Goal: Task Accomplishment & Management: Complete application form

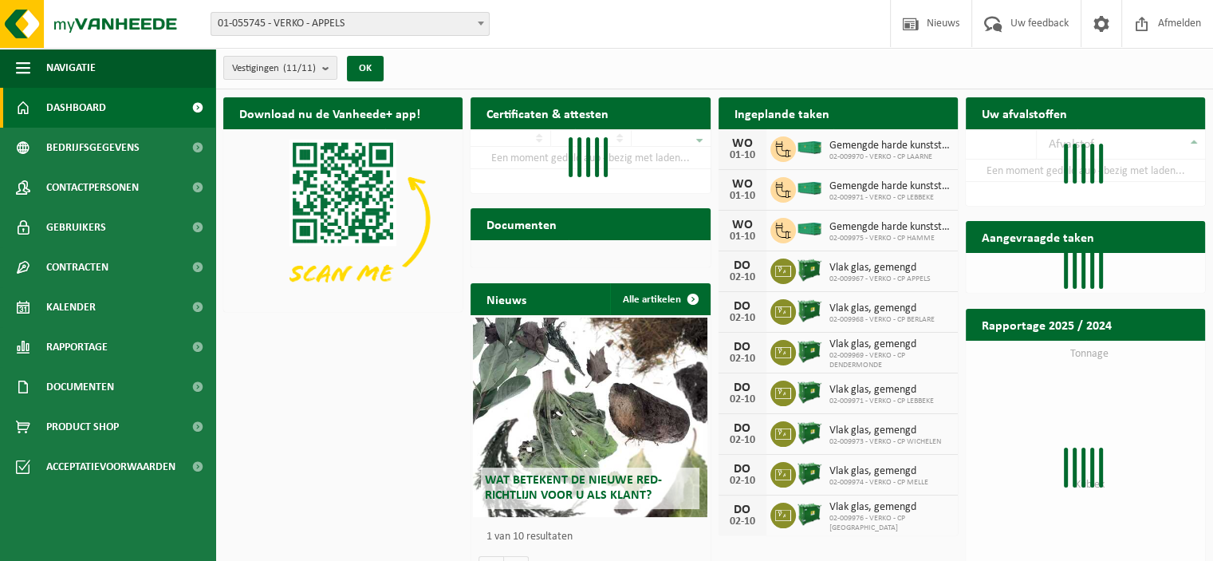
click at [482, 22] on b at bounding box center [481, 24] width 6 height 4
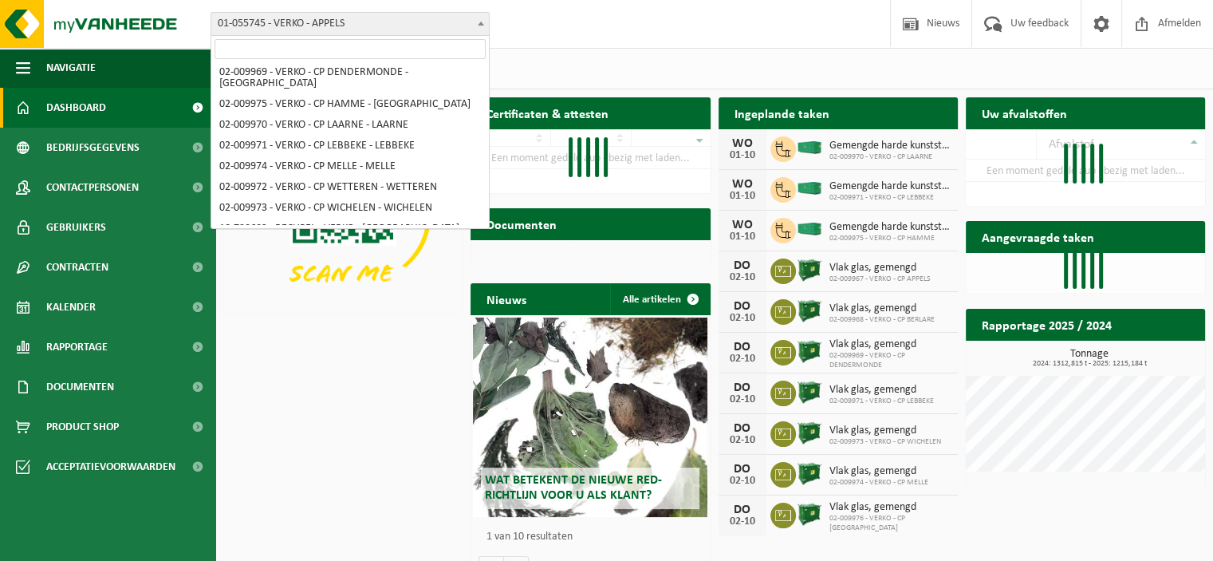
scroll to position [109, 0]
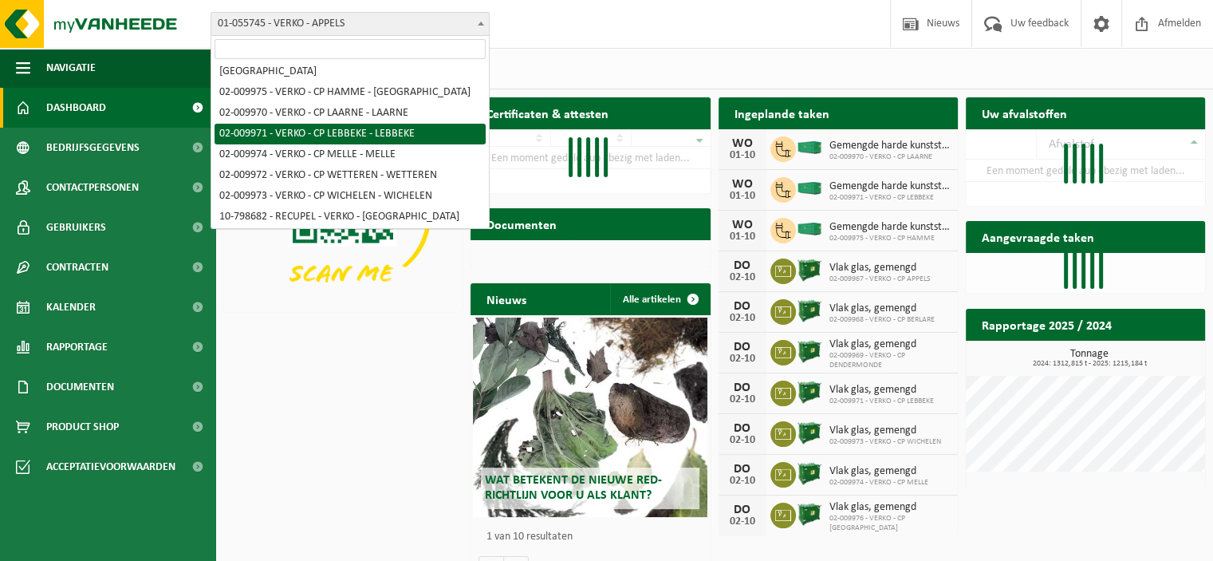
select select "1963"
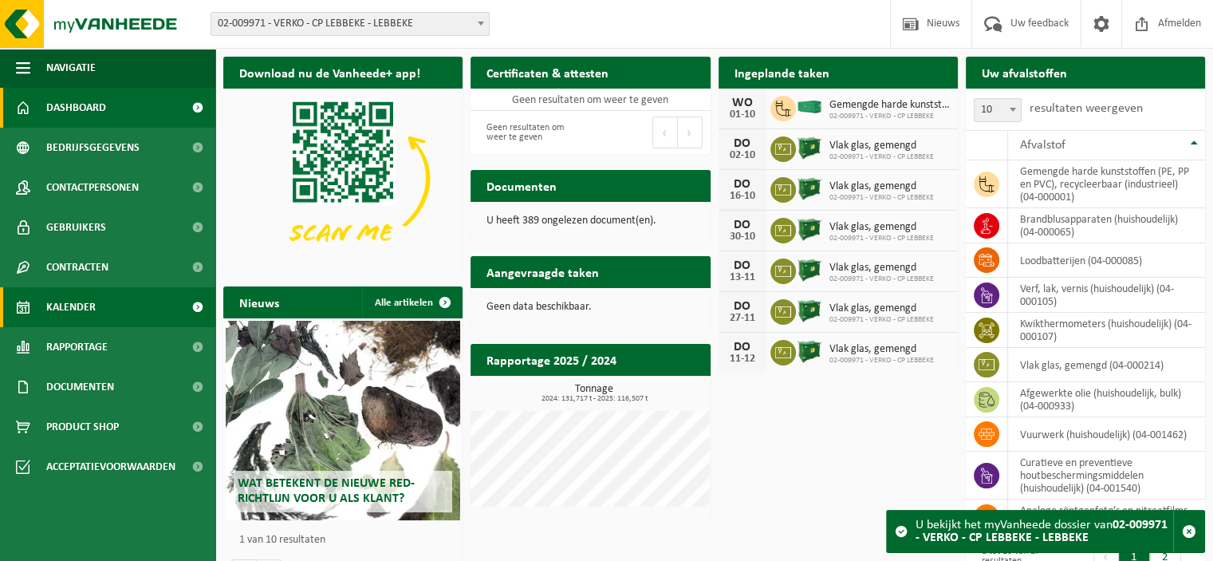
click at [94, 305] on span "Kalender" at bounding box center [70, 307] width 49 height 40
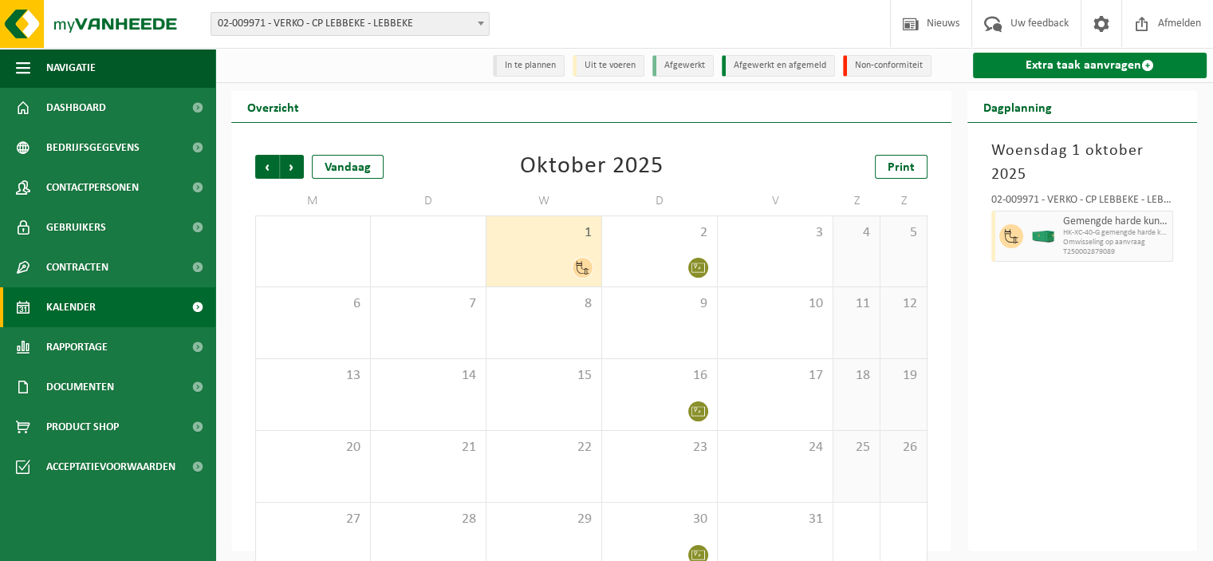
click at [1042, 66] on link "Extra taak aanvragen" at bounding box center [1090, 66] width 234 height 26
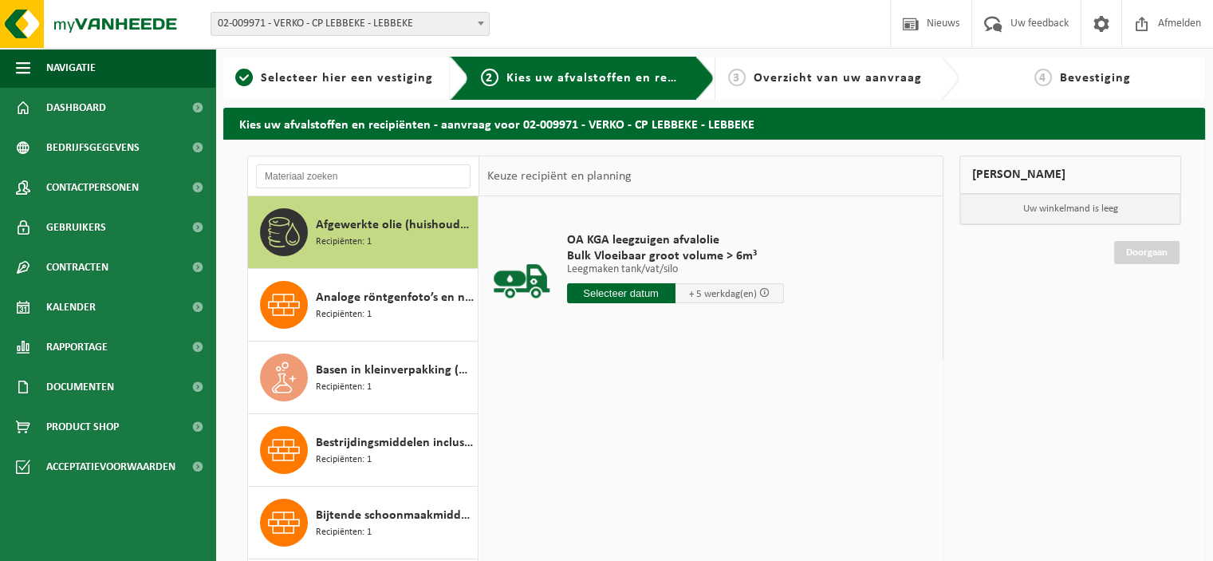
click at [590, 296] on input "text" at bounding box center [621, 293] width 108 height 20
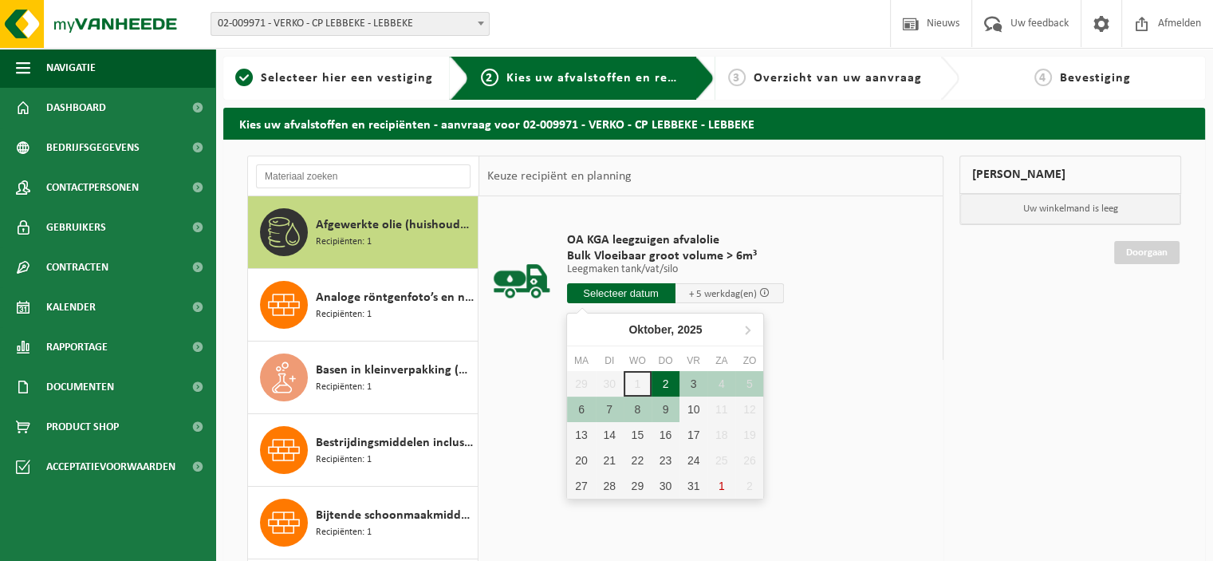
click at [668, 382] on div "2" at bounding box center [666, 384] width 28 height 26
type input "Van 2025-10-02"
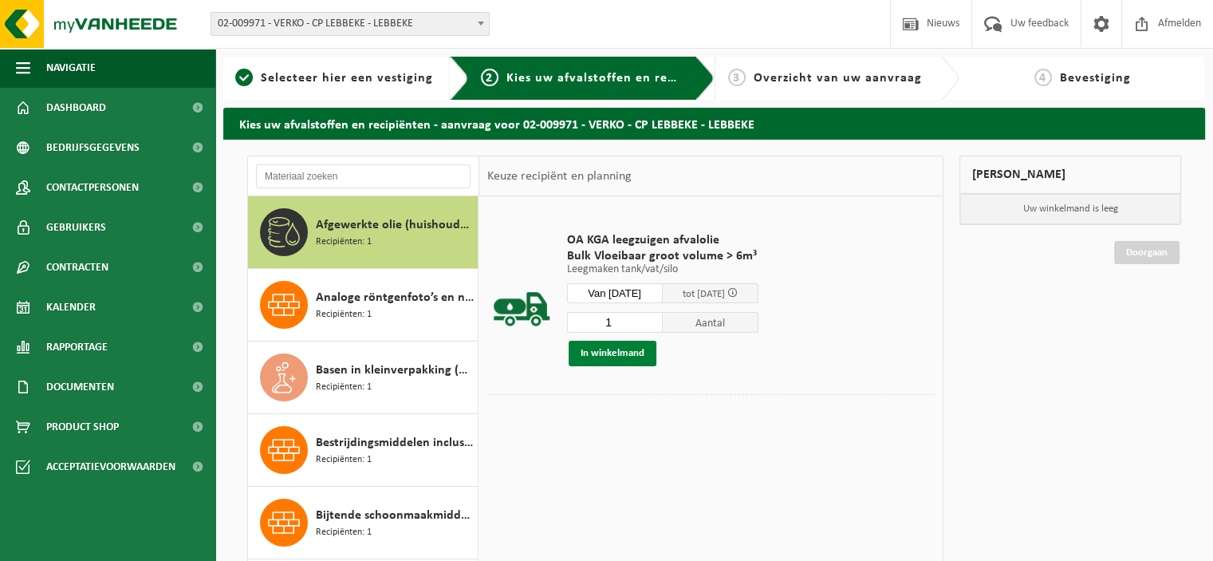
click at [607, 344] on button "In winkelmand" at bounding box center [613, 354] width 88 height 26
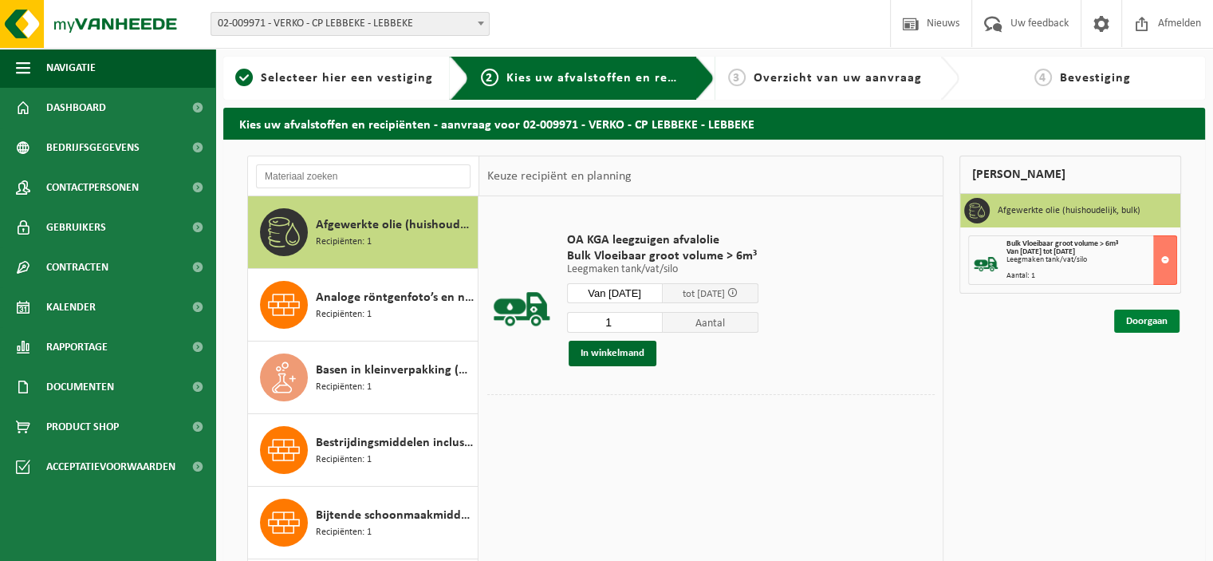
click at [1146, 321] on link "Doorgaan" at bounding box center [1146, 321] width 65 height 23
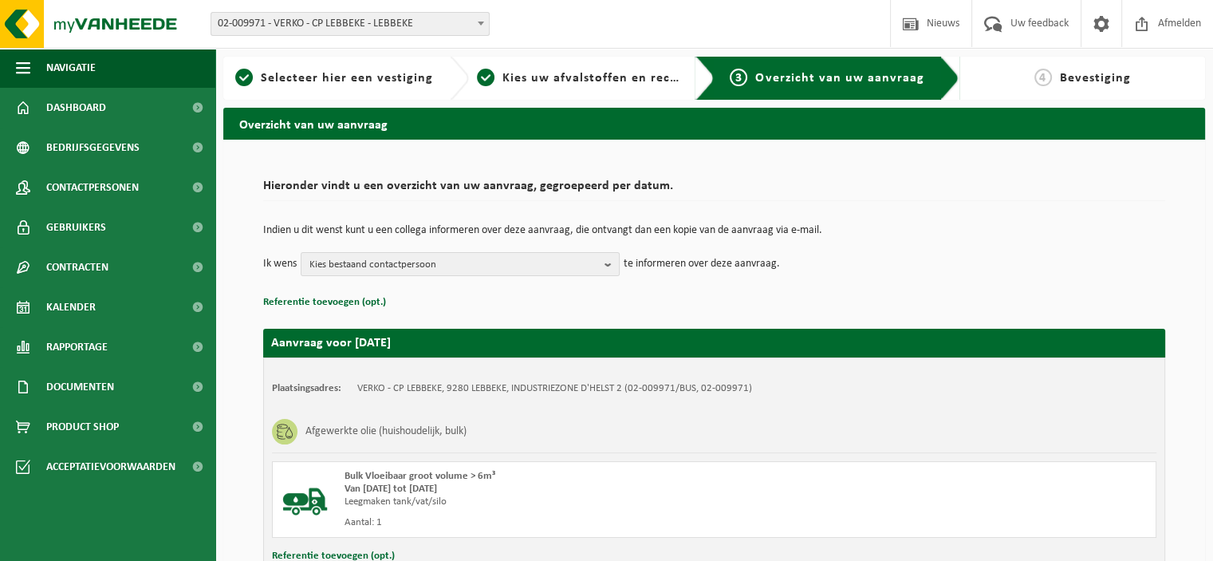
scroll to position [122, 0]
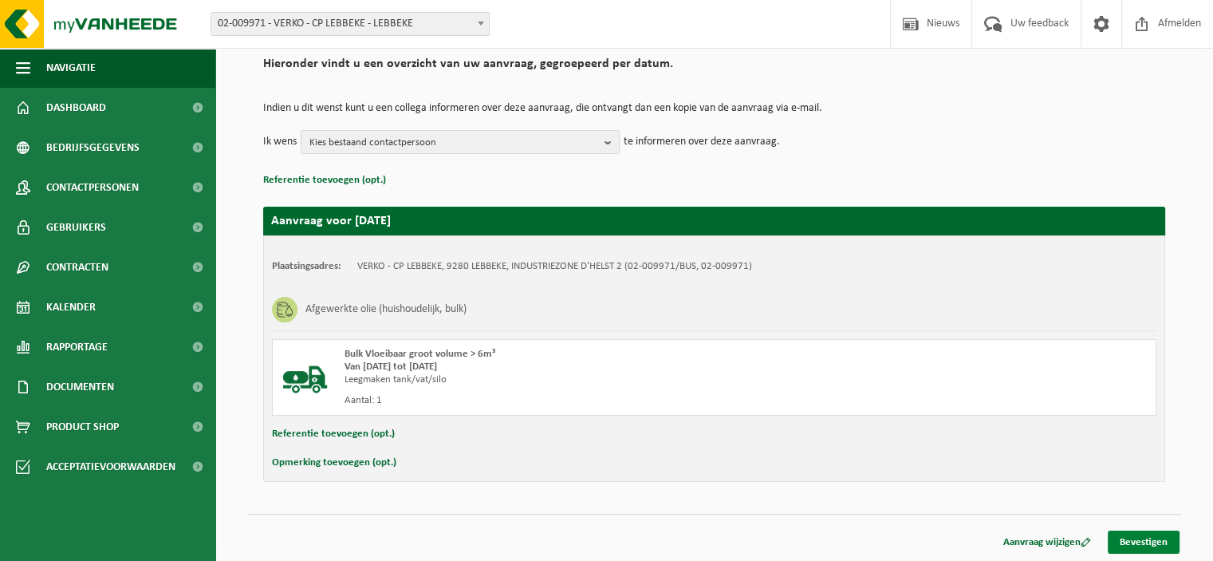
click at [1161, 542] on link "Bevestigen" at bounding box center [1144, 541] width 72 height 23
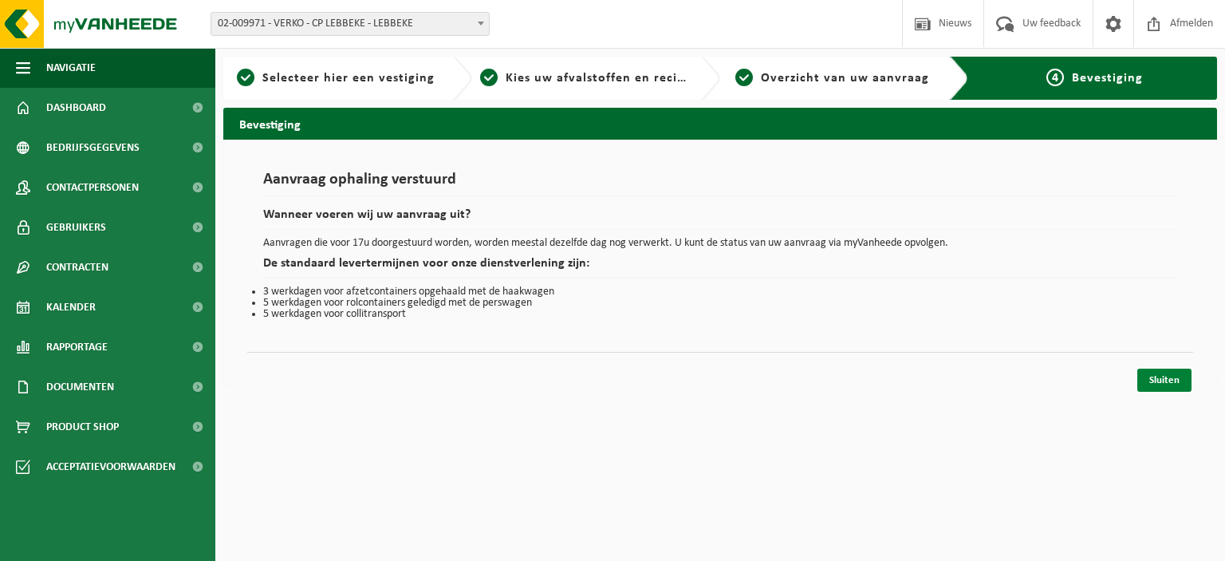
click at [1169, 382] on link "Sluiten" at bounding box center [1164, 380] width 54 height 23
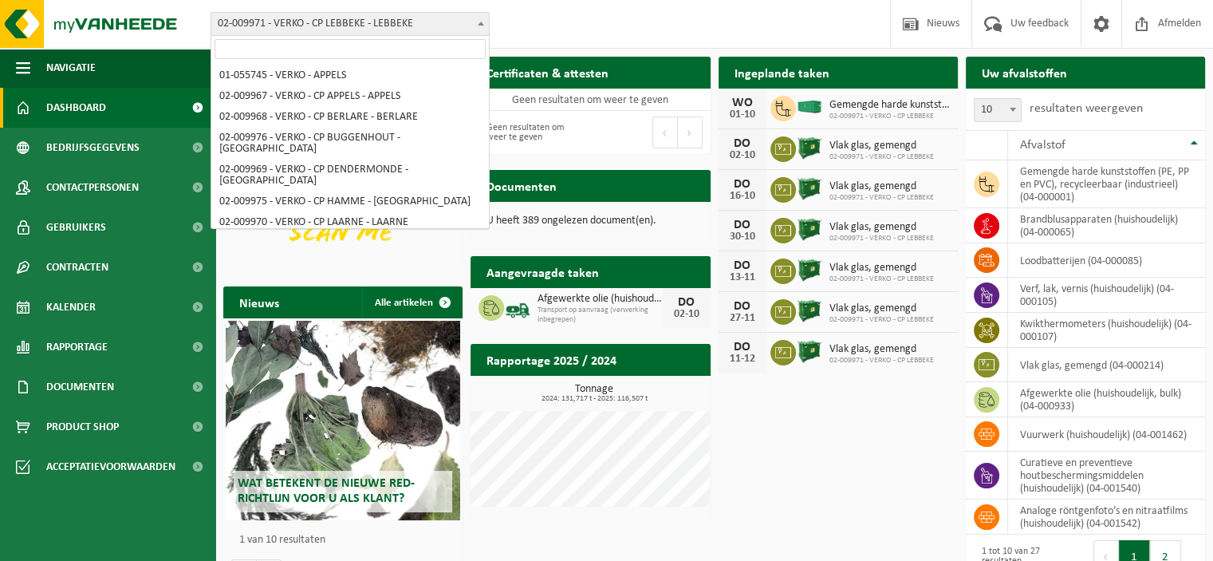
click at [478, 24] on b at bounding box center [481, 24] width 6 height 4
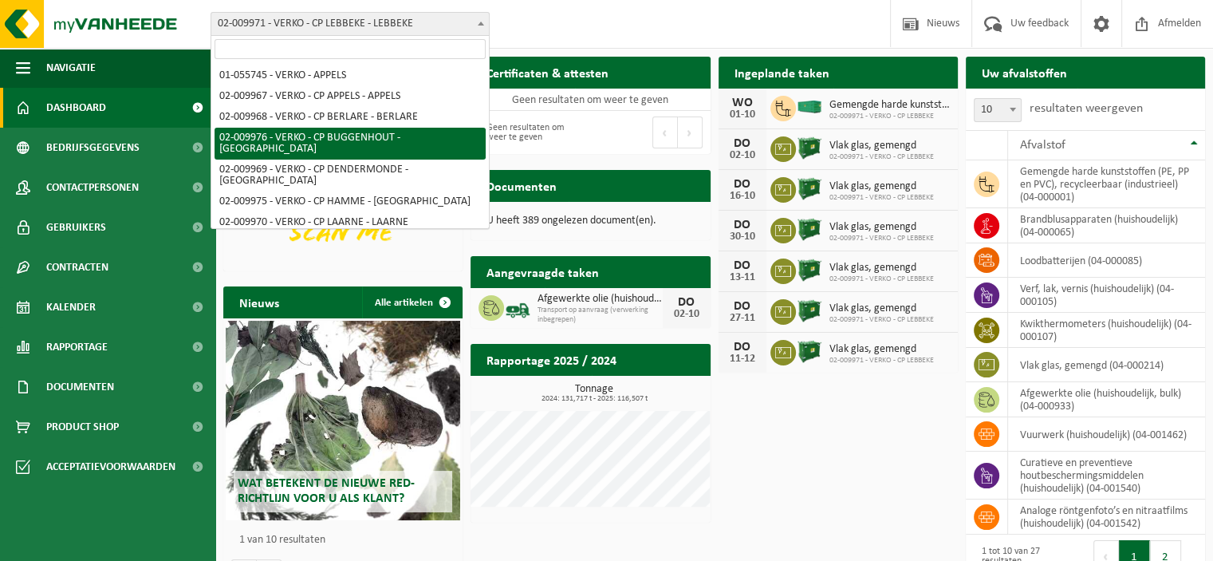
select select "1968"
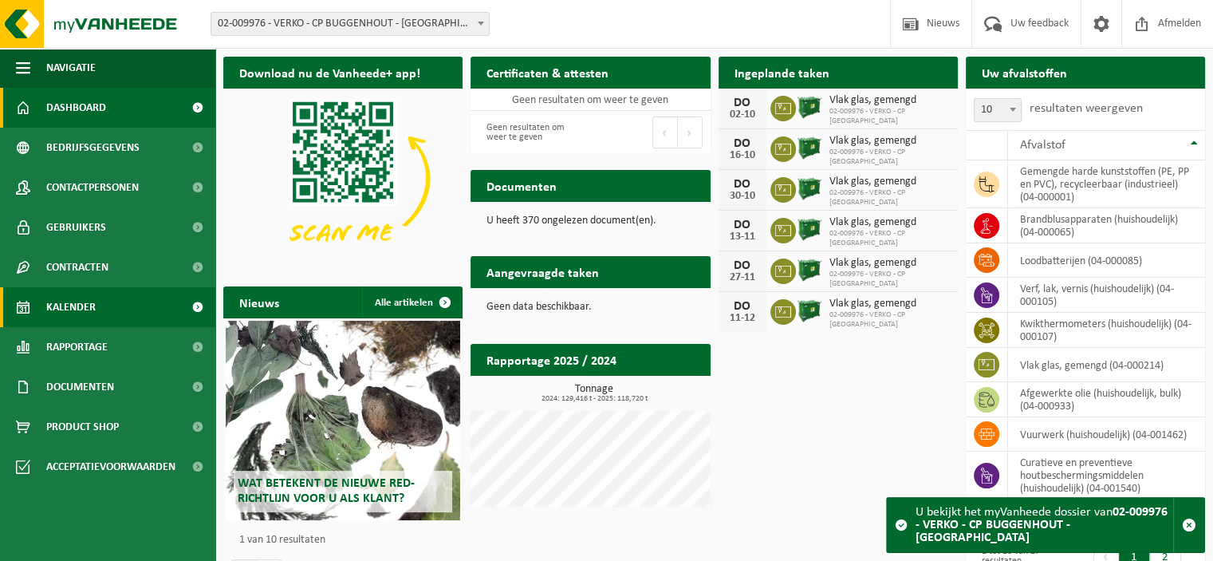
click at [101, 308] on link "Kalender" at bounding box center [107, 307] width 215 height 40
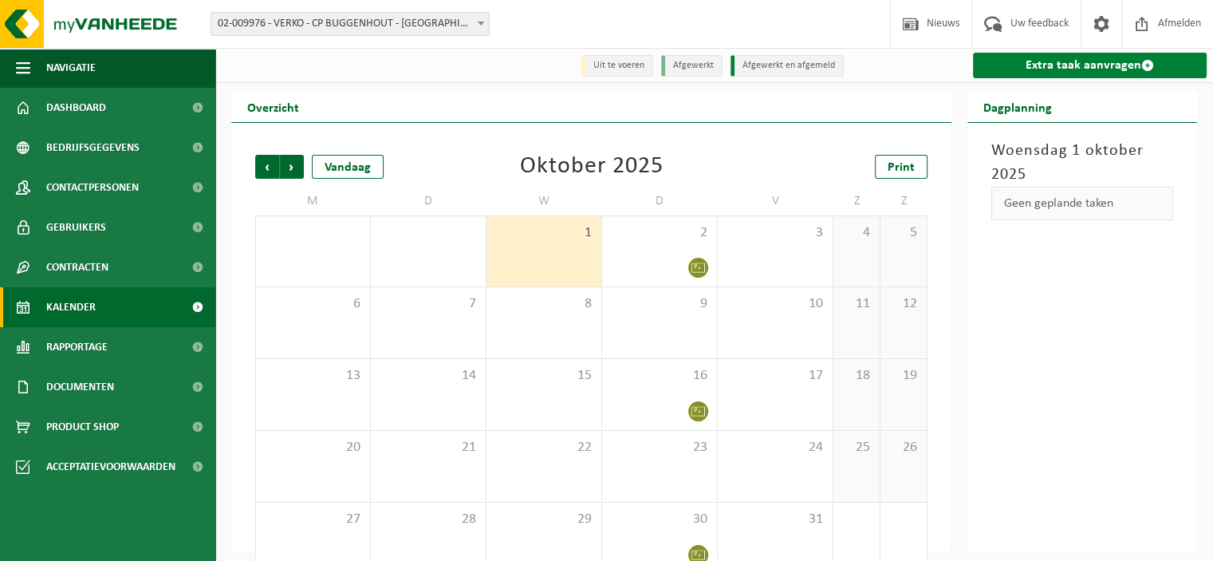
click at [1068, 69] on link "Extra taak aanvragen" at bounding box center [1090, 66] width 234 height 26
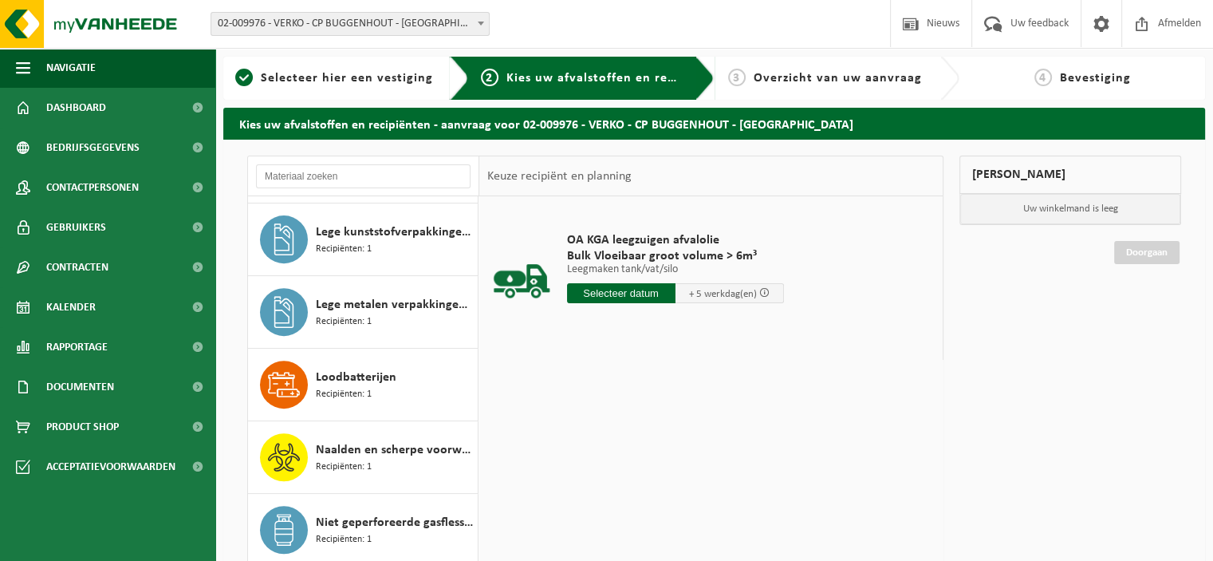
scroll to position [735, 0]
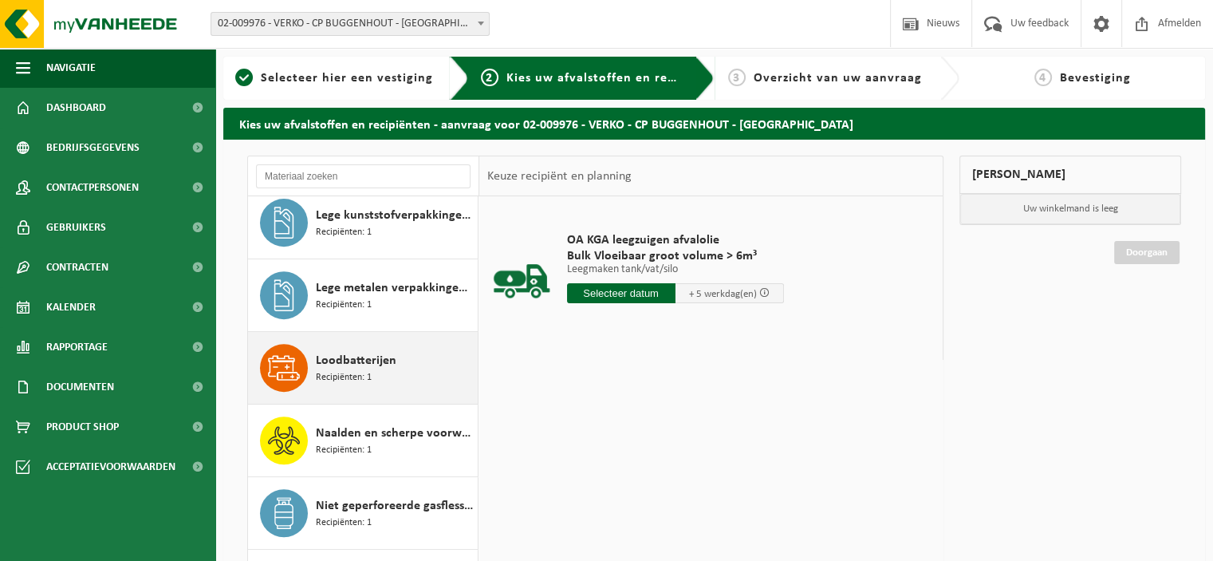
click at [379, 360] on span "Loodbatterijen" at bounding box center [356, 360] width 81 height 19
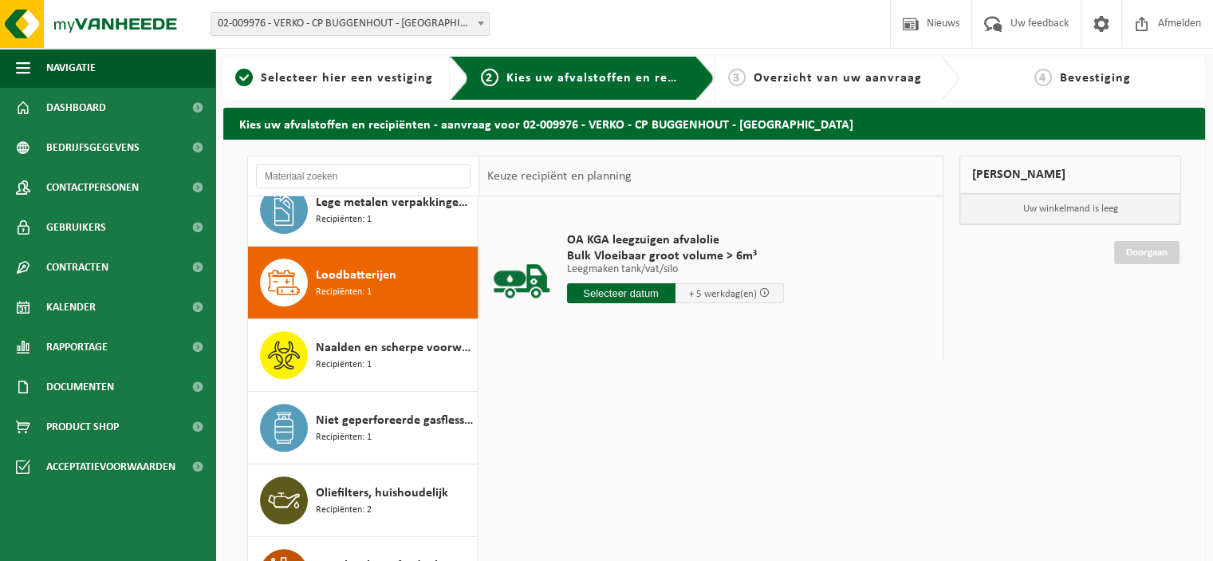
scroll to position [869, 0]
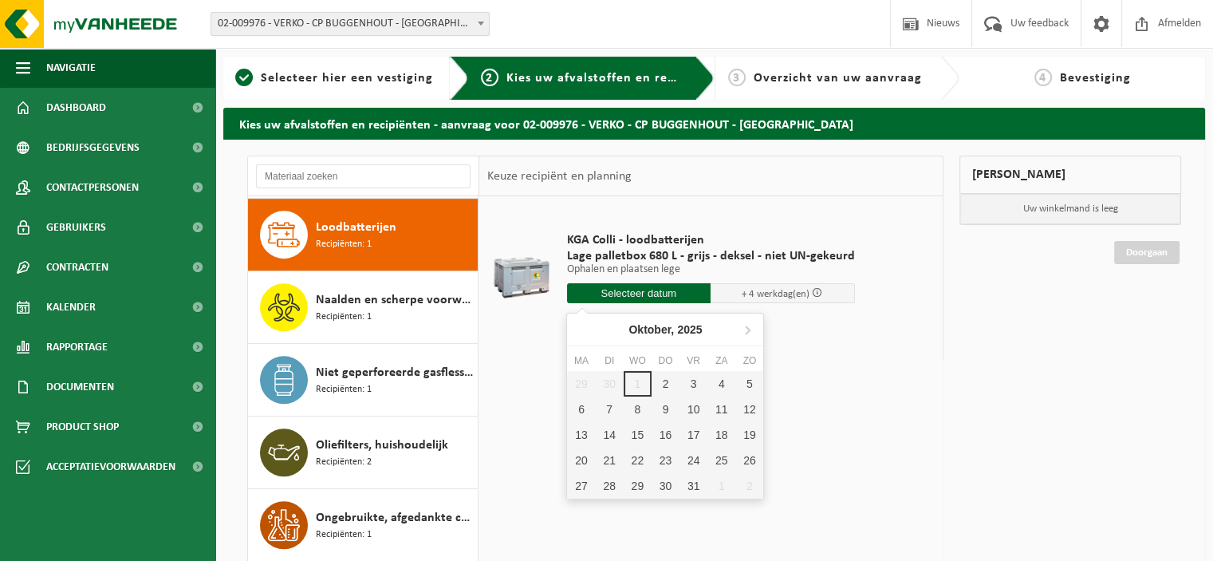
click at [654, 291] on input "text" at bounding box center [639, 293] width 144 height 20
click at [663, 381] on div "2" at bounding box center [666, 384] width 28 height 26
type input "Van 2025-10-02"
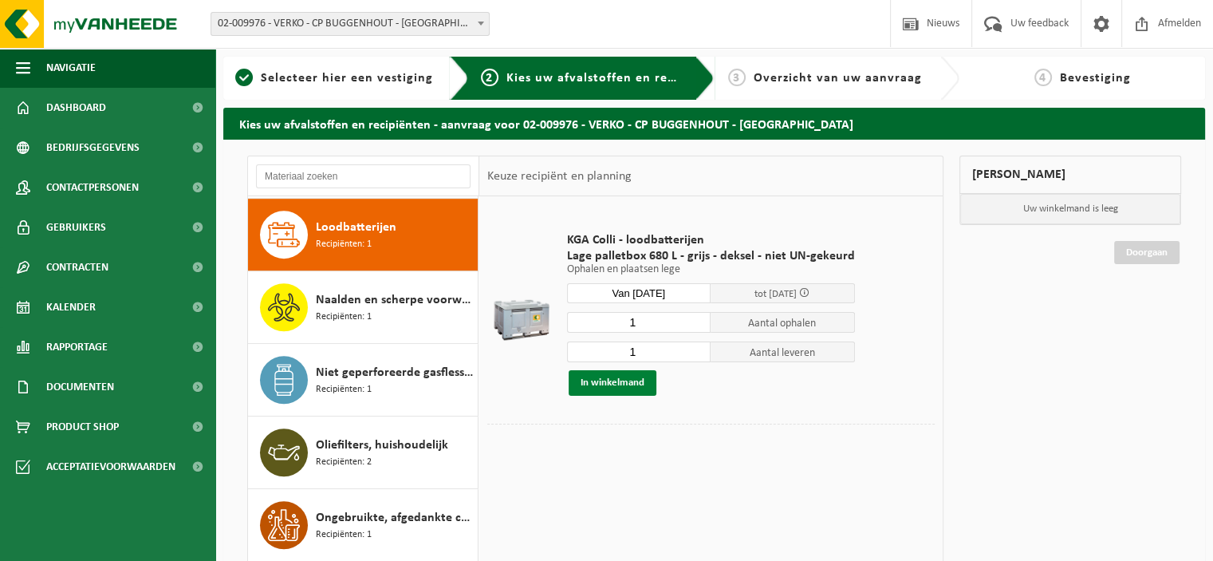
click at [619, 379] on button "In winkelmand" at bounding box center [613, 383] width 88 height 26
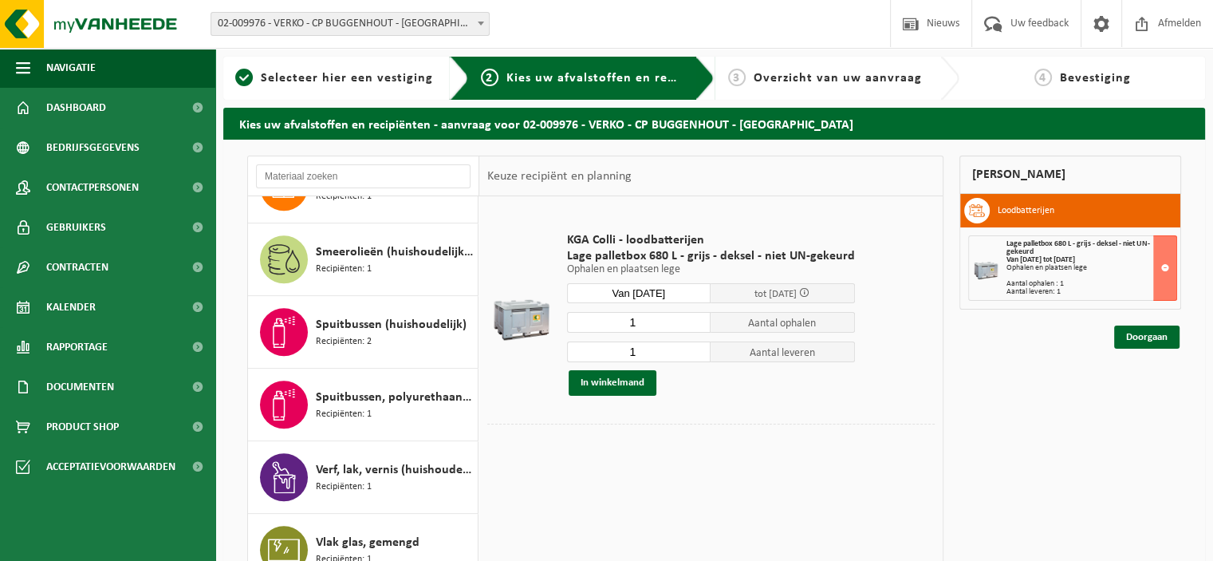
scroll to position [1476, 0]
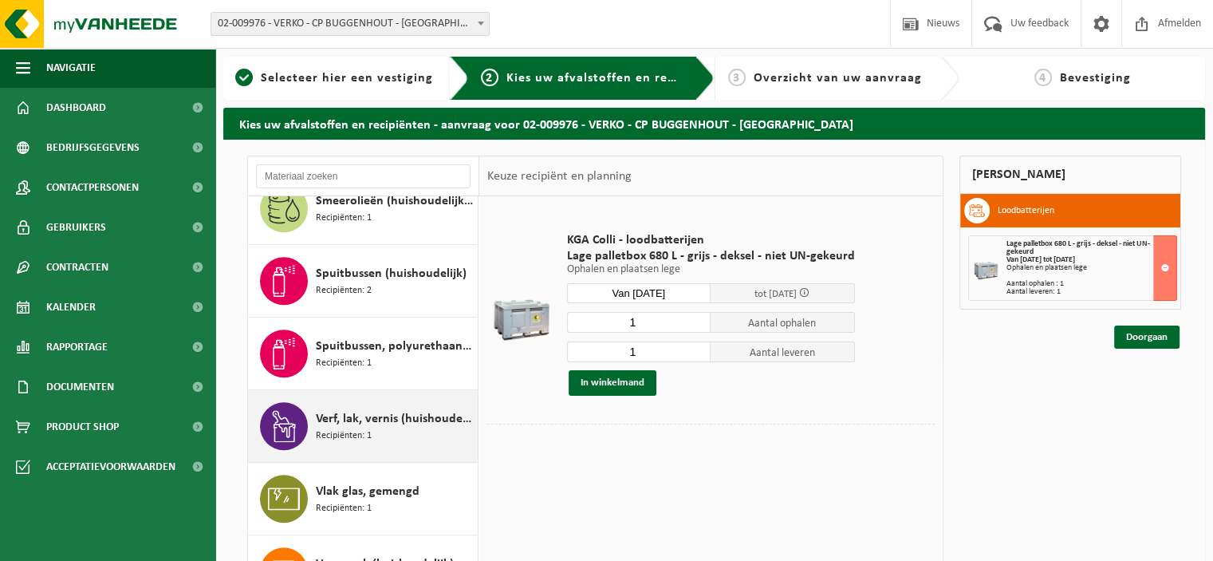
click at [396, 420] on span "Verf, lak, vernis (huishoudelijk)" at bounding box center [395, 418] width 158 height 19
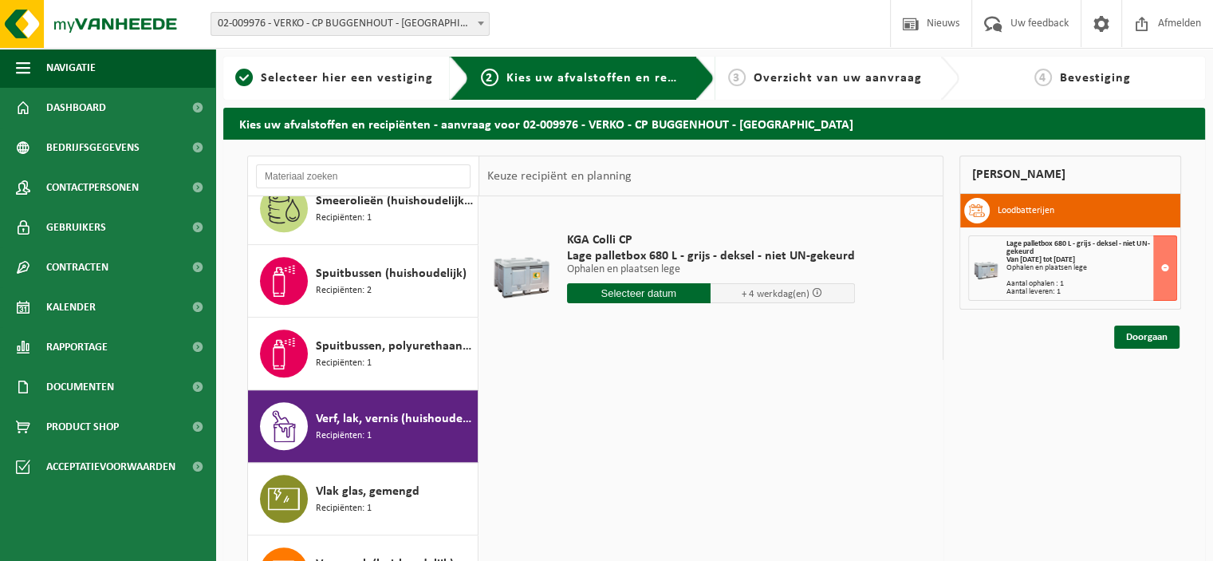
click at [644, 295] on input "text" at bounding box center [639, 293] width 144 height 20
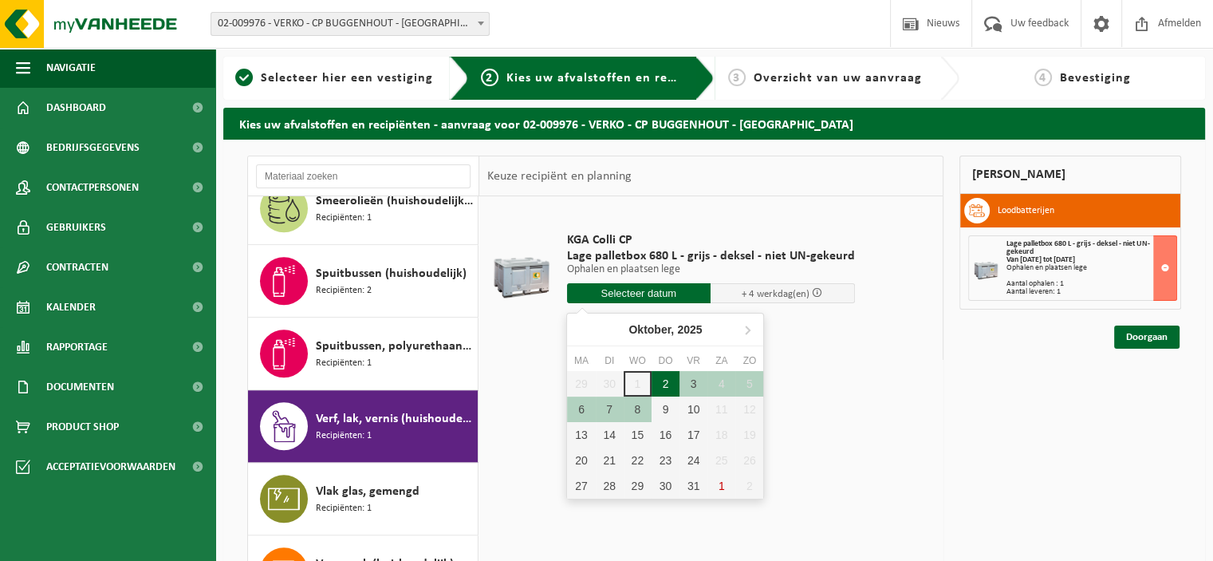
click at [662, 384] on div "2" at bounding box center [666, 384] width 28 height 26
type input "Van 2025-10-02"
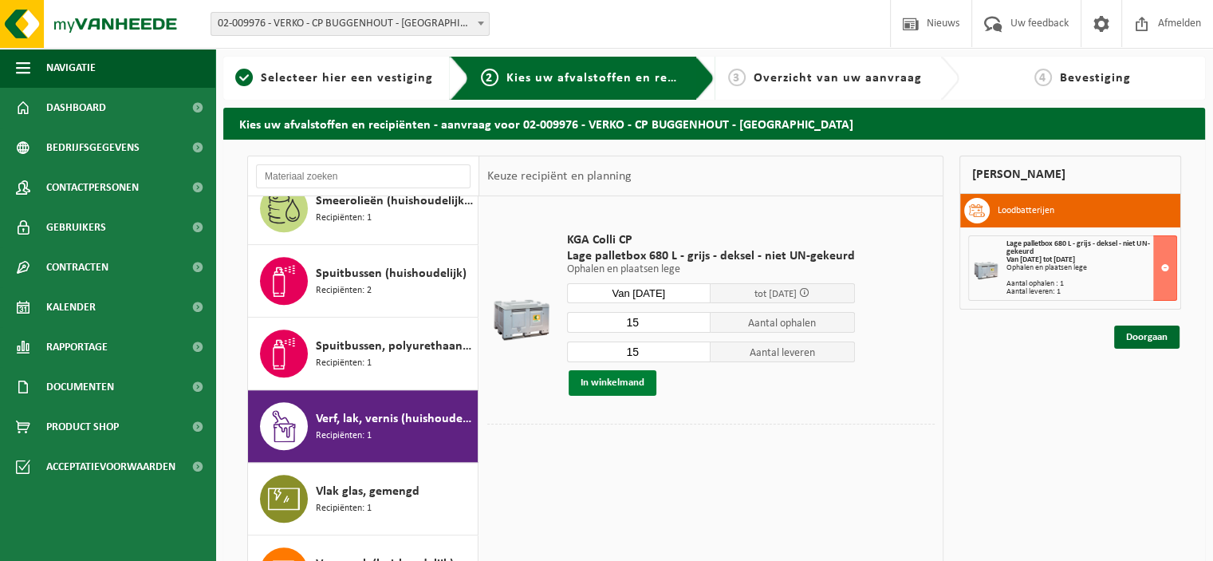
click at [620, 387] on button "In winkelmand" at bounding box center [613, 383] width 88 height 26
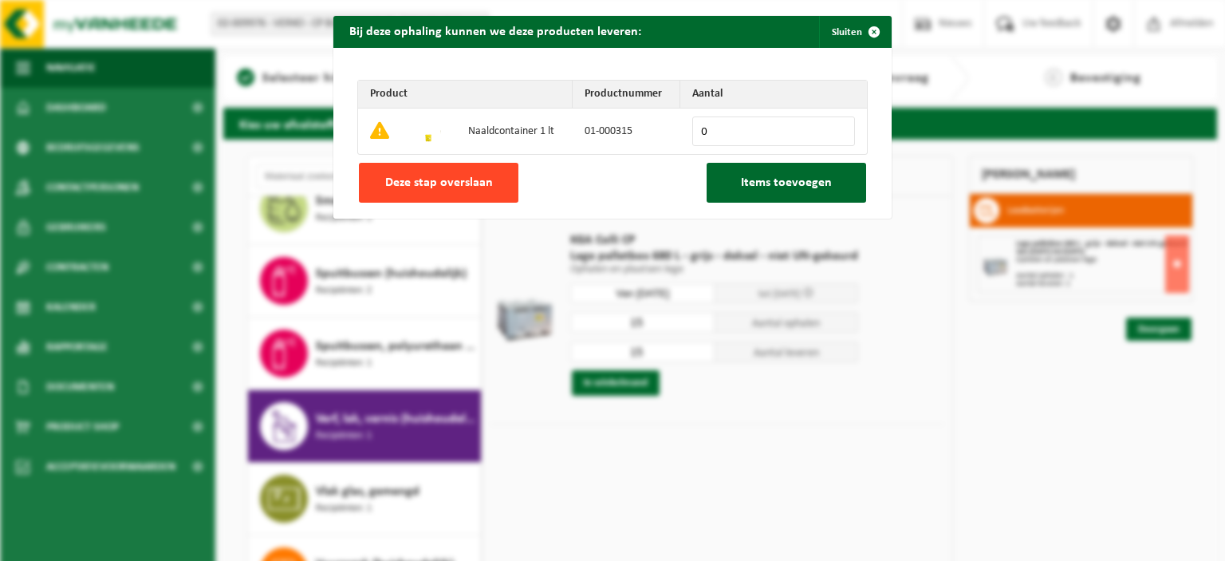
click at [477, 184] on span "Deze stap overslaan" at bounding box center [439, 182] width 108 height 13
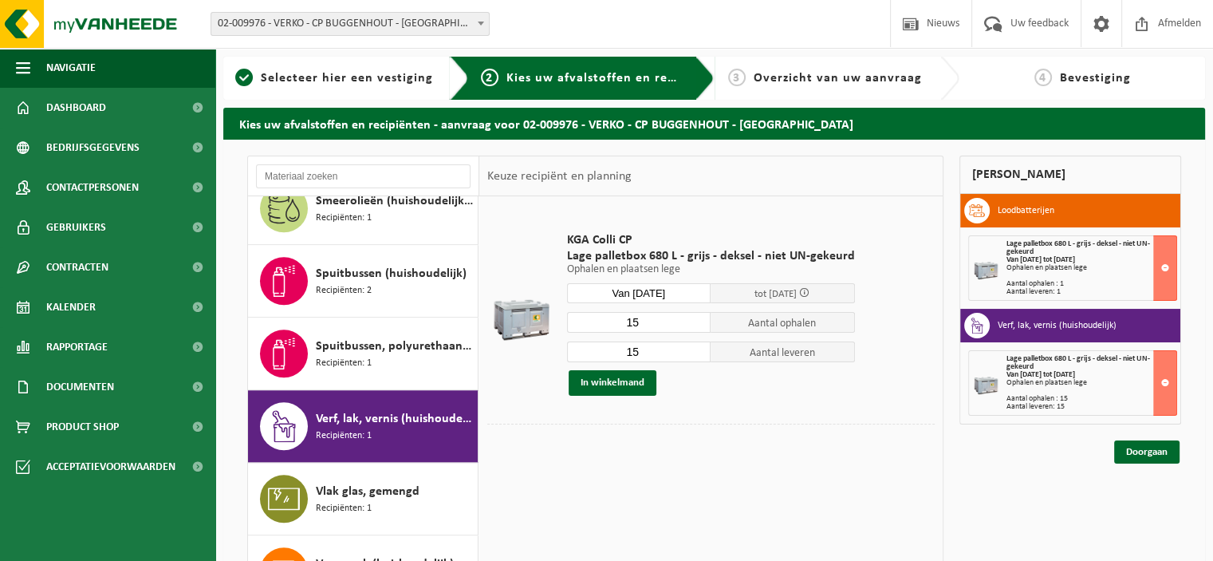
scroll to position [1056, 0]
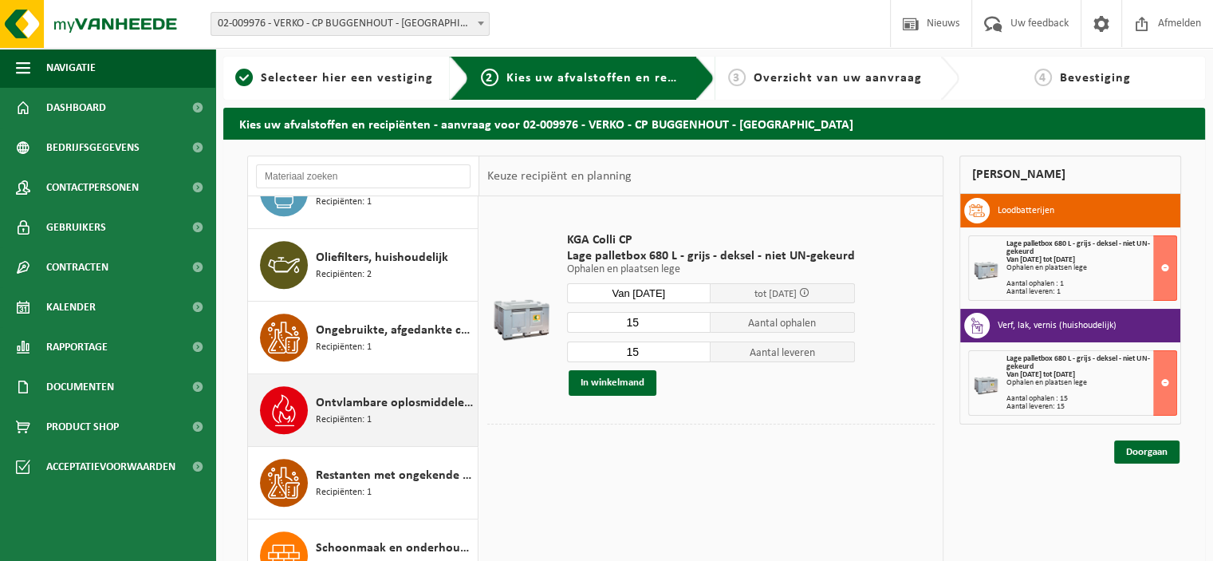
click at [370, 396] on span "Ontvlambare oplosmiddelen (huishoudelijk)" at bounding box center [395, 402] width 158 height 19
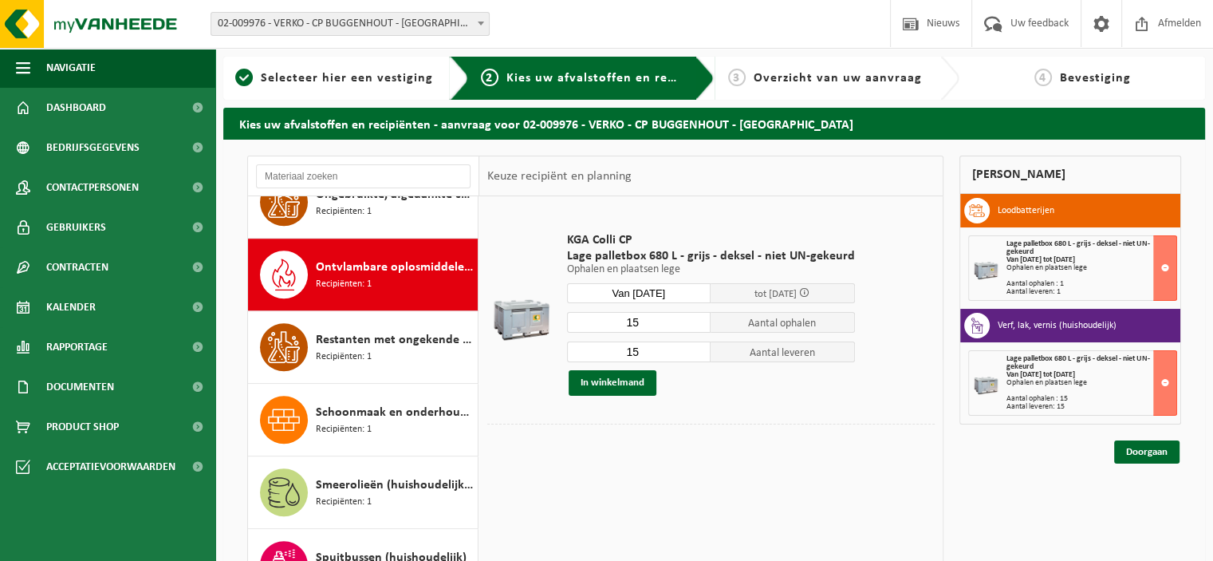
scroll to position [1232, 0]
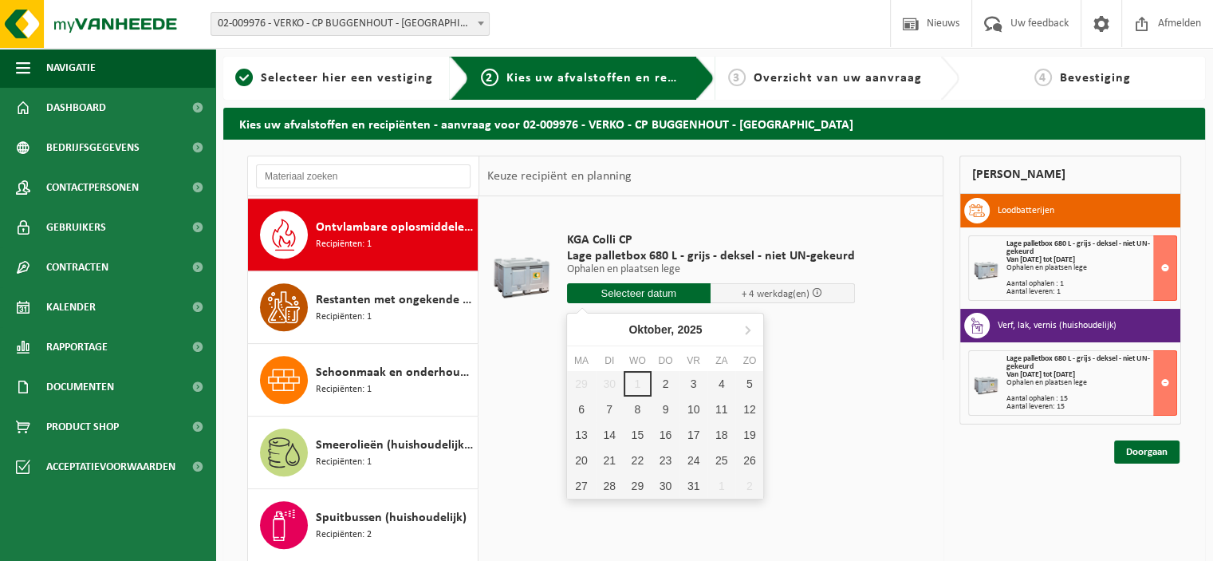
click at [668, 296] on input "text" at bounding box center [639, 293] width 144 height 20
click at [665, 380] on div "2" at bounding box center [666, 384] width 28 height 26
type input "Van 2025-10-02"
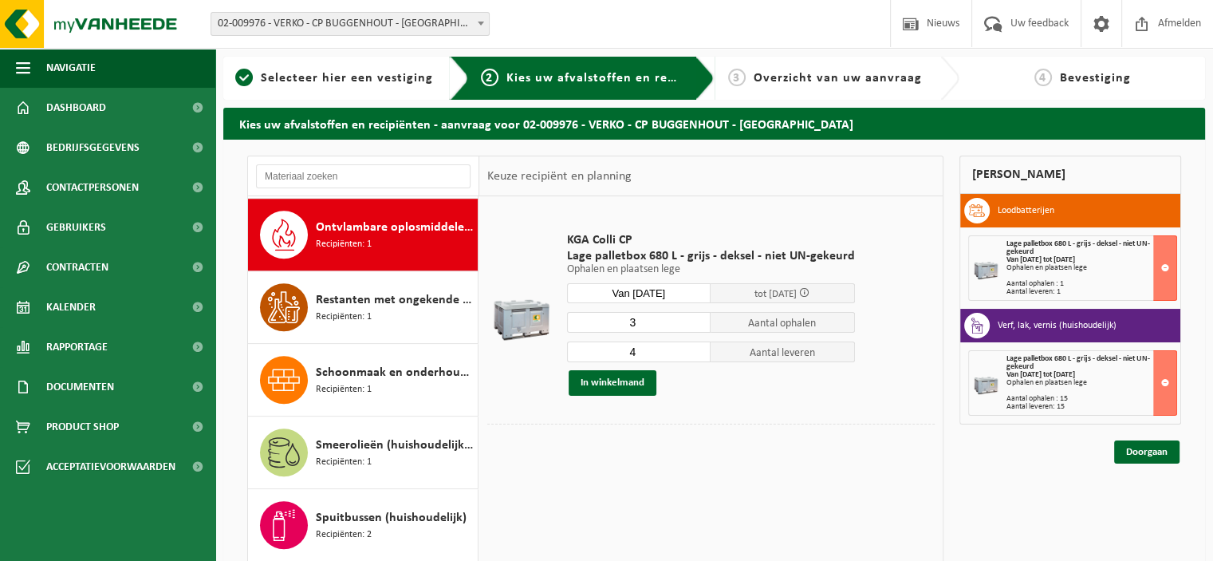
type input "3"
click at [697, 324] on input "3" at bounding box center [639, 322] width 144 height 21
type input "3"
click at [692, 357] on input "3" at bounding box center [639, 351] width 144 height 21
click at [637, 383] on button "In winkelmand" at bounding box center [613, 383] width 88 height 26
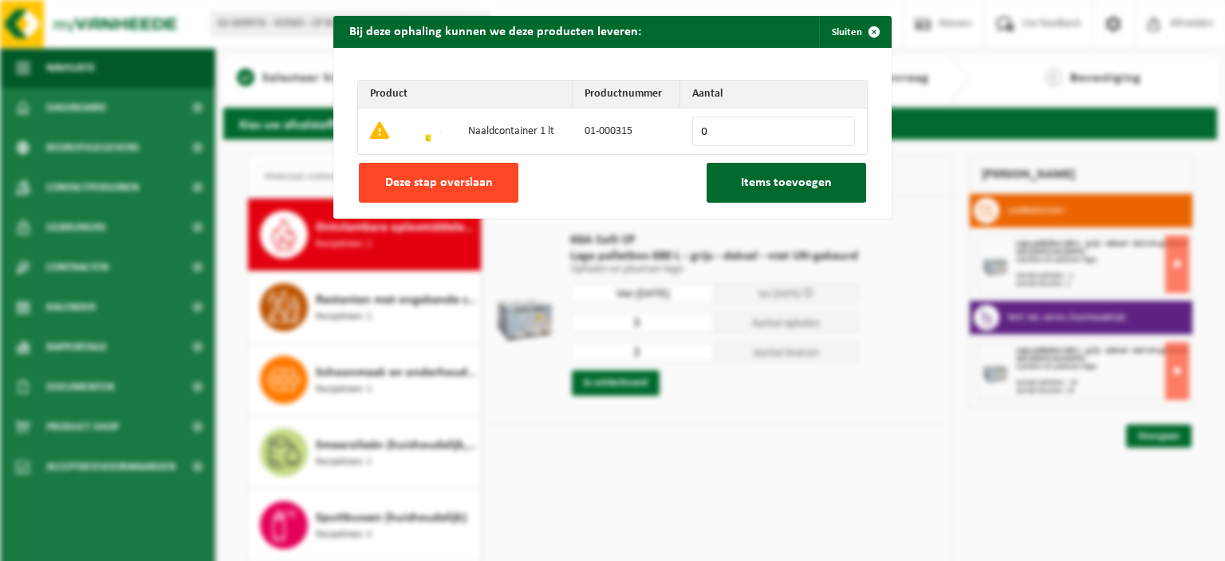
click at [468, 180] on span "Deze stap overslaan" at bounding box center [439, 182] width 108 height 13
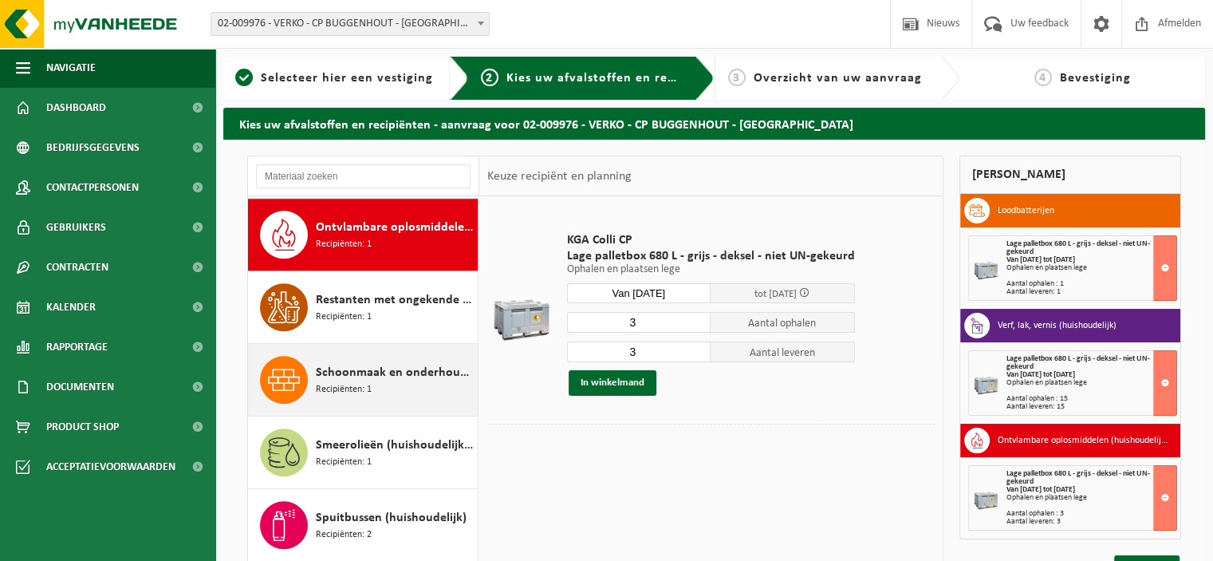
click at [386, 382] on div "Schoonmaak en onderhoudsmiddelen (huishoudelijk) Recipiënten: 1" at bounding box center [395, 380] width 158 height 48
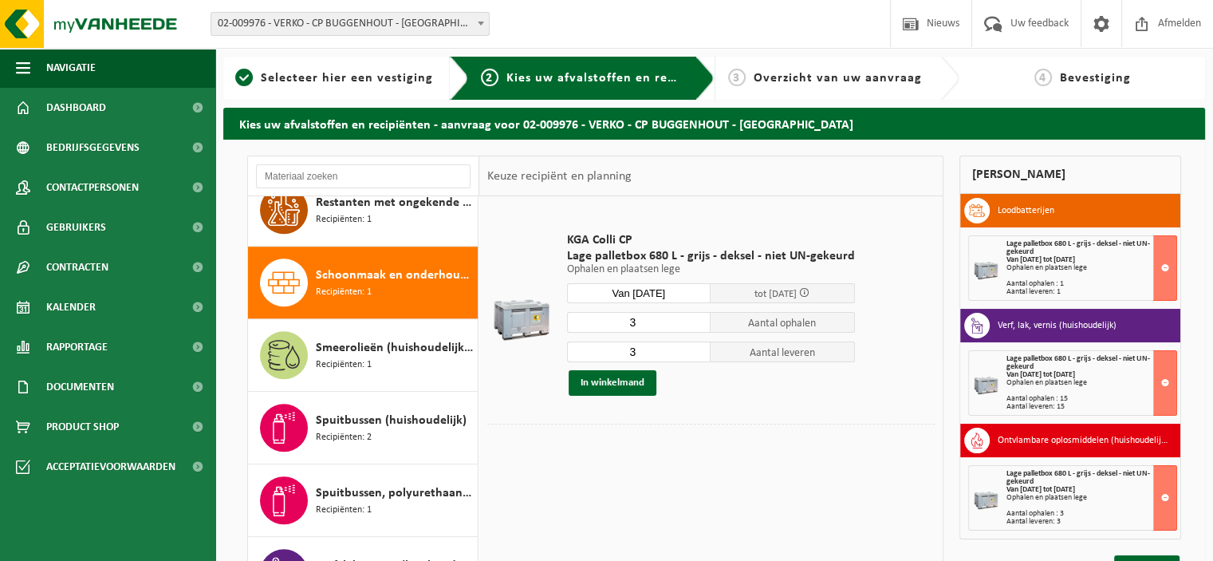
scroll to position [1376, 0]
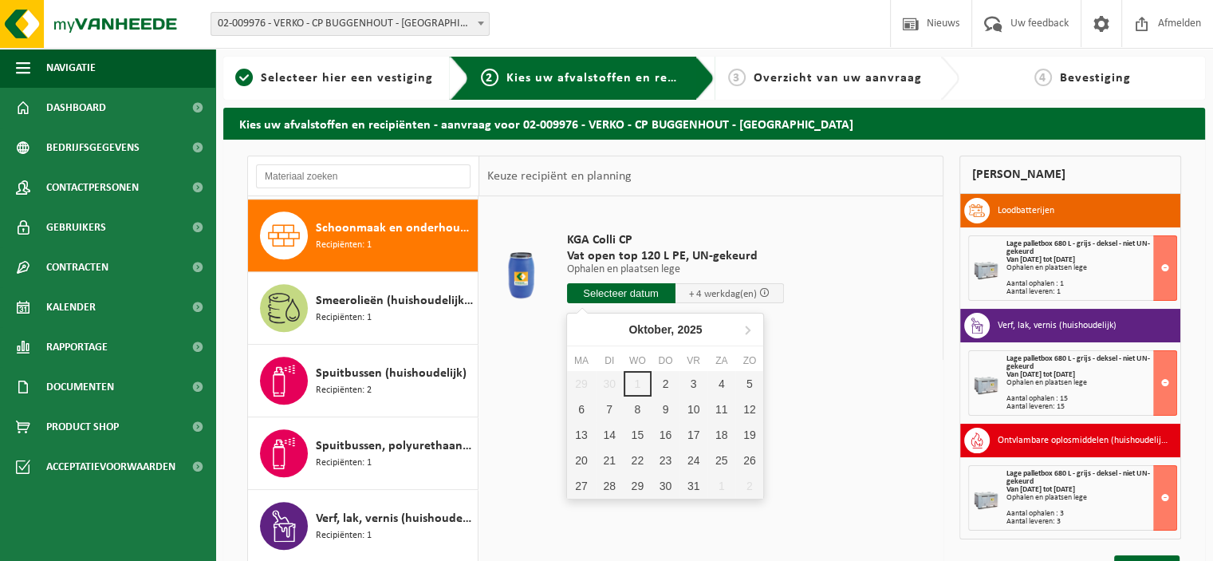
click at [641, 295] on input "text" at bounding box center [621, 293] width 108 height 20
click at [664, 380] on div "2" at bounding box center [666, 384] width 28 height 26
type input "Van 2025-10-02"
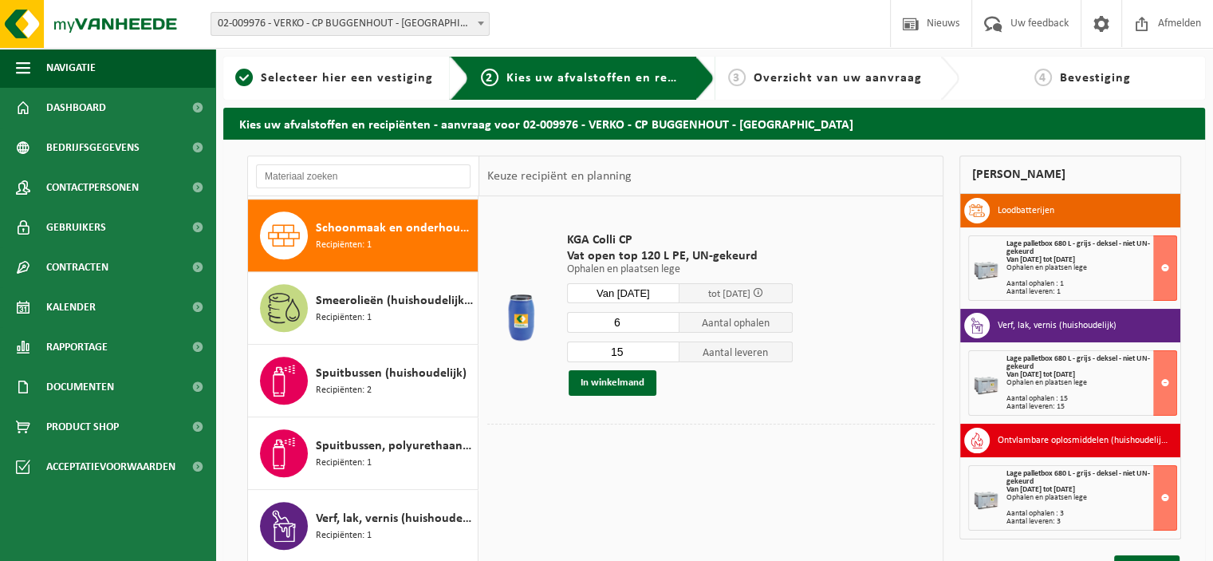
click at [670, 327] on input "6" at bounding box center [623, 322] width 113 height 21
click at [670, 327] on input "5" at bounding box center [623, 322] width 113 height 21
click at [670, 327] on input "4" at bounding box center [623, 322] width 113 height 21
type input "5"
click at [670, 321] on input "5" at bounding box center [623, 322] width 113 height 21
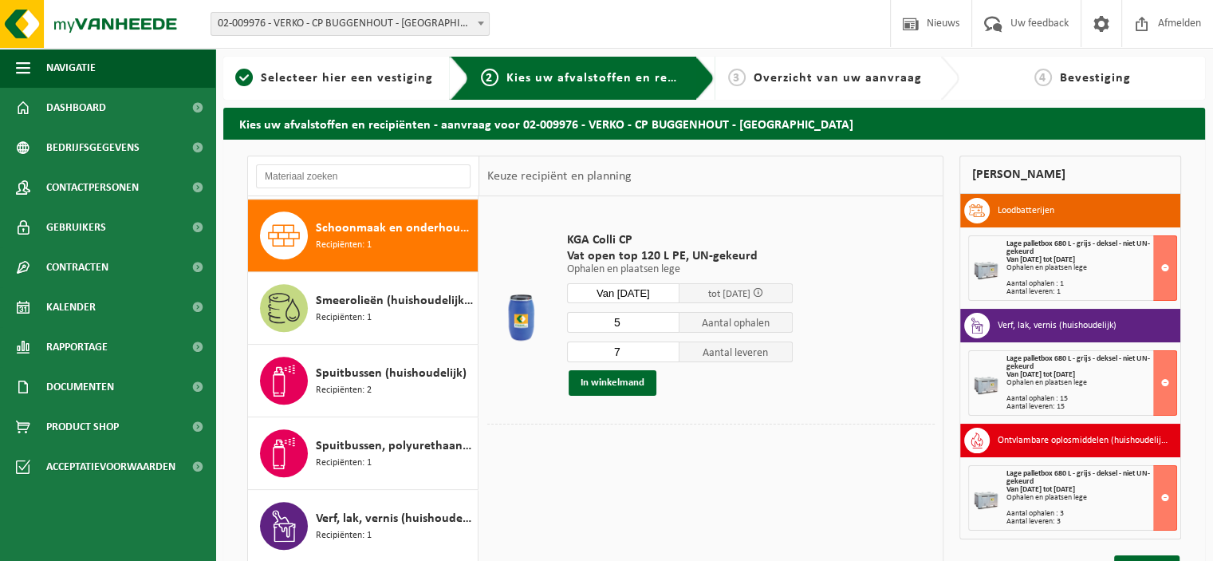
click at [671, 354] on input "7" at bounding box center [623, 351] width 113 height 21
click at [670, 355] on input "6" at bounding box center [623, 351] width 113 height 21
type input "5"
click at [670, 355] on input "5" at bounding box center [623, 351] width 113 height 21
click at [623, 385] on button "In winkelmand" at bounding box center [613, 383] width 88 height 26
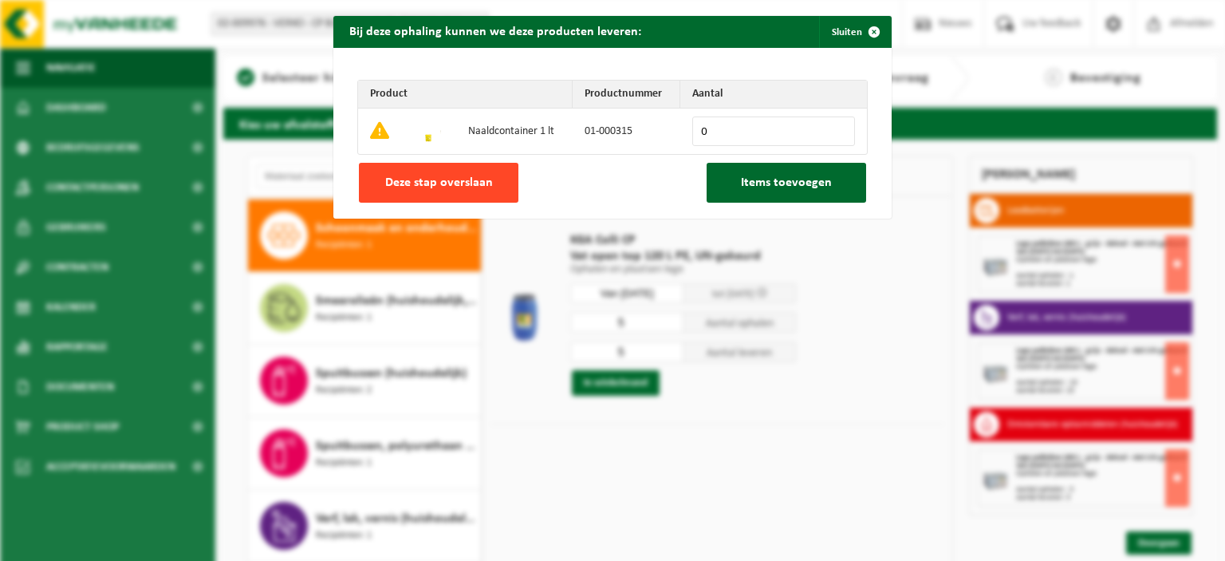
click at [480, 179] on span "Deze stap overslaan" at bounding box center [439, 182] width 108 height 13
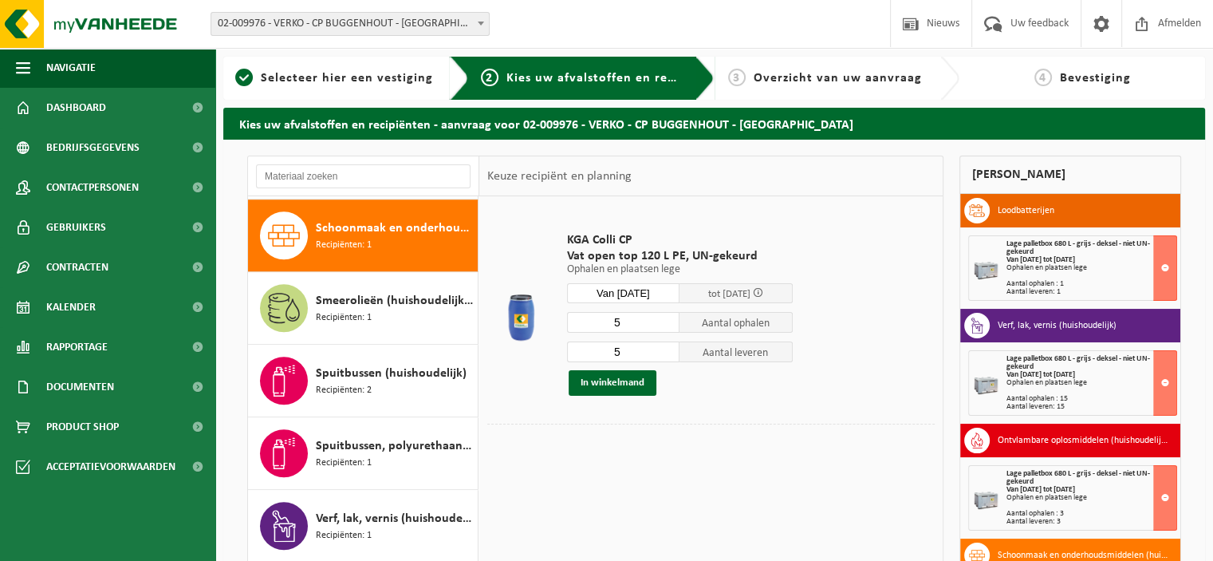
scroll to position [957, 0]
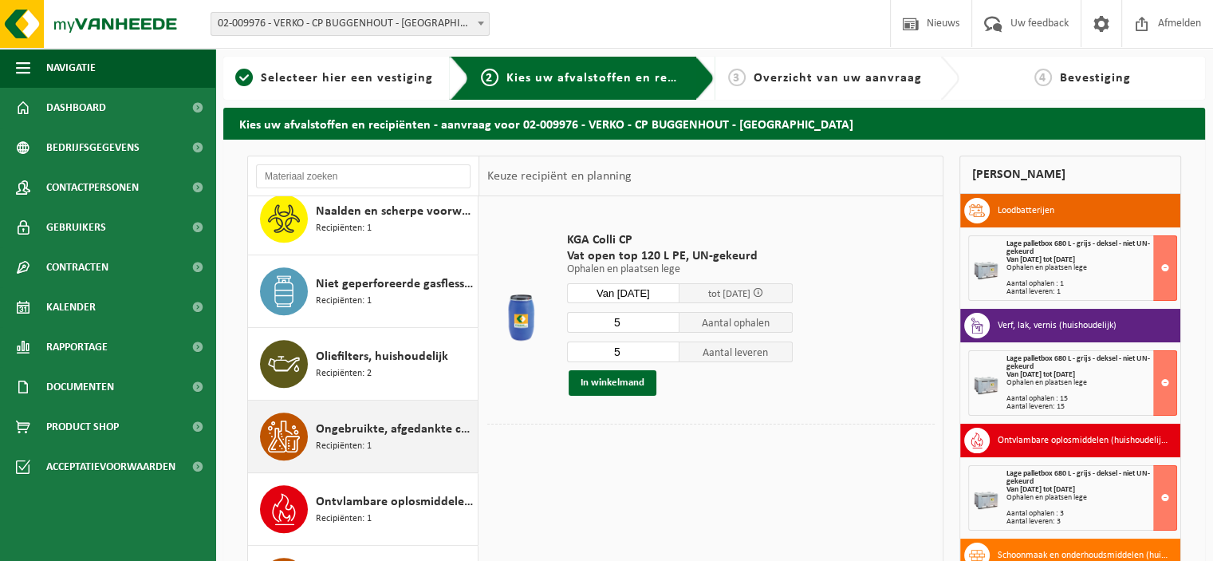
click at [401, 412] on div "Ongebruikte, afgedankte chemicalien (huishoudelijk) Recipiënten: 1" at bounding box center [395, 436] width 158 height 48
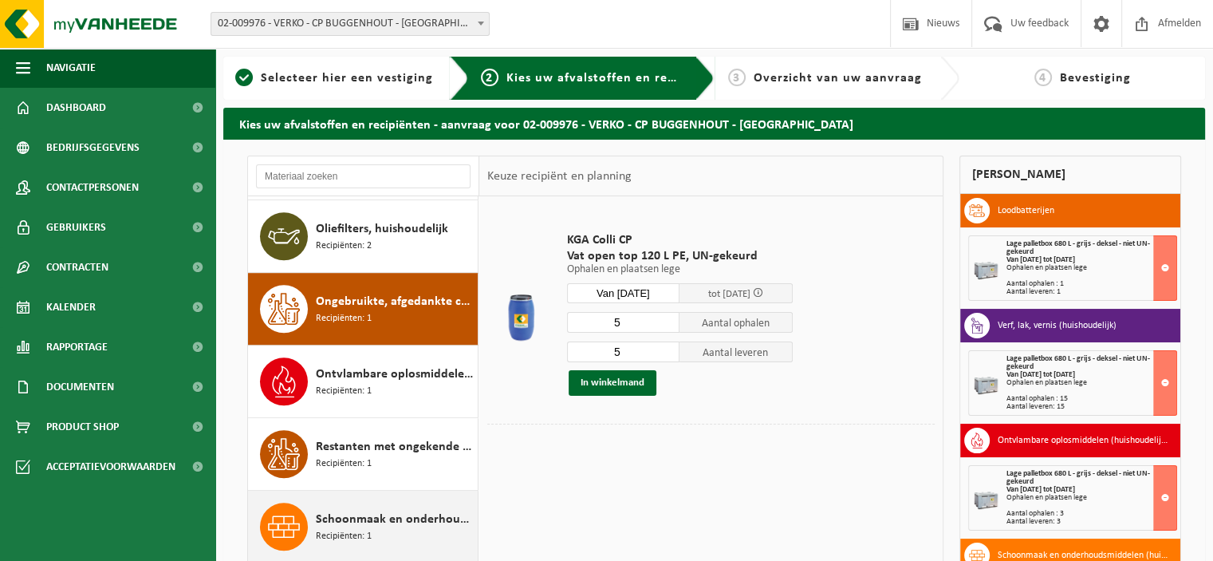
scroll to position [1158, 0]
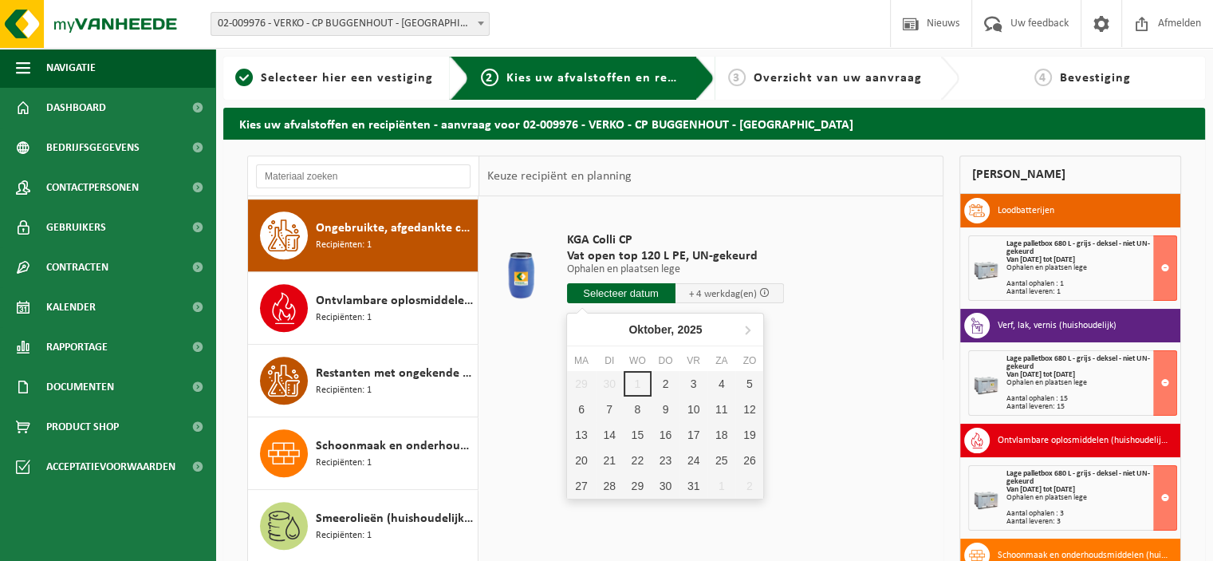
click at [634, 293] on input "text" at bounding box center [621, 293] width 108 height 20
click at [661, 380] on div "2" at bounding box center [666, 384] width 28 height 26
type input "Van 2025-10-02"
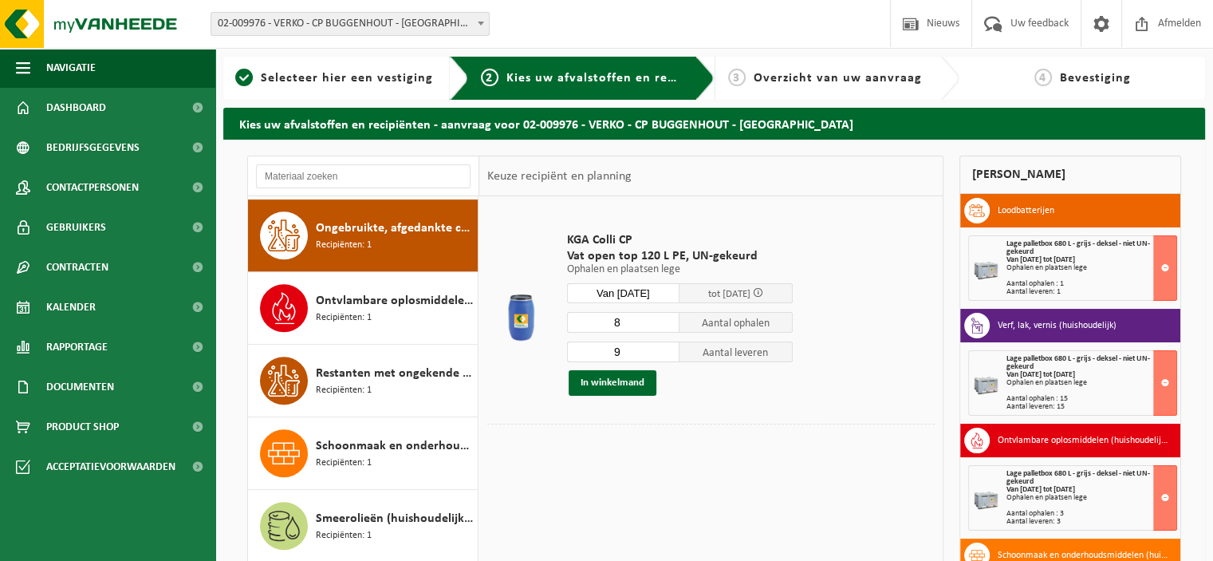
click at [673, 322] on input "8" at bounding box center [623, 322] width 113 height 21
click at [673, 322] on input "7" at bounding box center [623, 322] width 113 height 21
click at [673, 322] on input "6" at bounding box center [623, 322] width 113 height 21
click at [673, 322] on input "5" at bounding box center [623, 322] width 113 height 21
click at [673, 322] on input "4" at bounding box center [623, 322] width 113 height 21
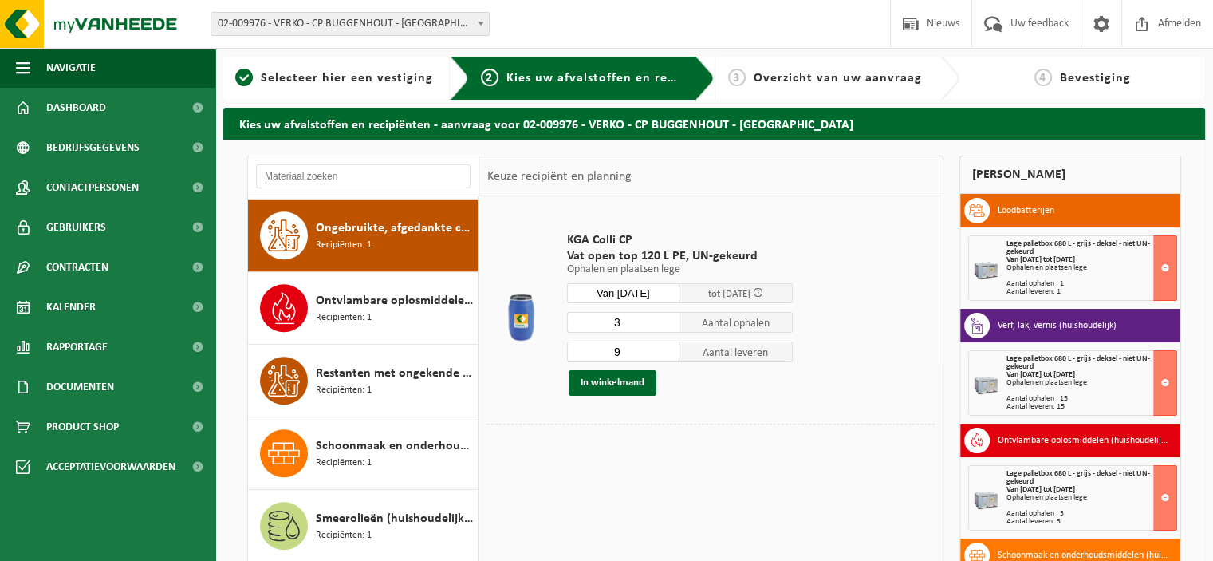
type input "3"
click at [669, 321] on input "3" at bounding box center [623, 322] width 113 height 21
click at [667, 353] on input "8" at bounding box center [623, 351] width 113 height 21
click at [667, 353] on input "7" at bounding box center [623, 351] width 113 height 21
click at [667, 353] on input "6" at bounding box center [623, 351] width 113 height 21
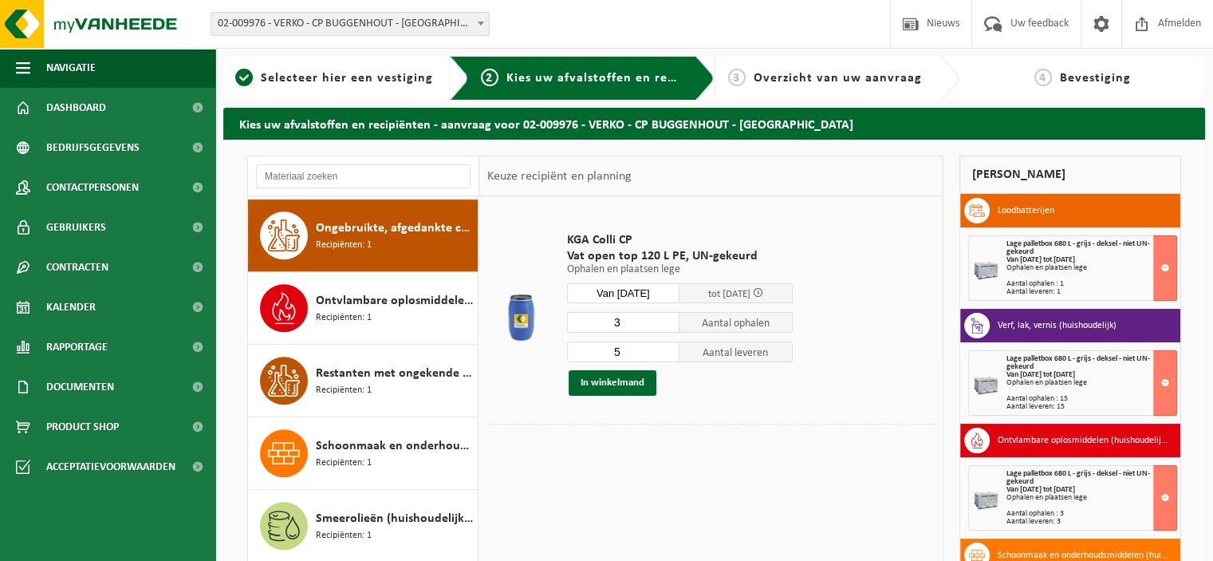
click at [667, 353] on input "5" at bounding box center [623, 351] width 113 height 21
click at [667, 353] on input "4" at bounding box center [623, 351] width 113 height 21
type input "3"
click at [667, 353] on input "3" at bounding box center [623, 351] width 113 height 21
click at [628, 388] on button "In winkelmand" at bounding box center [613, 383] width 88 height 26
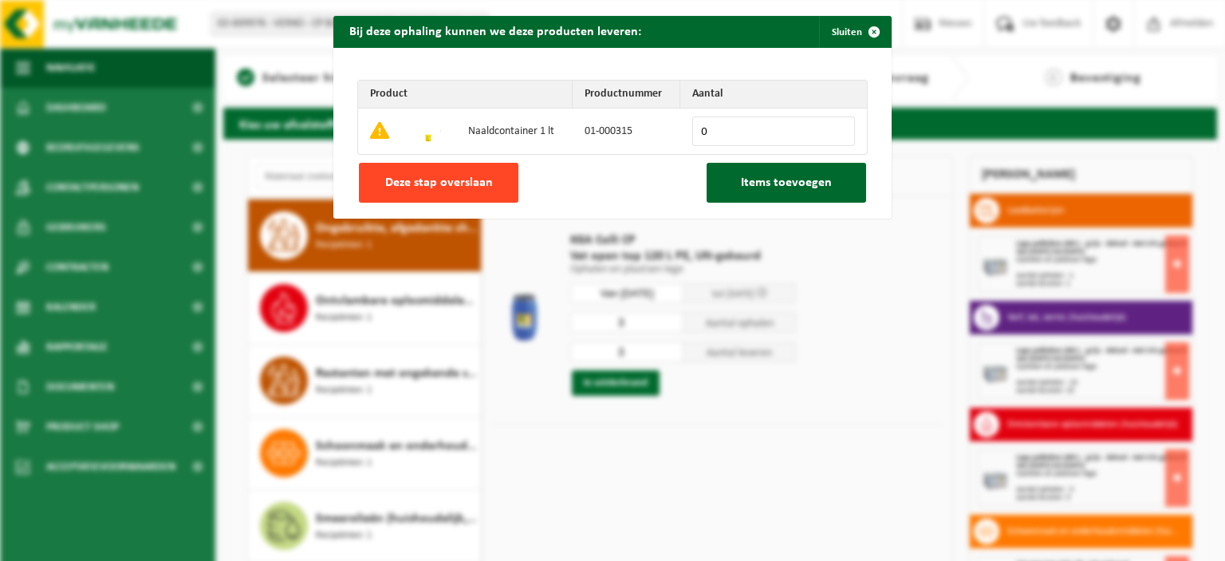
click at [493, 193] on button "Deze stap overslaan" at bounding box center [439, 183] width 160 height 40
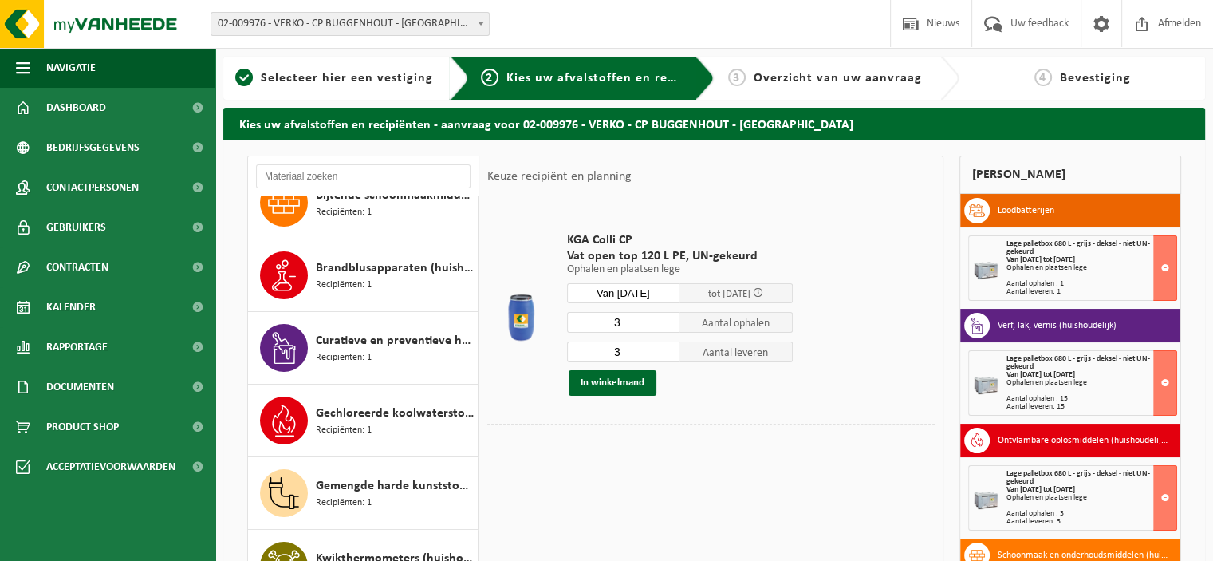
scroll to position [0, 0]
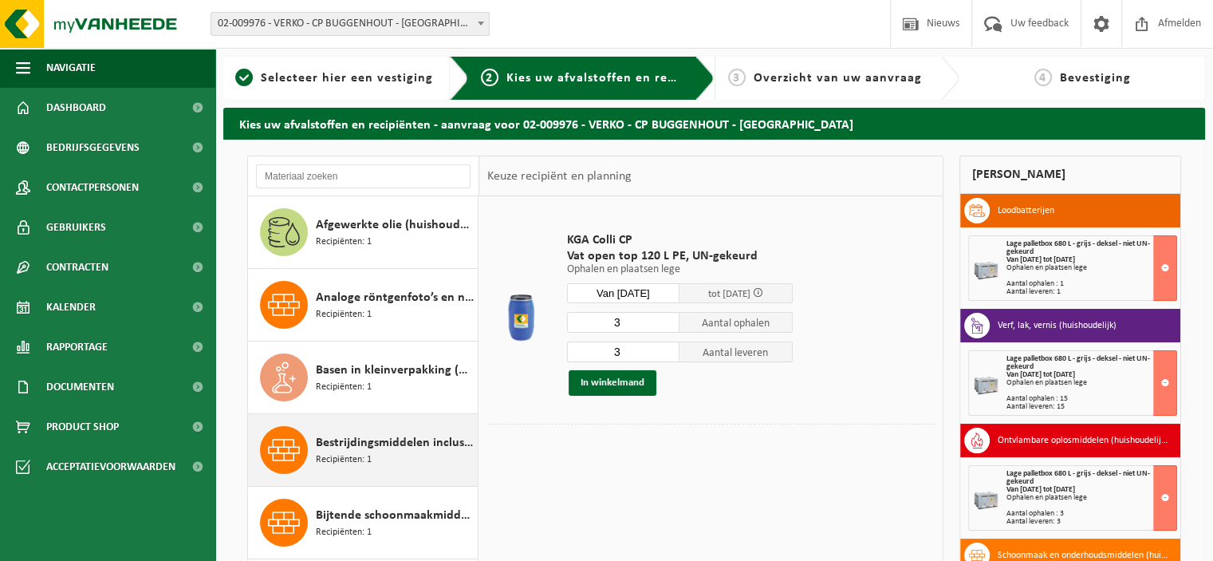
click at [404, 424] on div "Bestrijdingsmiddelen inclusief schimmelwerende beschermingsmiddelen (huishoudel…" at bounding box center [363, 450] width 231 height 72
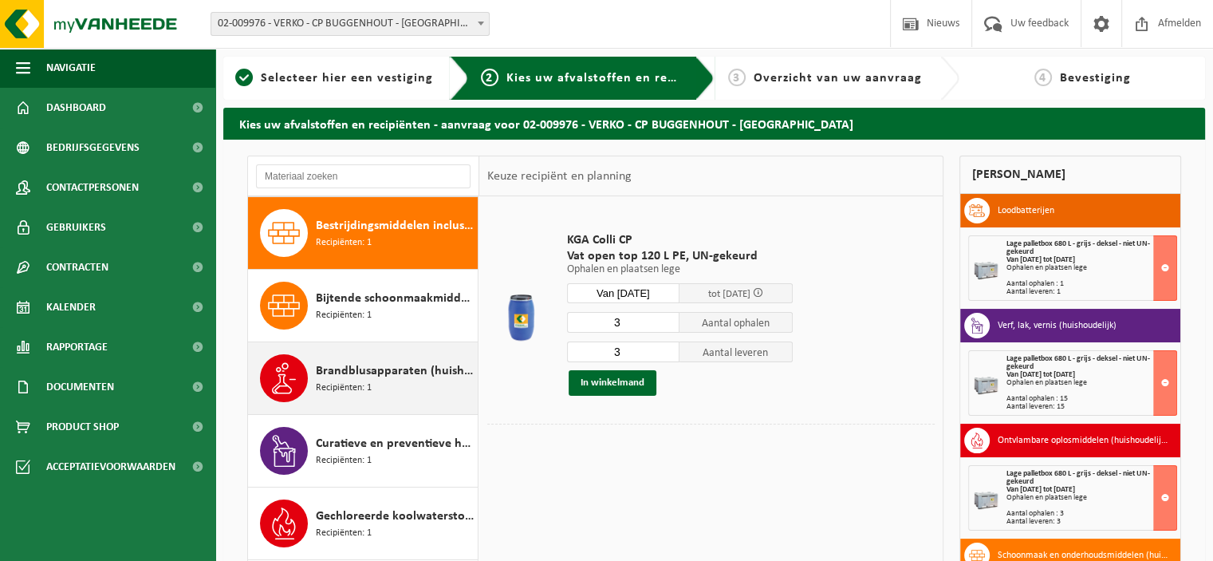
scroll to position [217, 0]
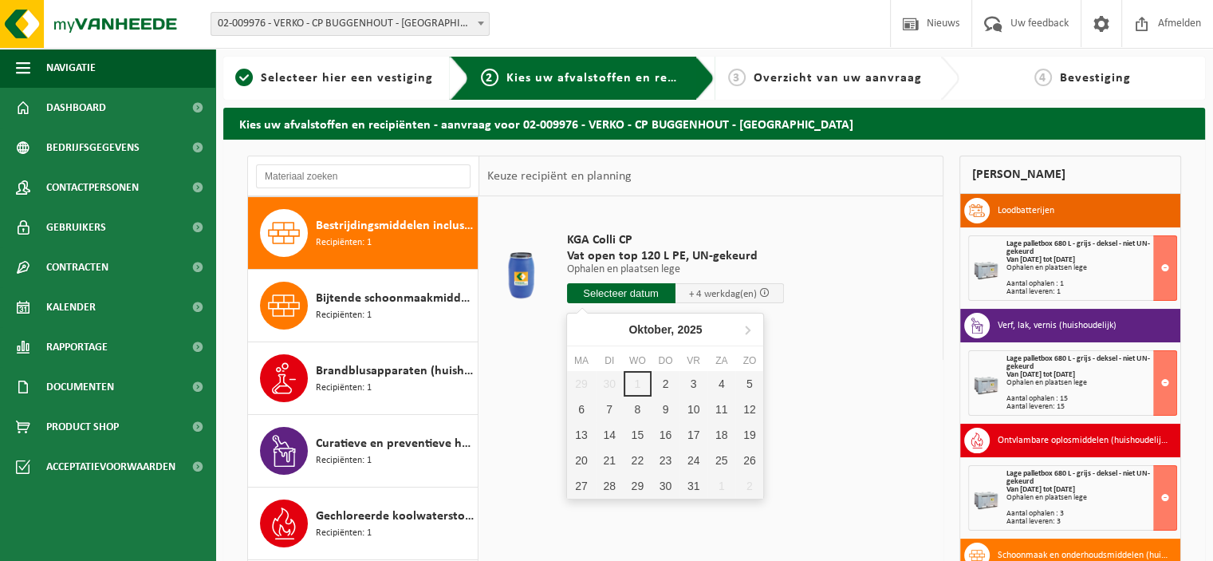
click at [631, 299] on input "text" at bounding box center [621, 293] width 108 height 20
click at [664, 380] on div "2" at bounding box center [666, 384] width 28 height 26
type input "Van 2025-10-02"
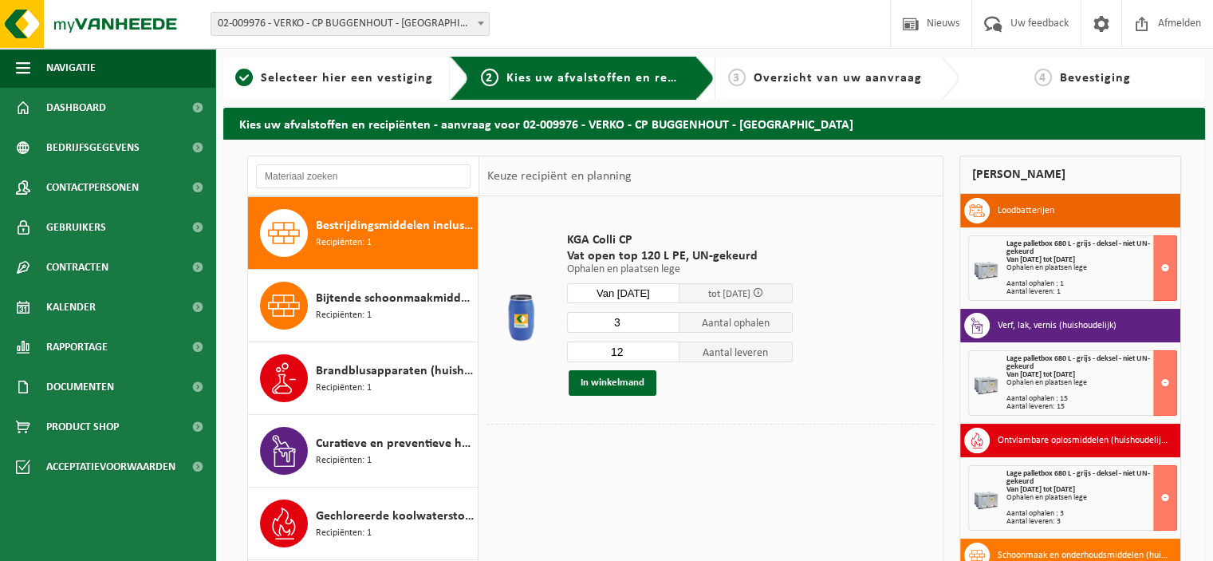
click at [671, 323] on input "3" at bounding box center [623, 322] width 113 height 21
type input "2"
click at [671, 323] on input "2" at bounding box center [623, 322] width 113 height 21
click at [668, 353] on input "3" at bounding box center [623, 351] width 113 height 21
type input "2"
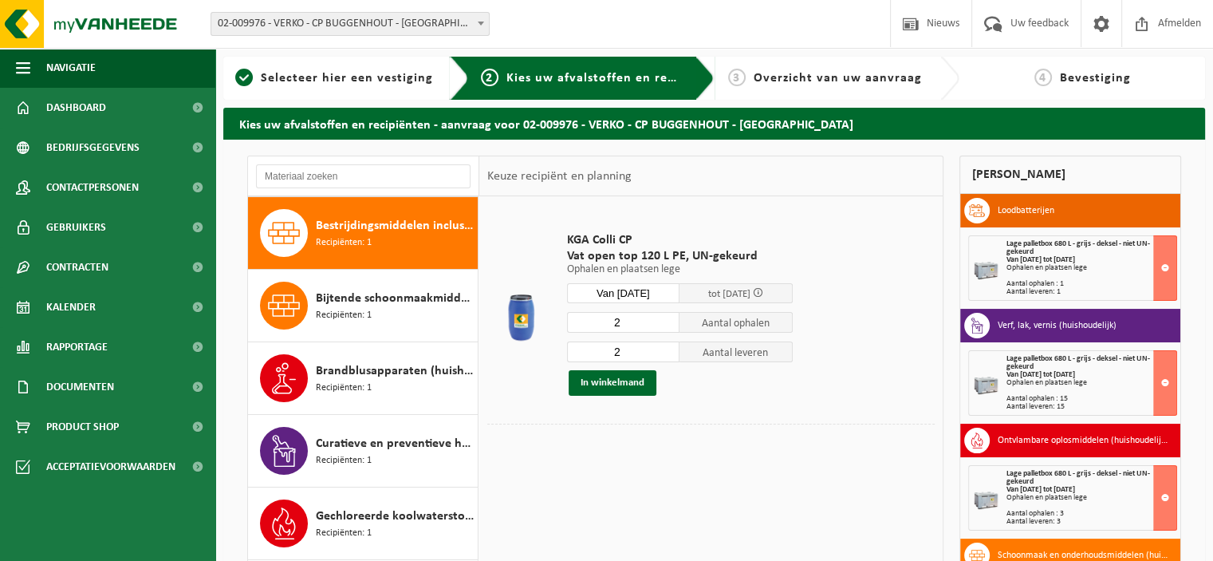
click at [668, 353] on input "2" at bounding box center [623, 351] width 113 height 21
click at [629, 381] on button "In winkelmand" at bounding box center [613, 383] width 88 height 26
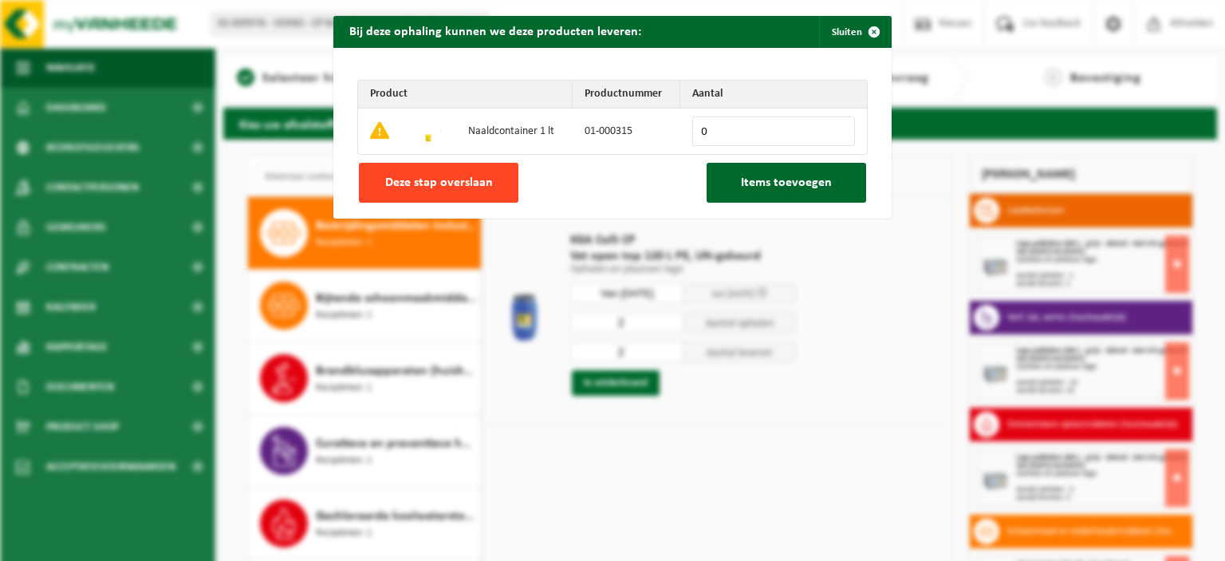
click at [466, 183] on span "Deze stap overslaan" at bounding box center [439, 182] width 108 height 13
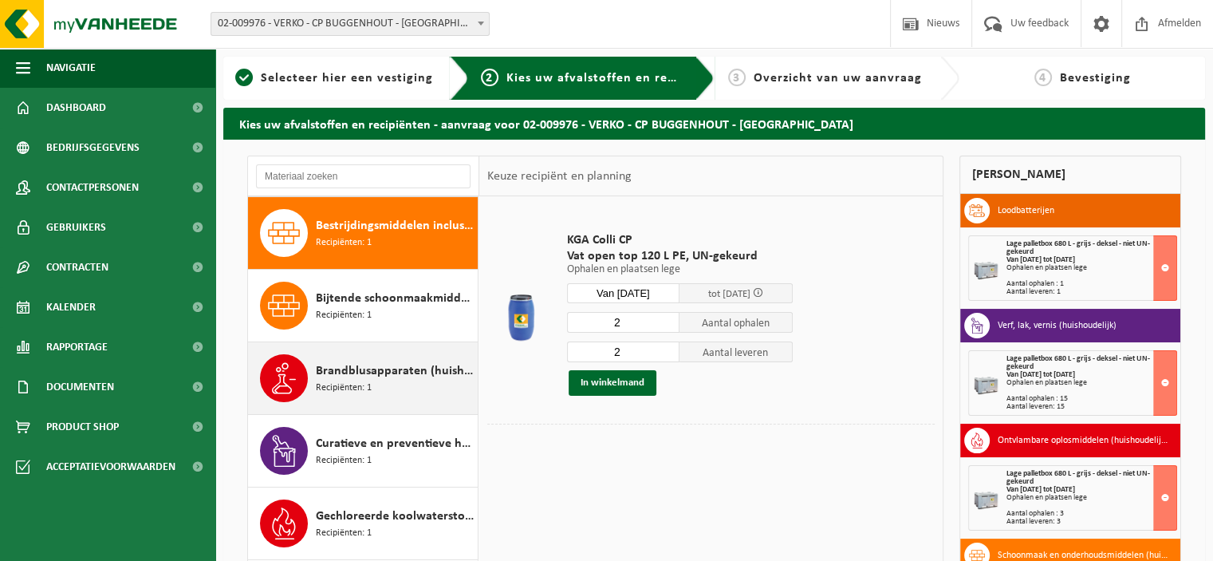
click at [392, 364] on span "Brandblusapparaten (huishoudelijk)" at bounding box center [395, 370] width 158 height 19
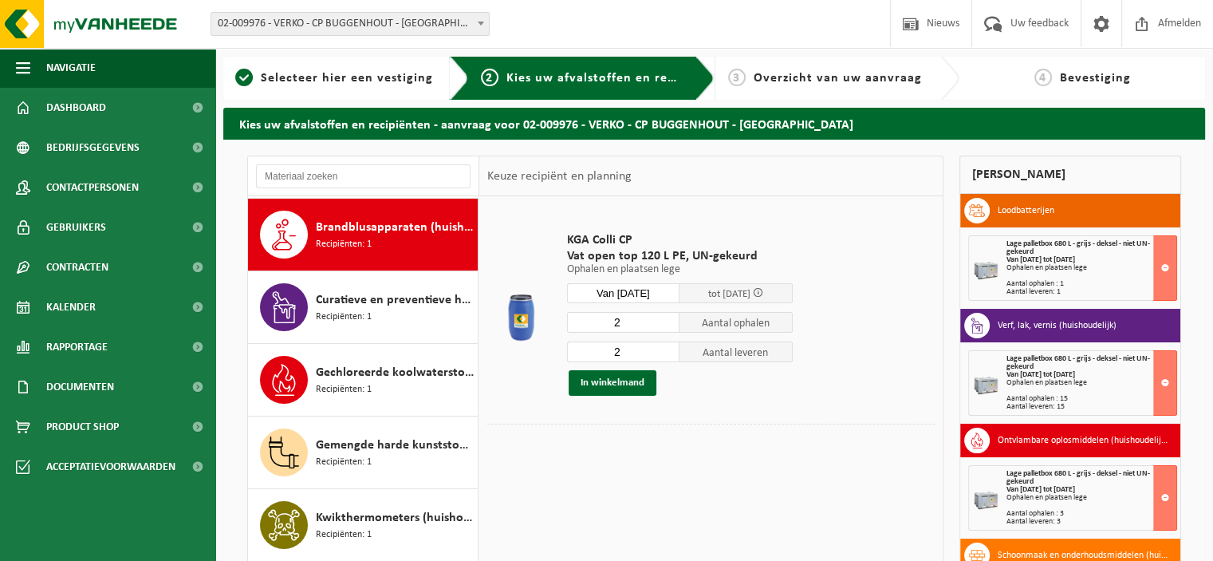
scroll to position [362, 0]
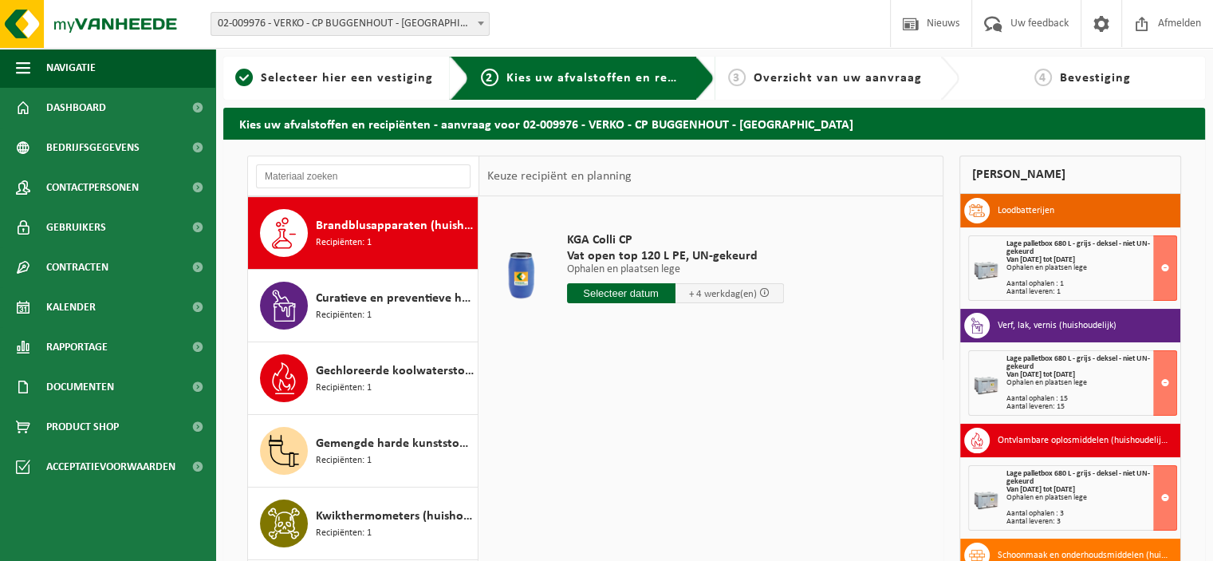
click at [619, 288] on input "text" at bounding box center [621, 293] width 108 height 20
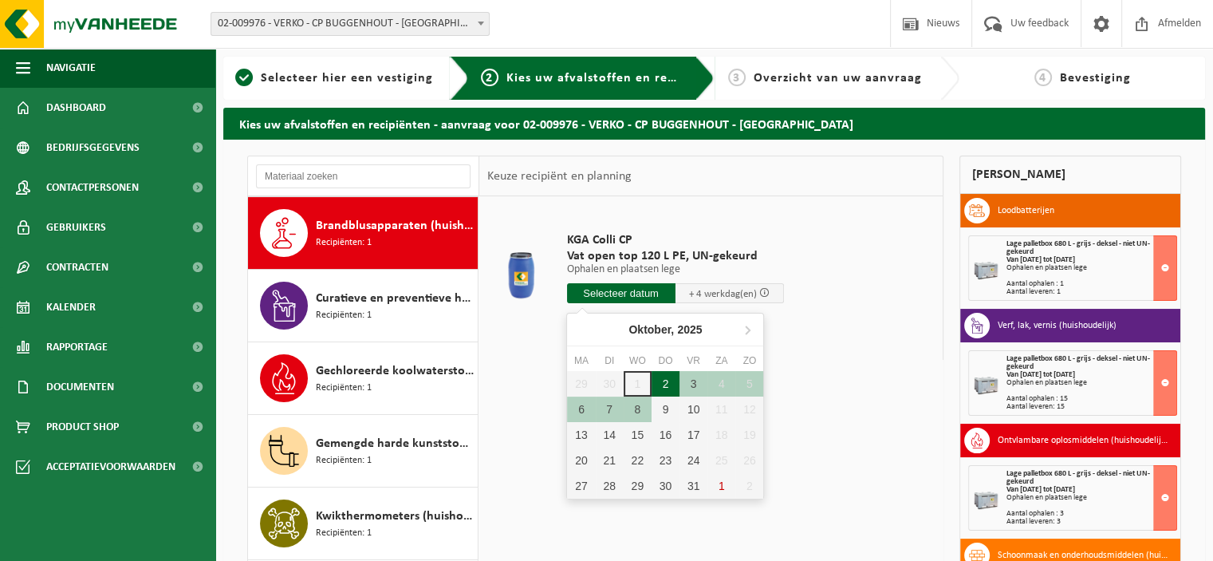
click at [658, 380] on div "2" at bounding box center [666, 384] width 28 height 26
type input "Van 2025-10-02"
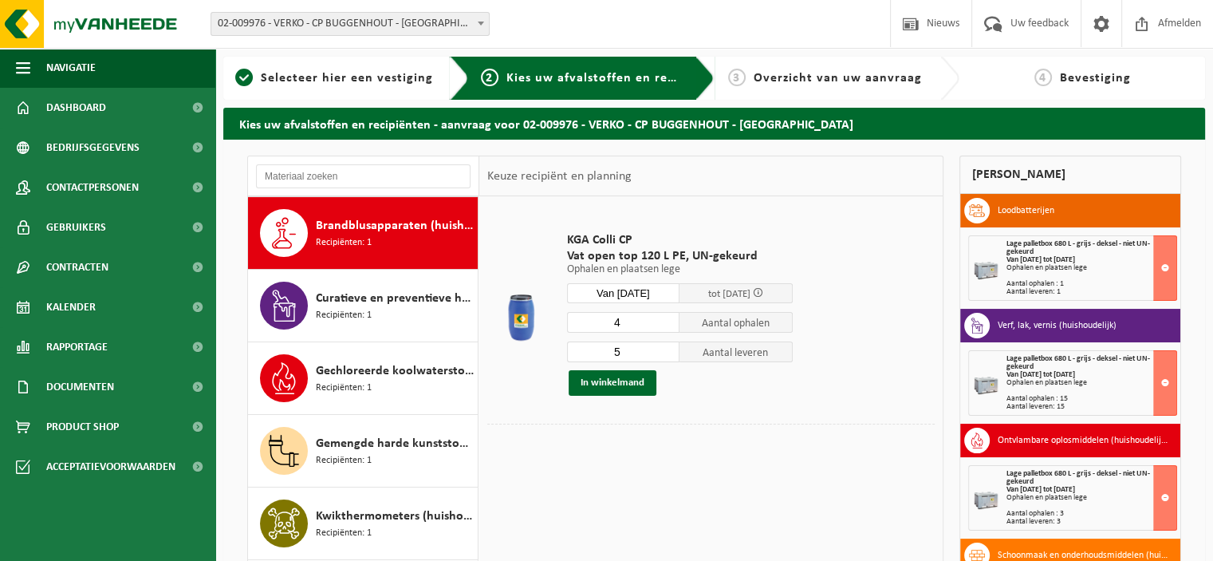
click at [668, 327] on input "4" at bounding box center [623, 322] width 113 height 21
click at [668, 327] on input "3" at bounding box center [623, 322] width 113 height 21
type input "2"
click at [668, 327] on input "2" at bounding box center [623, 322] width 113 height 21
click at [668, 357] on input "4" at bounding box center [623, 351] width 113 height 21
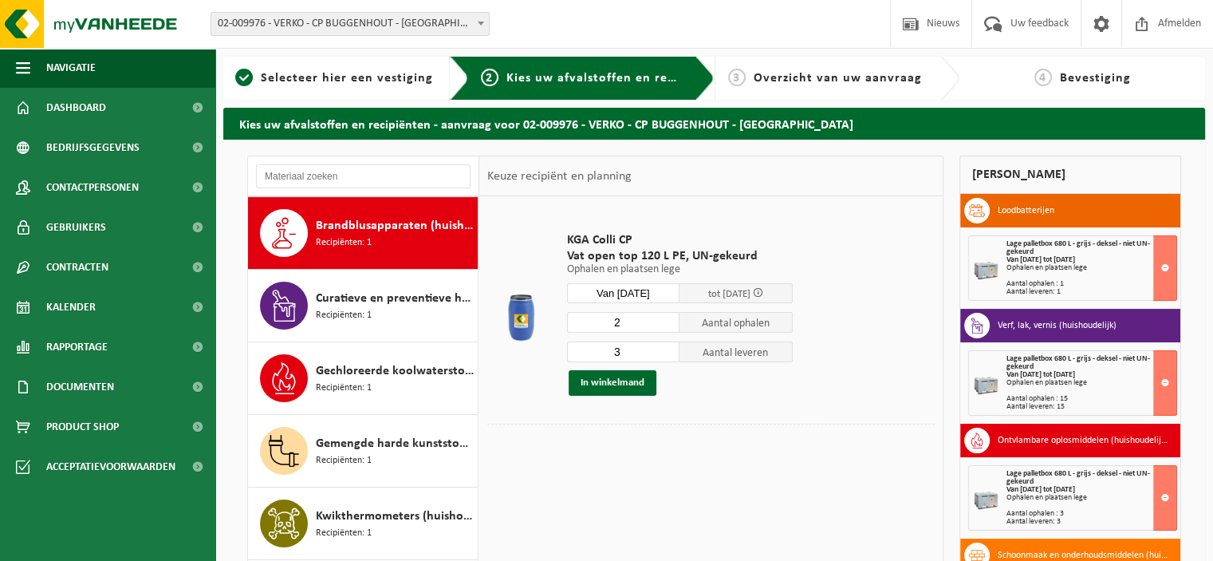
click at [668, 357] on input "3" at bounding box center [623, 351] width 113 height 21
type input "2"
click at [668, 357] on input "2" at bounding box center [623, 351] width 113 height 21
click at [634, 377] on button "In winkelmand" at bounding box center [613, 383] width 88 height 26
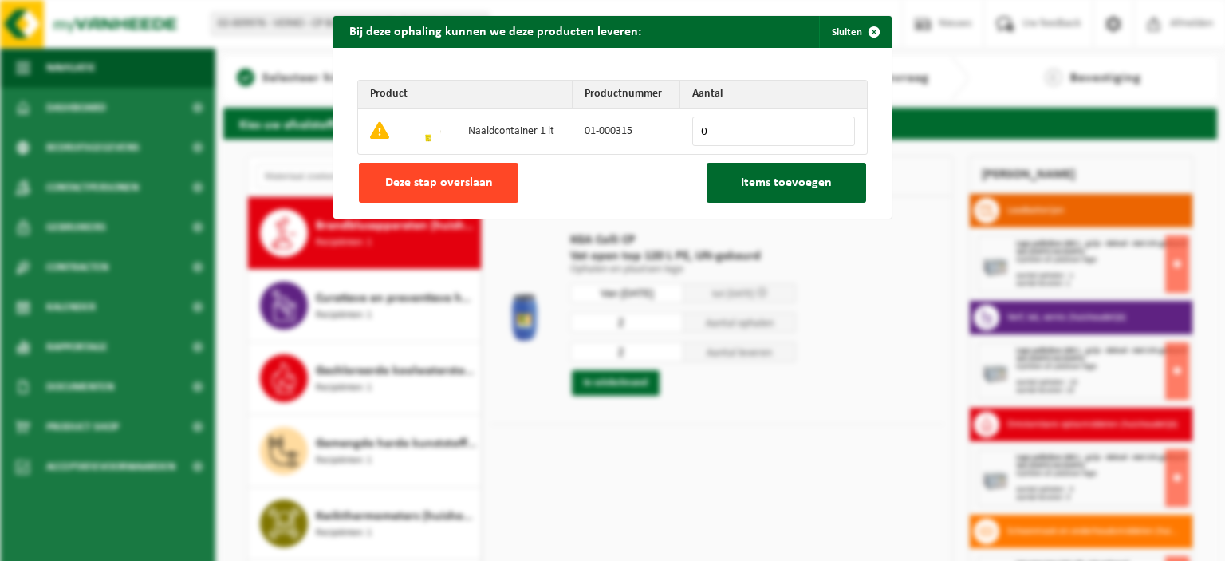
click at [479, 195] on button "Deze stap overslaan" at bounding box center [439, 183] width 160 height 40
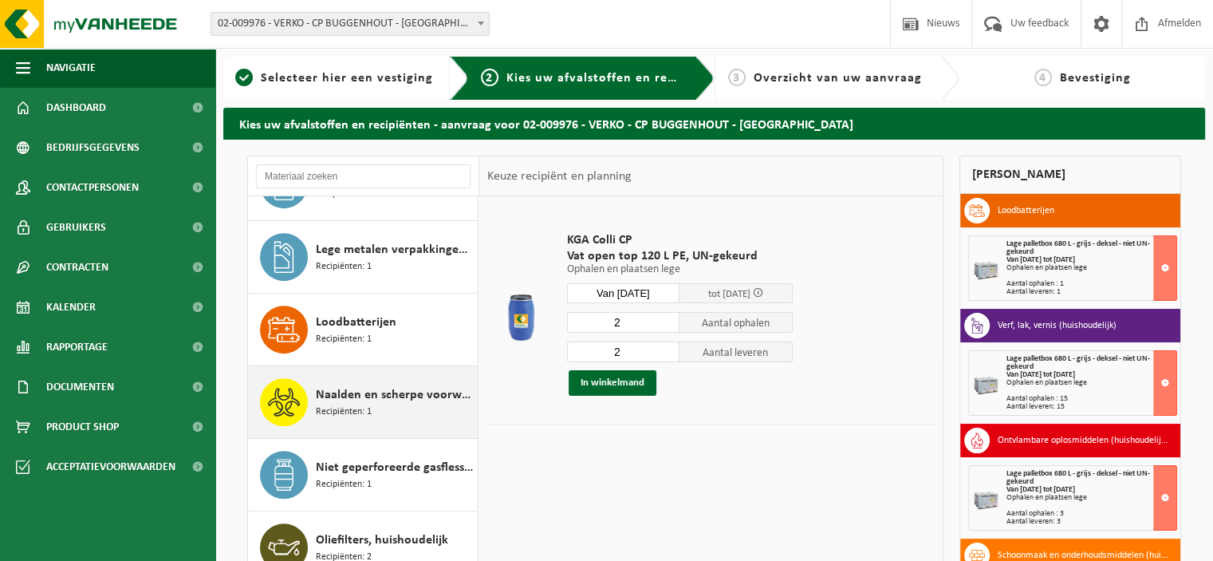
click at [405, 379] on div "Naalden en scherpe voorwerpen (huishoudelijk) Recipiënten: 1" at bounding box center [395, 402] width 158 height 48
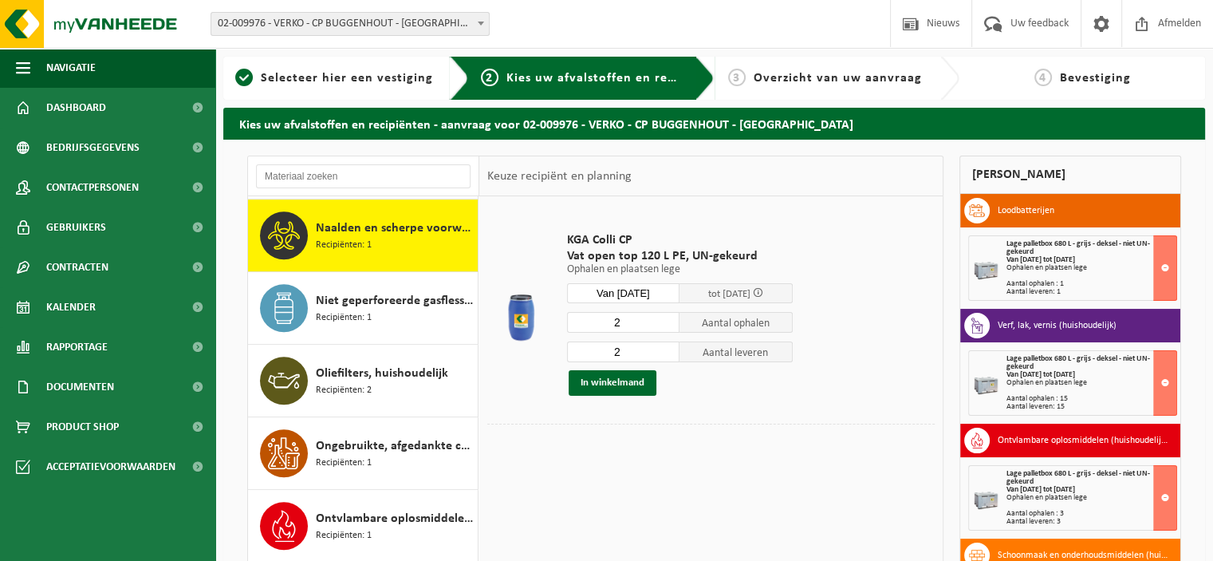
scroll to position [941, 0]
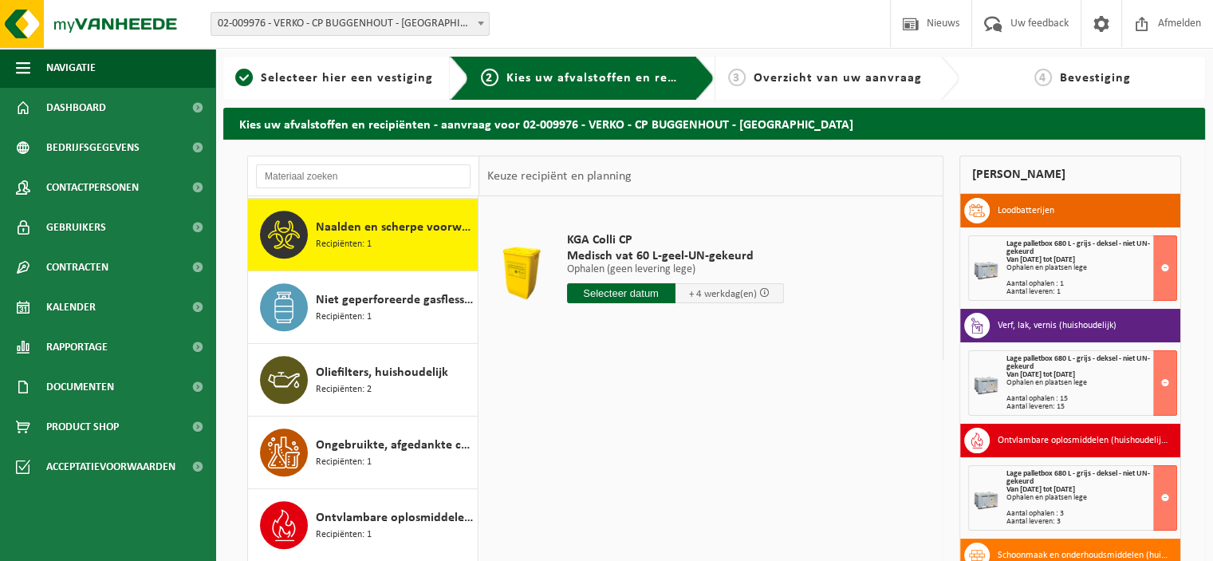
click at [646, 292] on input "text" at bounding box center [621, 293] width 108 height 20
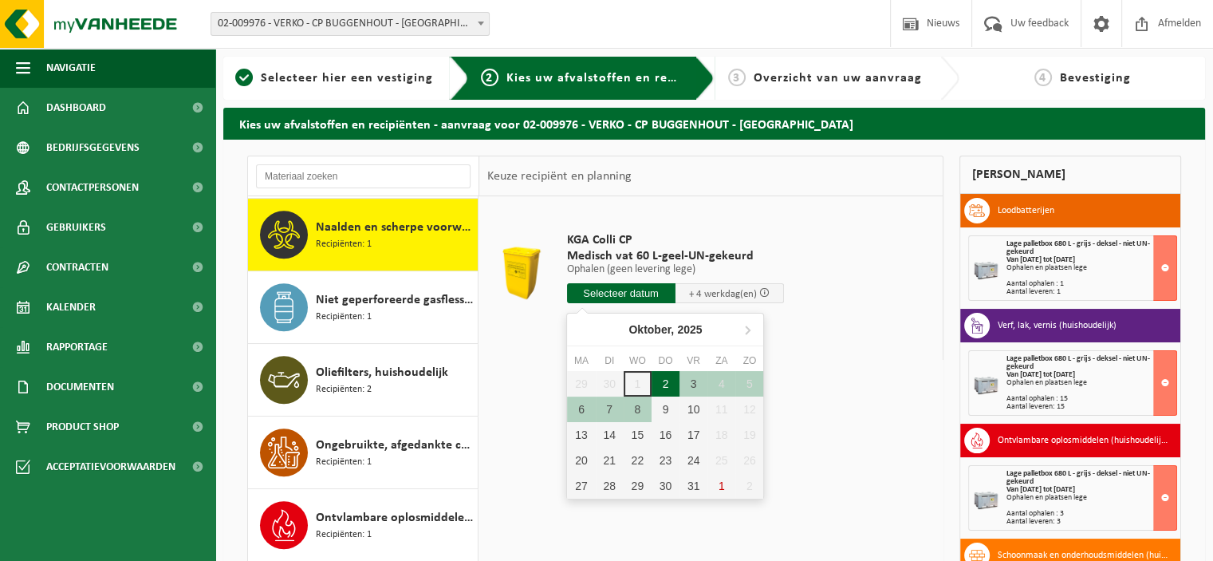
click at [664, 384] on div "2" at bounding box center [666, 384] width 28 height 26
type input "Van 2025-10-02"
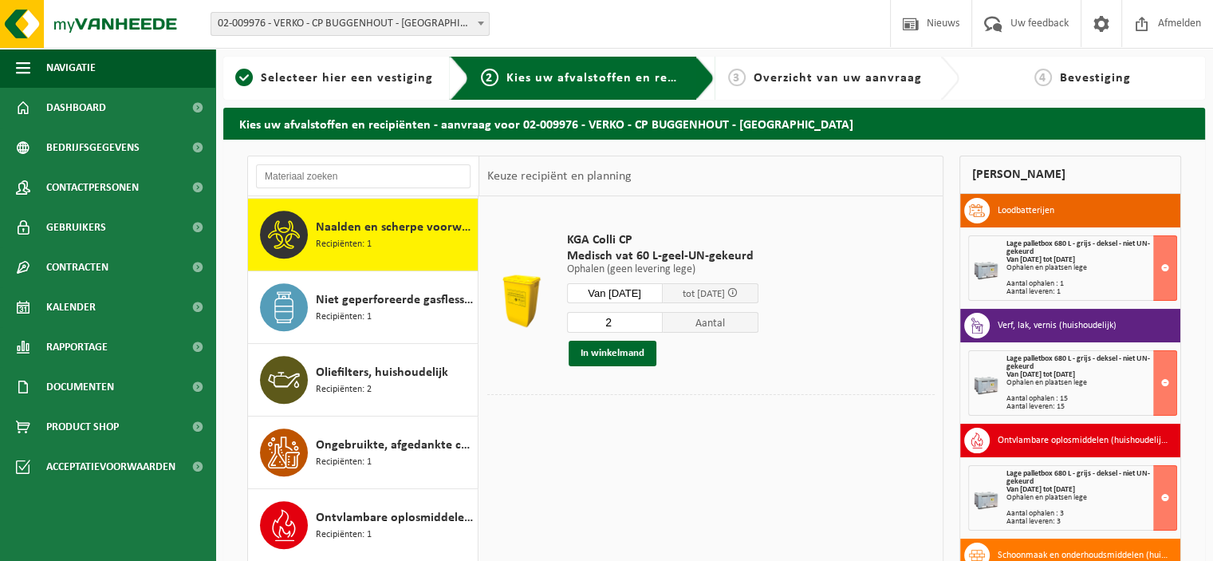
click at [660, 316] on input "2" at bounding box center [615, 322] width 96 height 21
type input "3"
click at [660, 316] on input "3" at bounding box center [615, 322] width 96 height 21
click at [625, 345] on button "In winkelmand" at bounding box center [613, 354] width 88 height 26
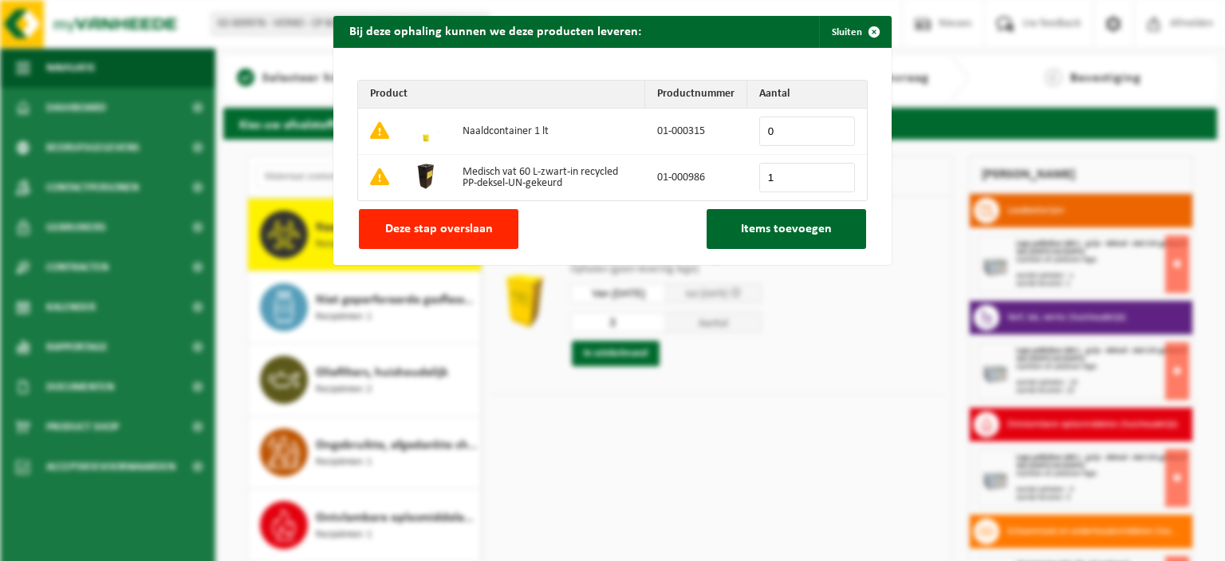
click at [832, 172] on input "1" at bounding box center [807, 178] width 96 height 30
click at [832, 172] on input "2" at bounding box center [807, 178] width 96 height 30
type input "3"
click at [832, 172] on input "3" at bounding box center [807, 178] width 96 height 30
click at [835, 124] on input "20" at bounding box center [807, 131] width 96 height 30
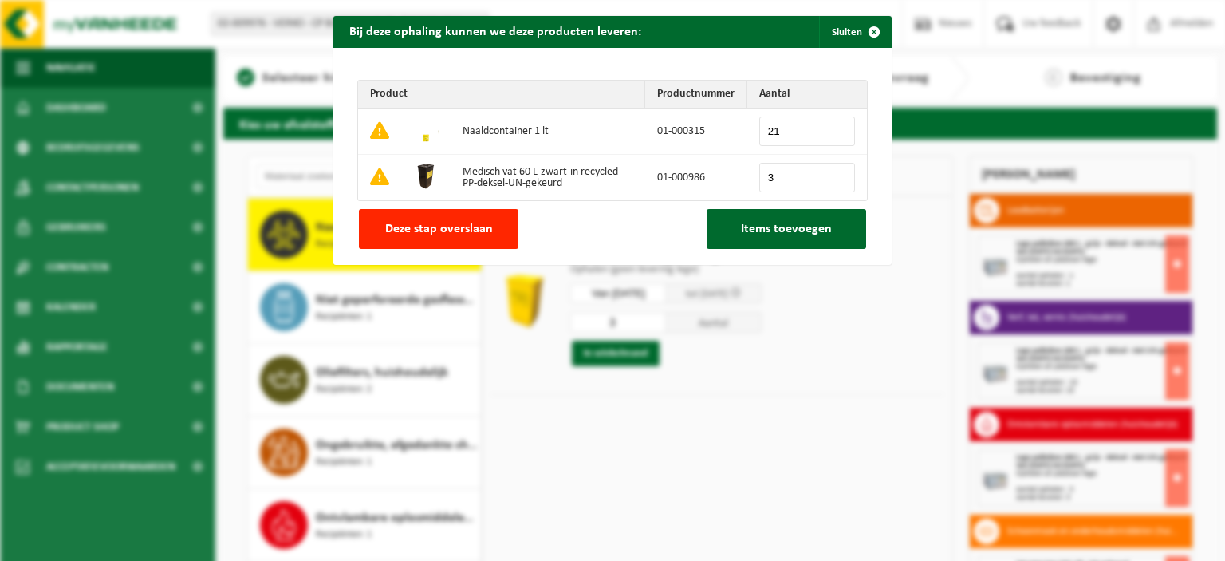
click at [835, 124] on input "21" at bounding box center [807, 131] width 96 height 30
click at [835, 124] on input "22" at bounding box center [807, 131] width 96 height 30
click at [835, 124] on input "23" at bounding box center [807, 131] width 96 height 30
click at [835, 124] on input "24" at bounding box center [807, 131] width 96 height 30
type input "25"
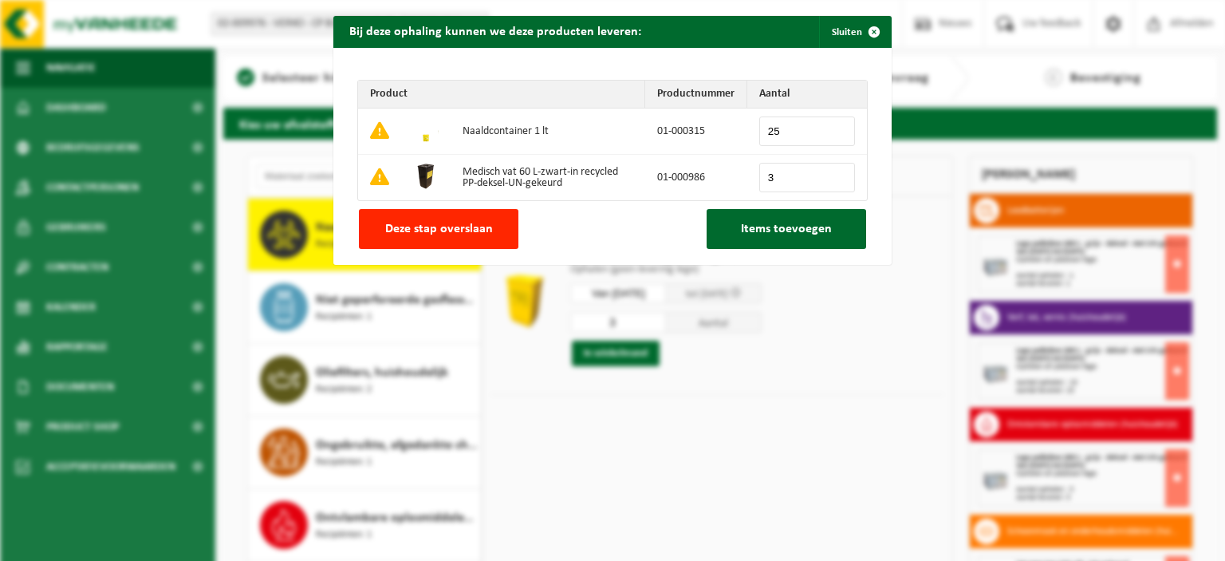
click at [835, 124] on input "25" at bounding box center [807, 131] width 96 height 30
click at [779, 225] on span "Items toevoegen" at bounding box center [786, 229] width 91 height 13
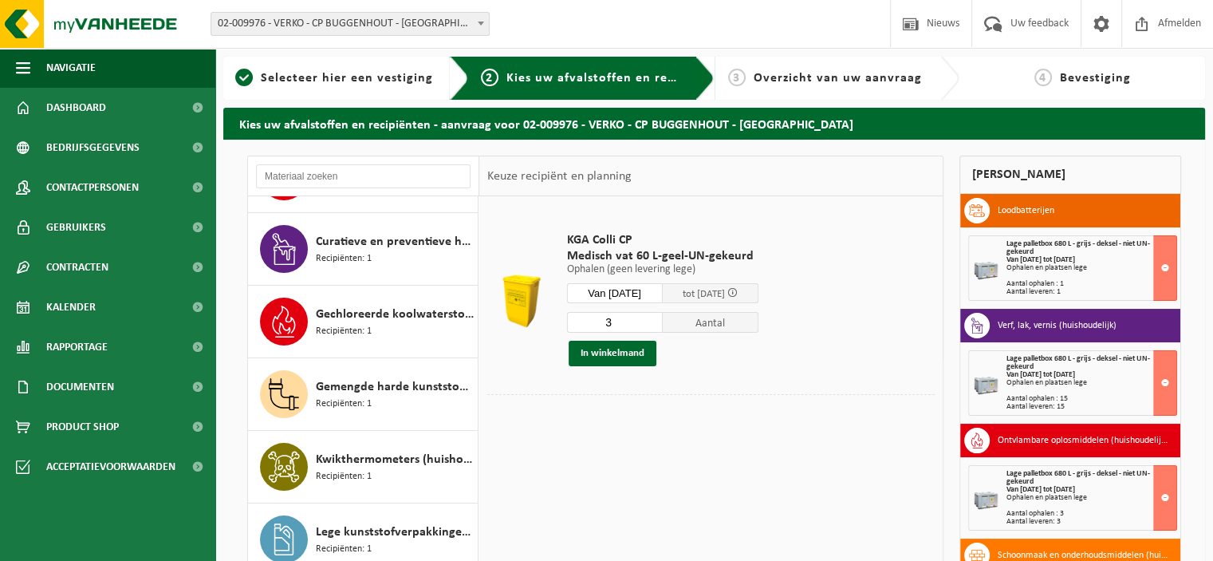
scroll to position [838, 0]
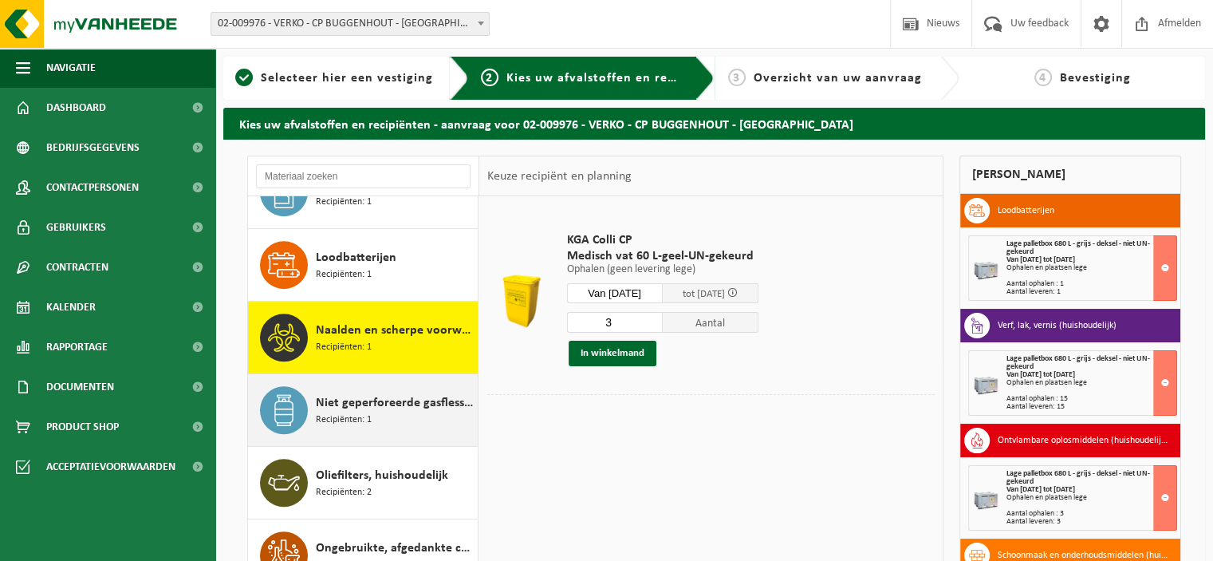
click at [419, 405] on span "Niet geperforeerde gasflessen voor eenmalig gebruik (huishoudelijk)" at bounding box center [395, 402] width 158 height 19
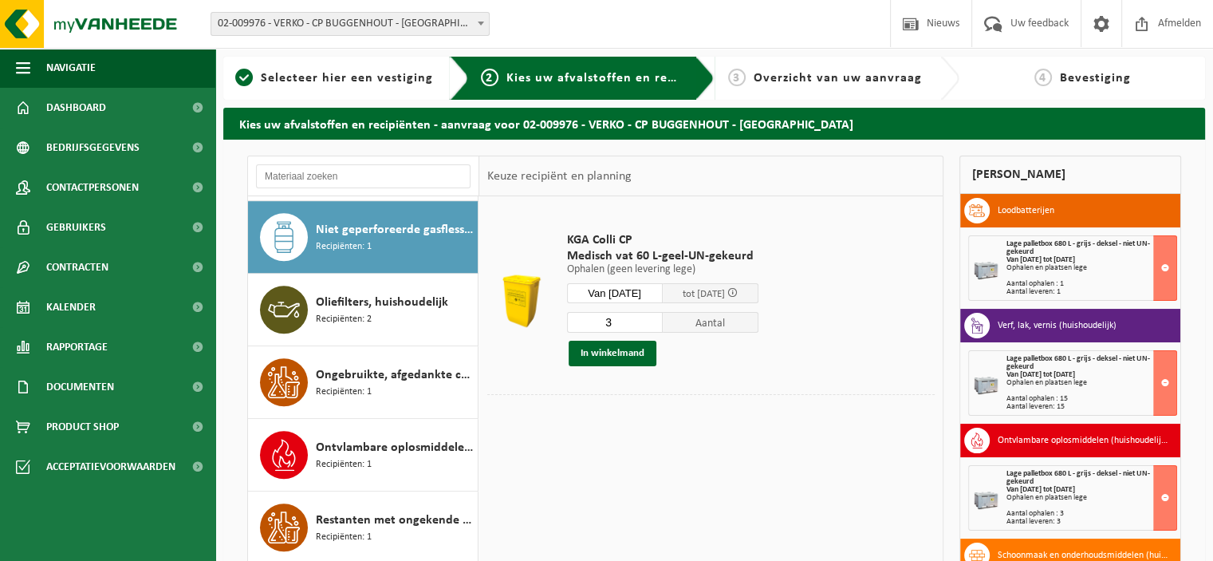
scroll to position [1014, 0]
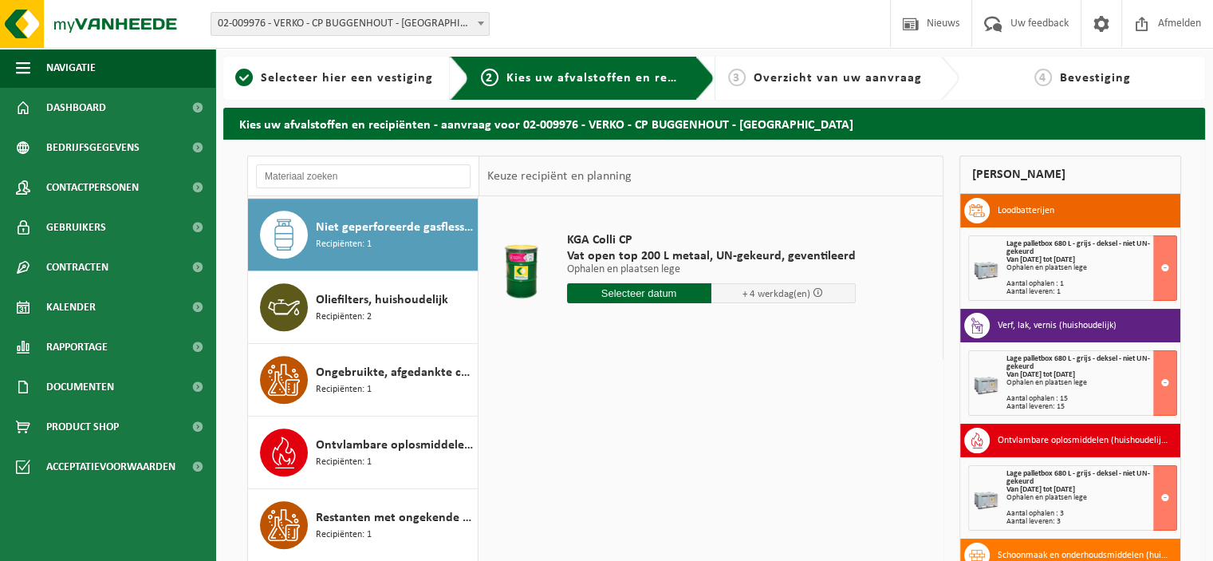
click at [641, 290] on input "text" at bounding box center [639, 293] width 144 height 20
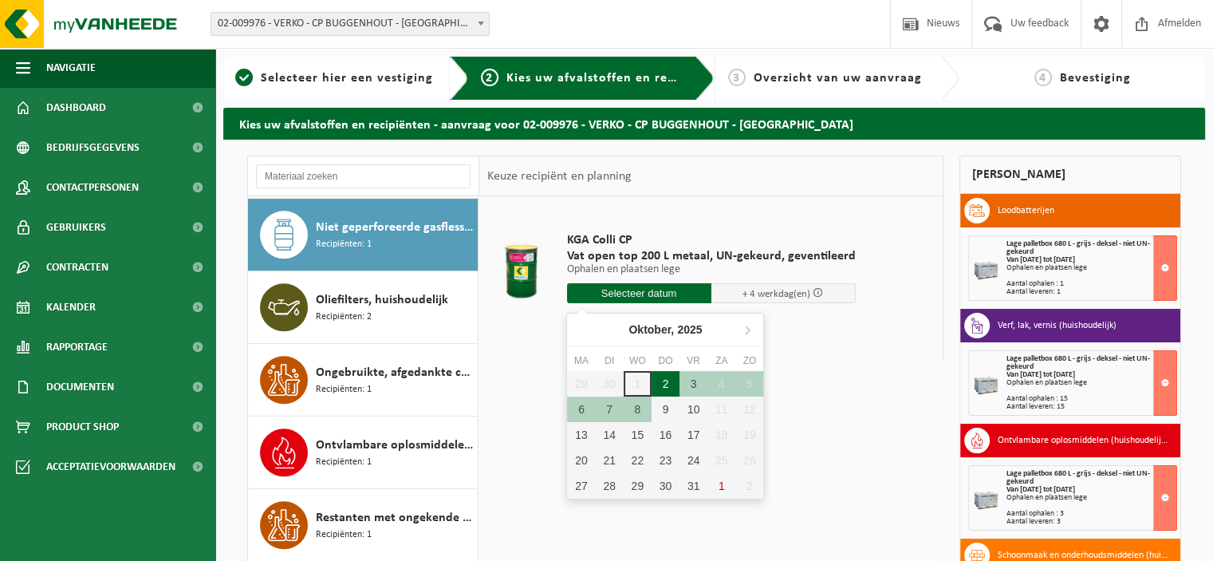
click at [662, 380] on div "2" at bounding box center [666, 384] width 28 height 26
type input "Van 2025-10-02"
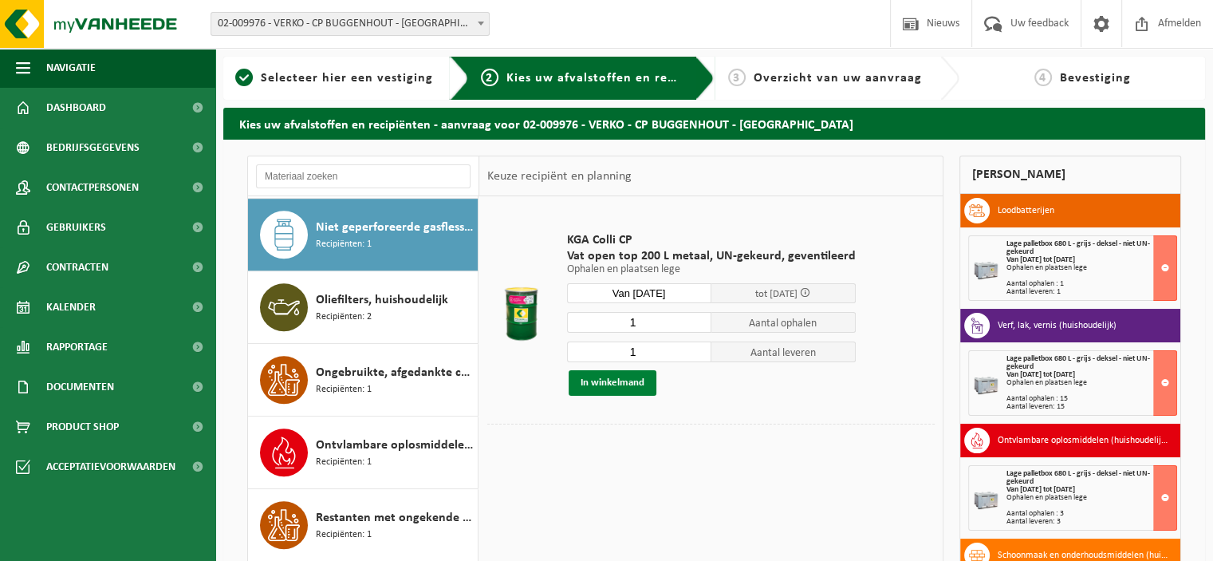
click at [620, 387] on button "In winkelmand" at bounding box center [613, 383] width 88 height 26
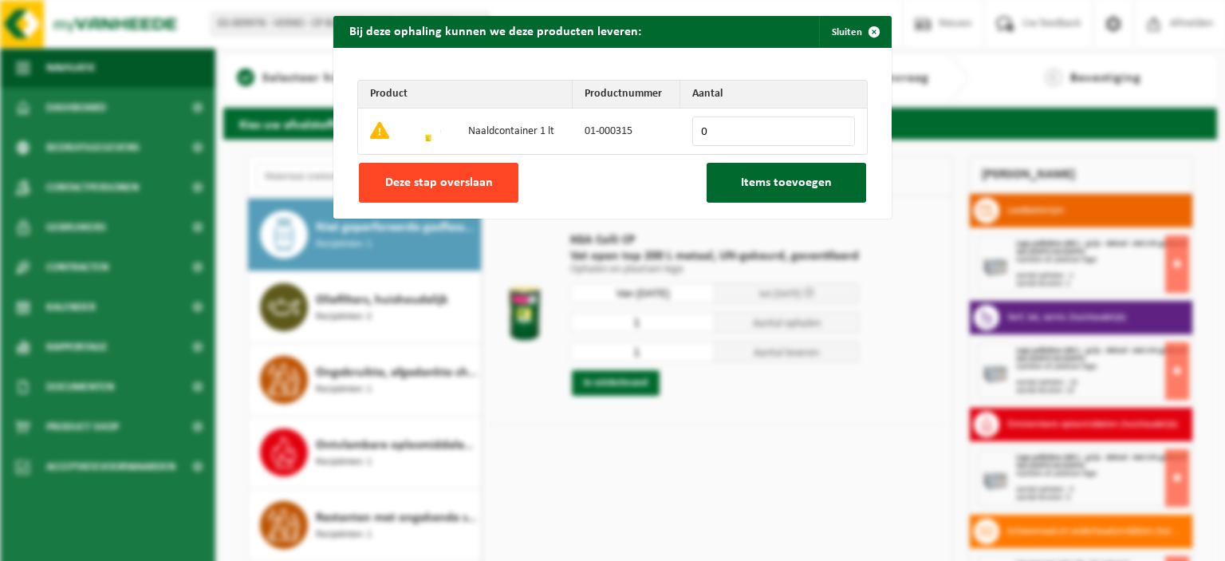
click at [479, 188] on span "Deze stap overslaan" at bounding box center [439, 182] width 108 height 13
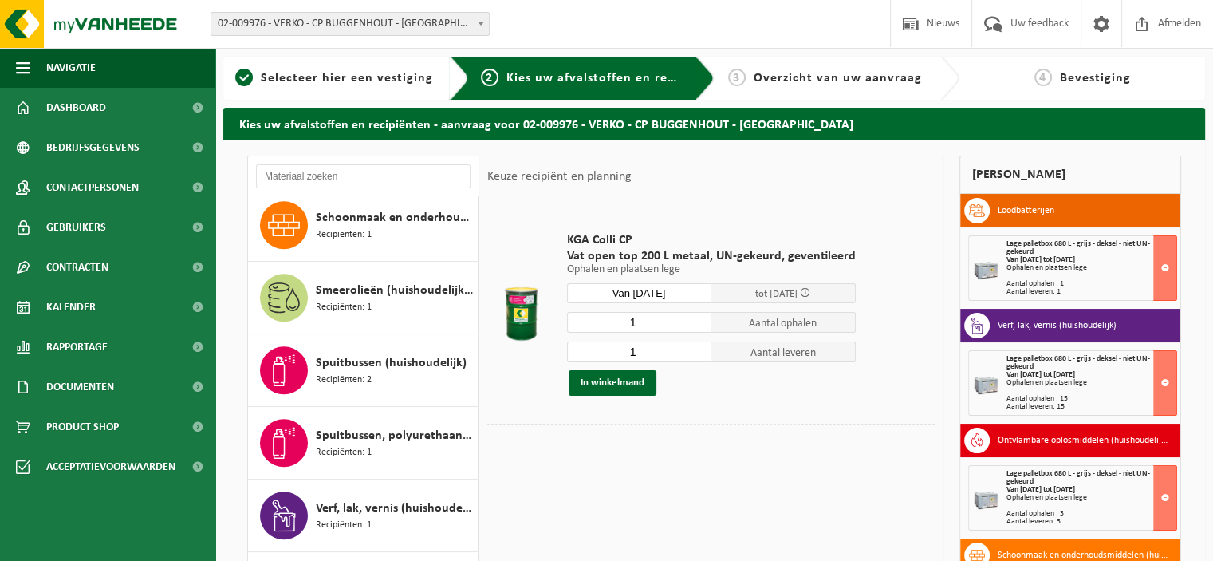
scroll to position [1433, 0]
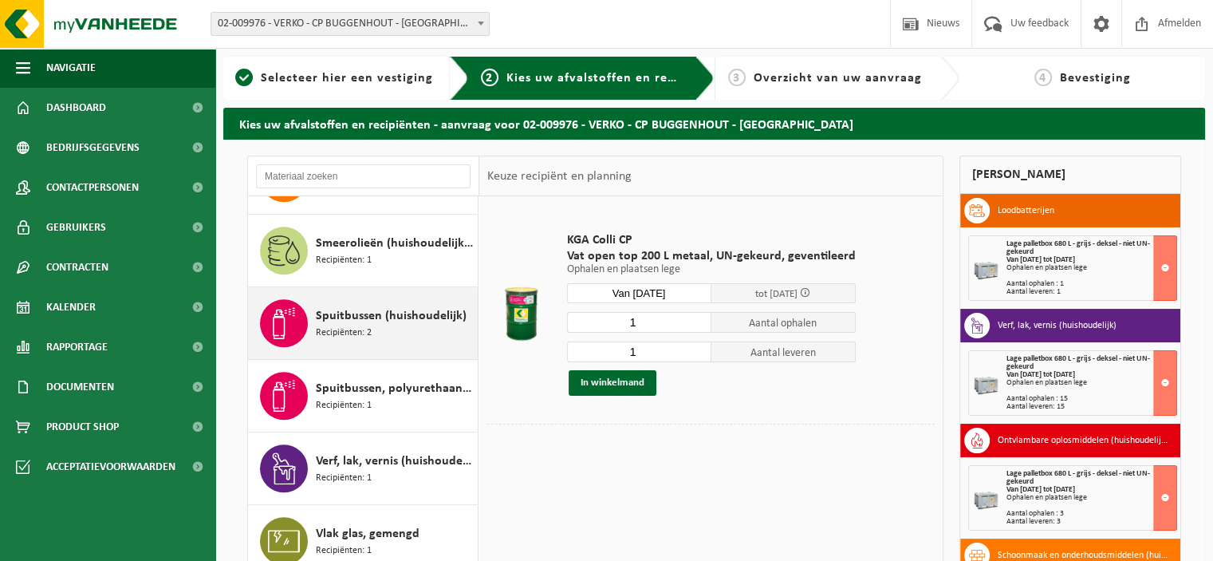
click at [397, 317] on span "Spuitbussen (huishoudelijk)" at bounding box center [391, 315] width 151 height 19
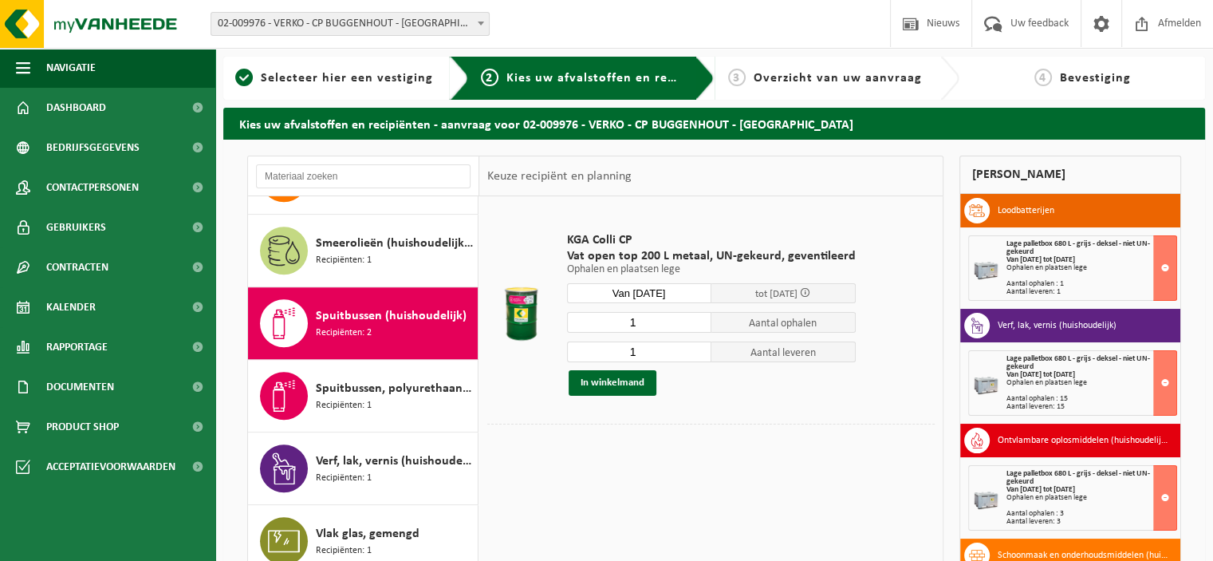
scroll to position [1476, 0]
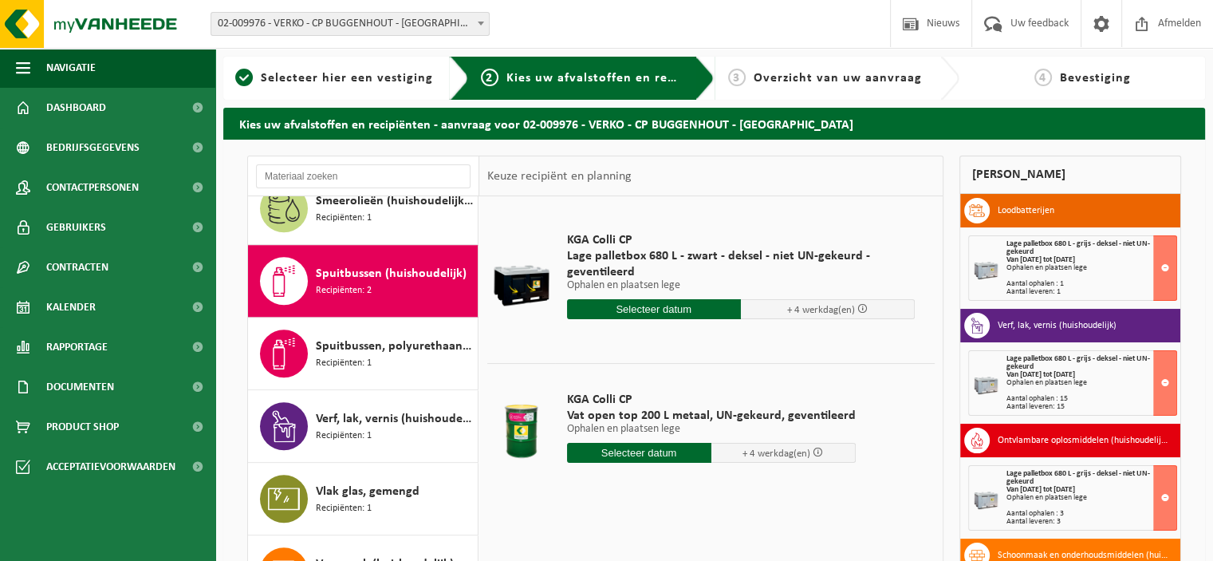
click at [647, 449] on input "text" at bounding box center [639, 453] width 144 height 20
click at [661, 540] on div "2" at bounding box center [666, 543] width 28 height 26
type input "Van 2025-10-02"
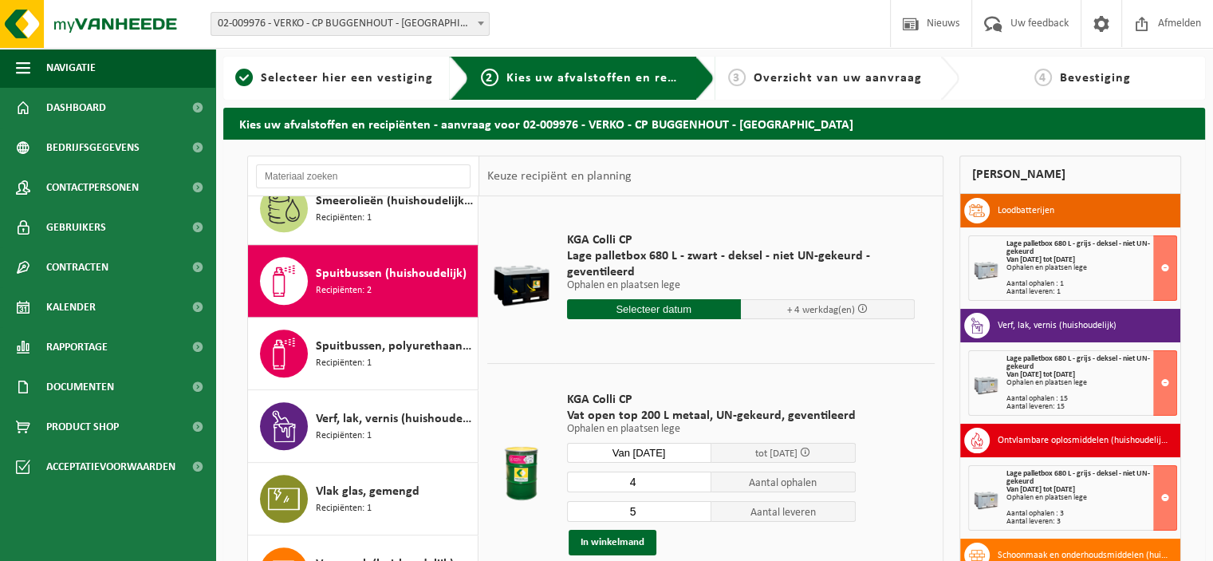
click at [696, 483] on input "4" at bounding box center [639, 481] width 144 height 21
click at [696, 483] on input "3" at bounding box center [639, 481] width 144 height 21
type input "2"
click at [696, 483] on input "2" at bounding box center [639, 481] width 144 height 21
click at [696, 512] on input "4" at bounding box center [639, 511] width 144 height 21
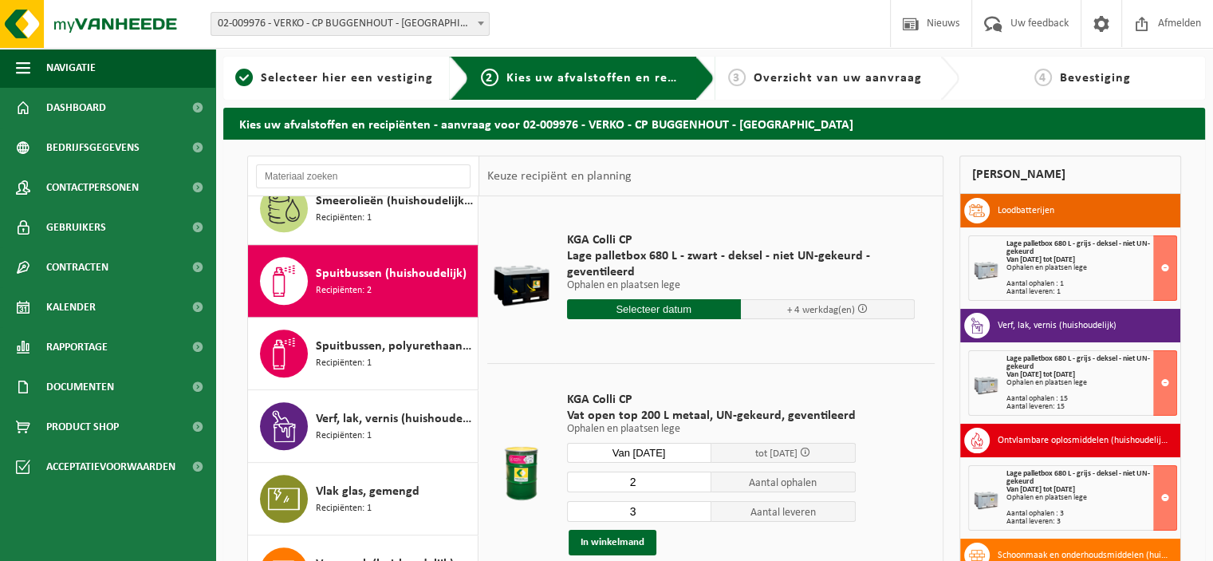
click at [696, 512] on input "3" at bounding box center [639, 511] width 144 height 21
type input "2"
click at [696, 512] on input "2" at bounding box center [639, 511] width 144 height 21
click at [639, 537] on button "In winkelmand" at bounding box center [613, 543] width 88 height 26
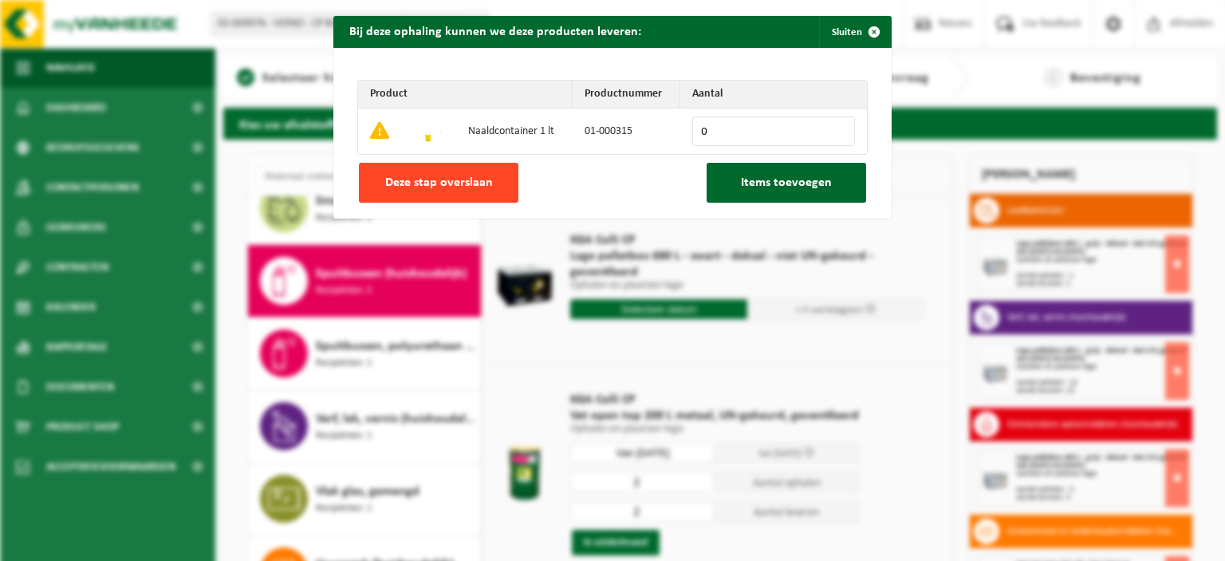
click at [480, 189] on span "Deze stap overslaan" at bounding box center [439, 182] width 108 height 13
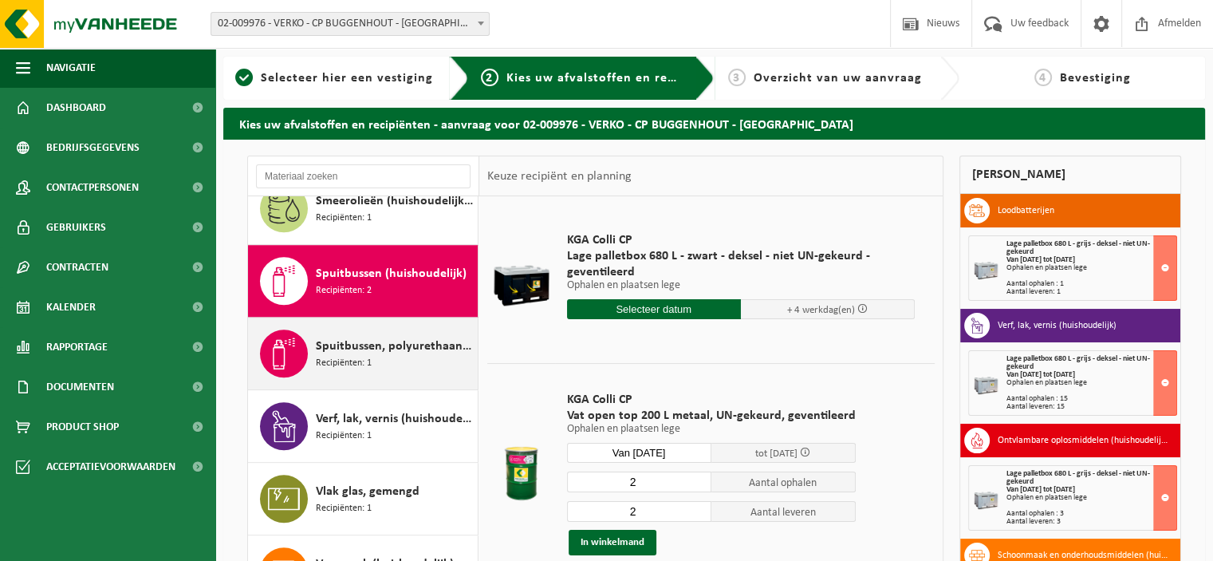
click at [377, 353] on div "Spuitbussen, polyurethaan (PU) (huishoudelijk) Recipiënten: 1" at bounding box center [395, 353] width 158 height 48
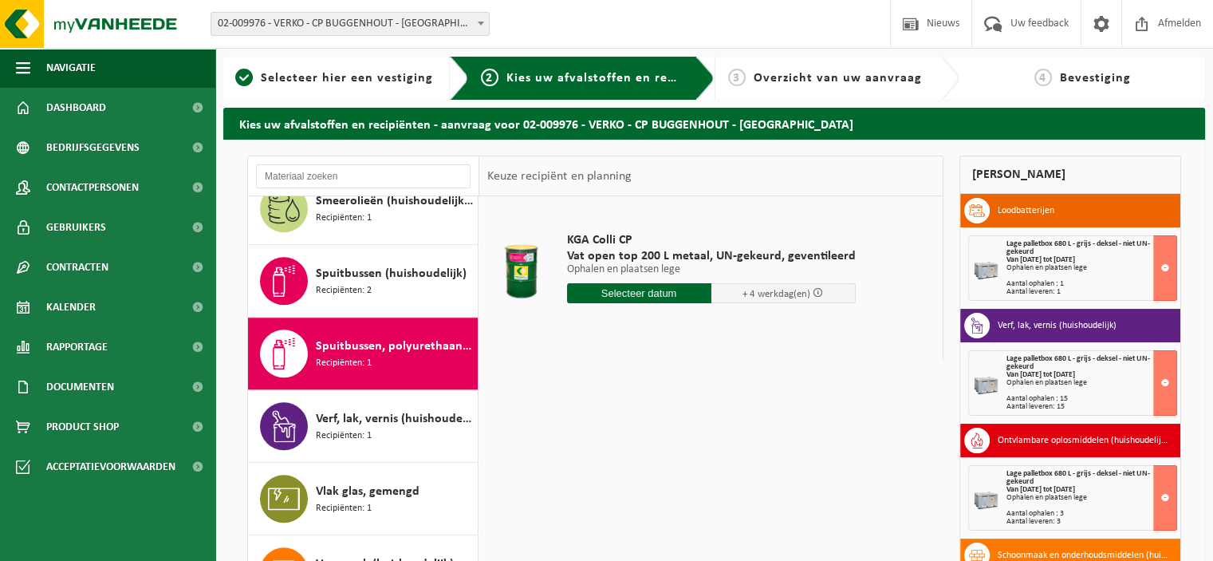
click at [654, 290] on input "text" at bounding box center [639, 293] width 144 height 20
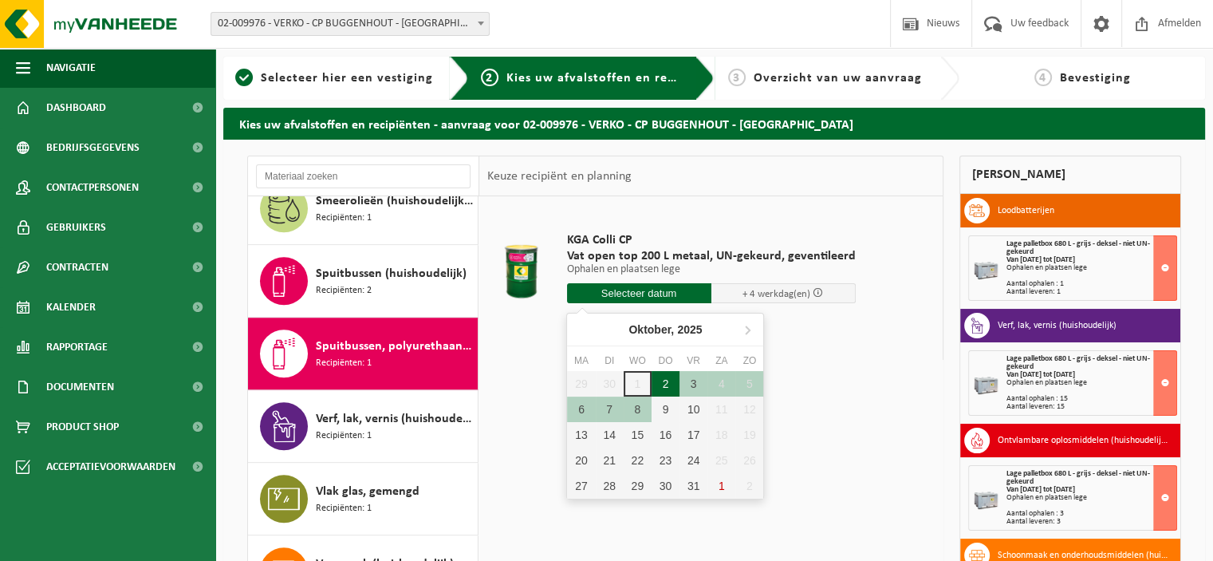
click at [664, 381] on div "2" at bounding box center [666, 384] width 28 height 26
type input "Van 2025-10-02"
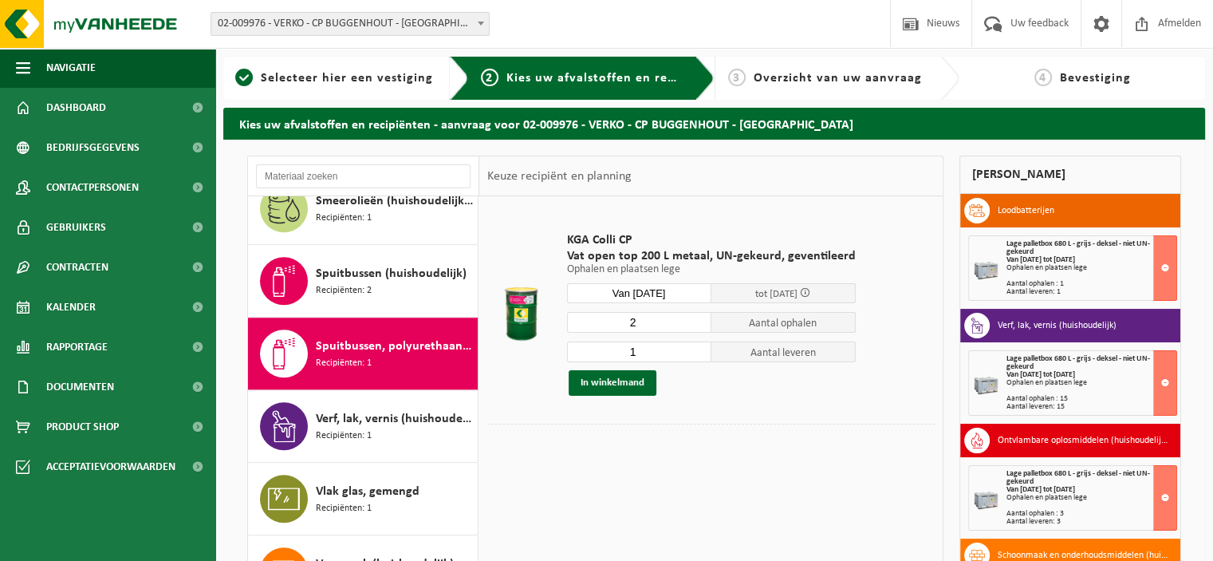
click at [699, 318] on input "2" at bounding box center [639, 322] width 144 height 21
click at [699, 318] on input "3" at bounding box center [639, 322] width 144 height 21
click at [699, 318] on input "4" at bounding box center [639, 322] width 144 height 21
type input "3"
click at [700, 325] on input "3" at bounding box center [639, 322] width 144 height 21
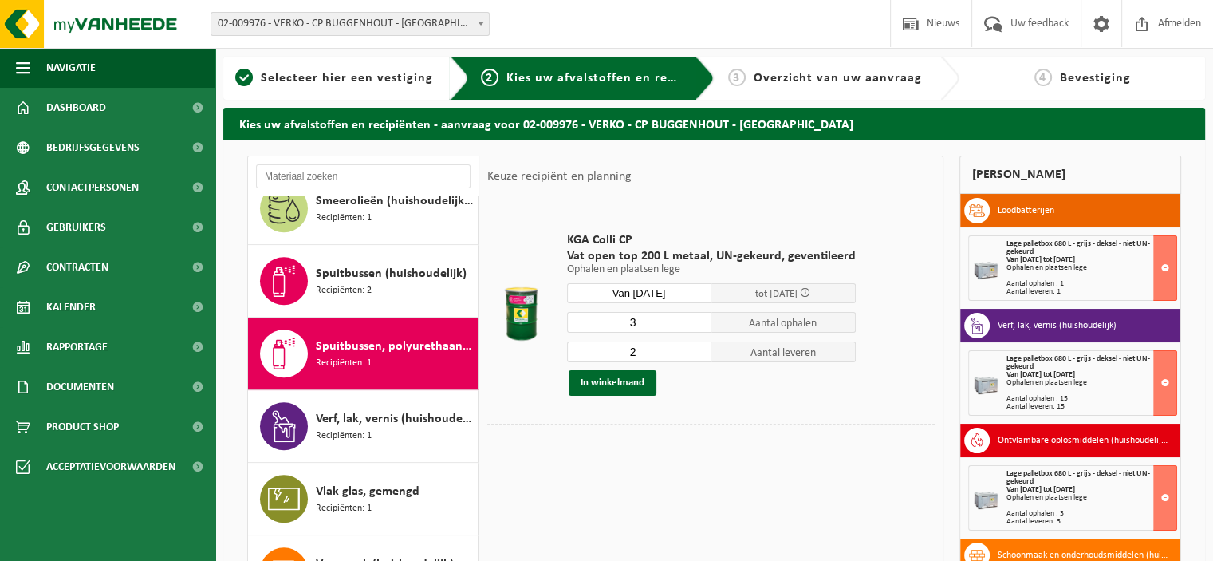
click at [695, 347] on input "2" at bounding box center [639, 351] width 144 height 21
type input "3"
click at [695, 347] on input "3" at bounding box center [639, 351] width 144 height 21
click at [631, 382] on button "In winkelmand" at bounding box center [613, 383] width 88 height 26
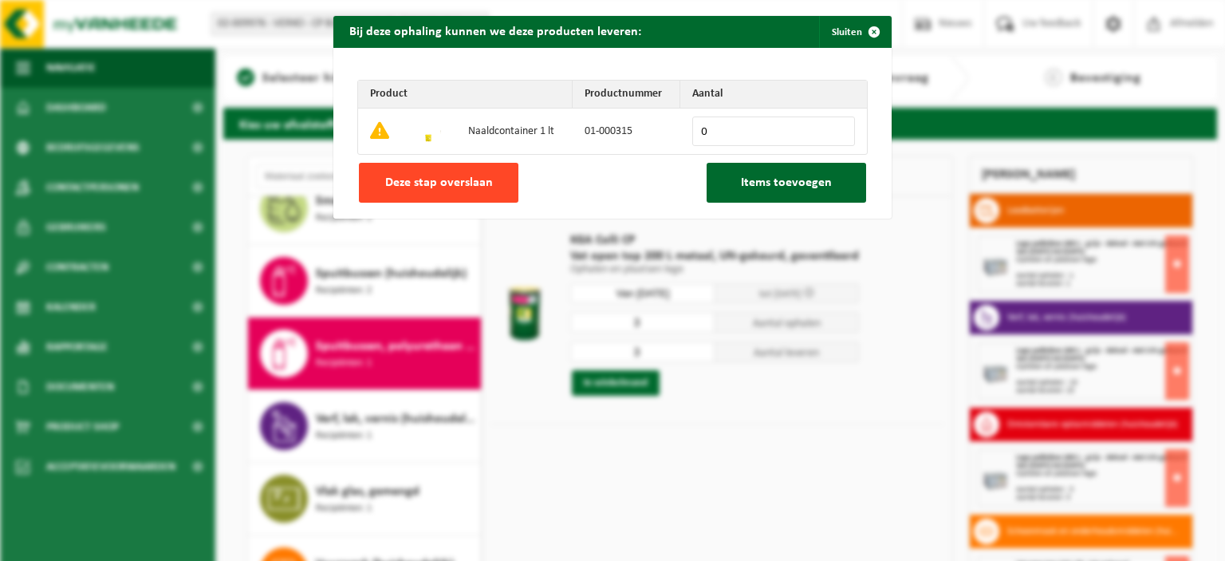
click at [479, 184] on span "Deze stap overslaan" at bounding box center [439, 182] width 108 height 13
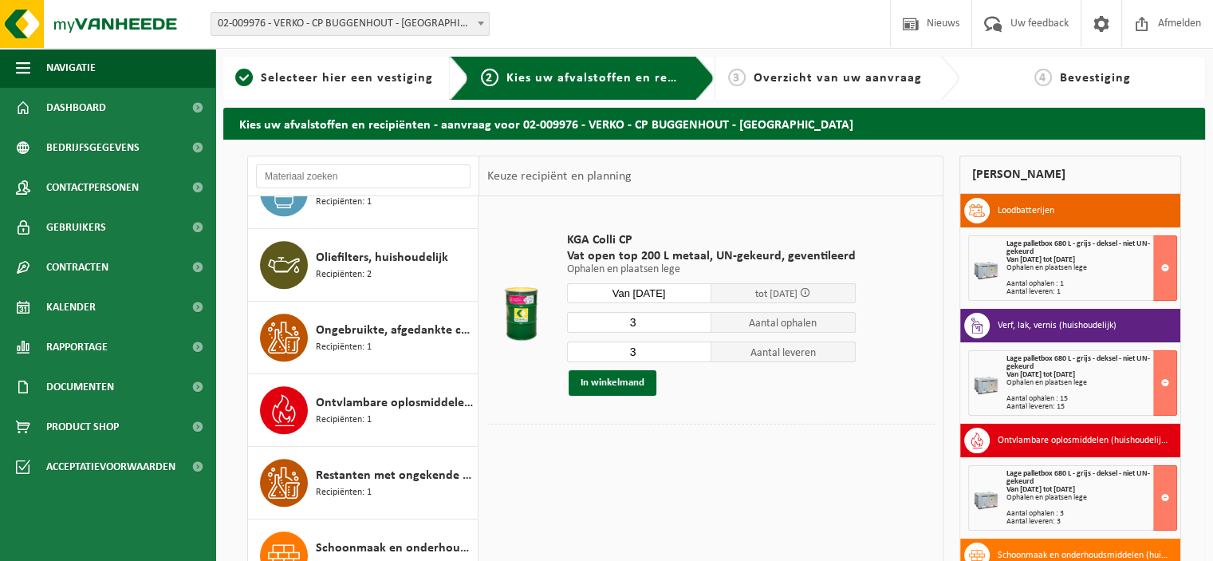
scroll to position [637, 0]
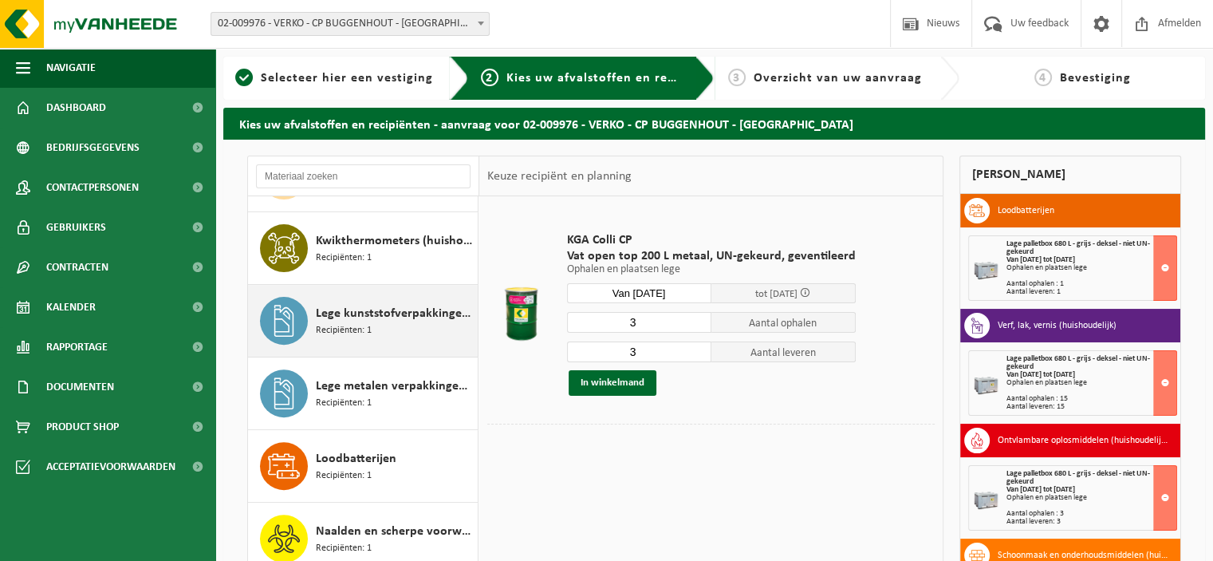
click at [408, 321] on div "Lege kunststofverpakkingen (huishoudelijk) Recipiënten: 1" at bounding box center [395, 321] width 158 height 48
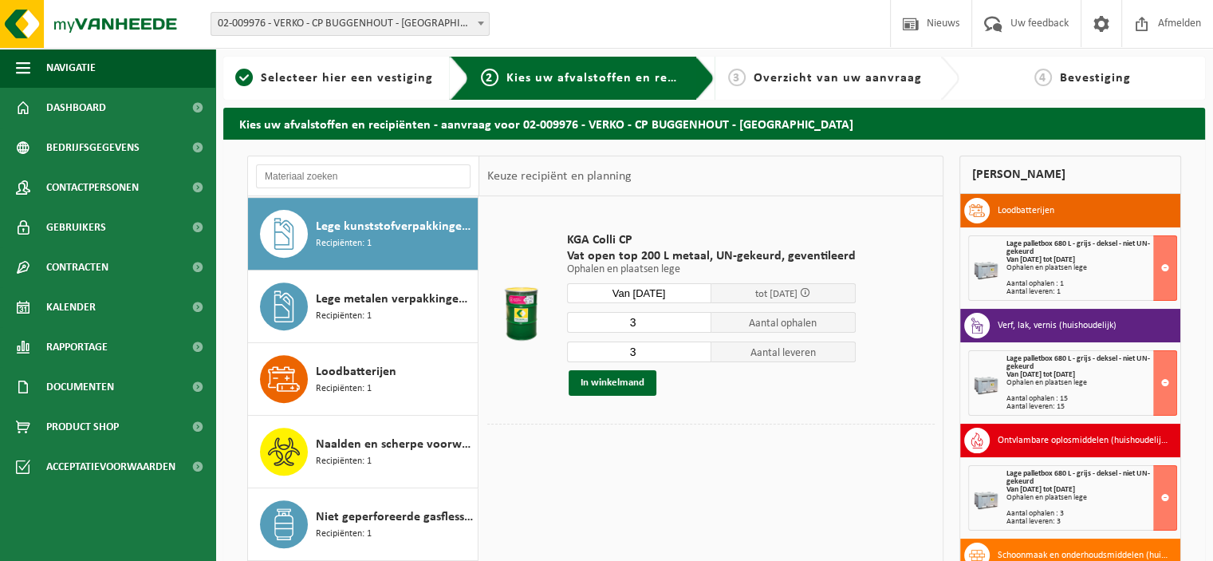
scroll to position [724, 0]
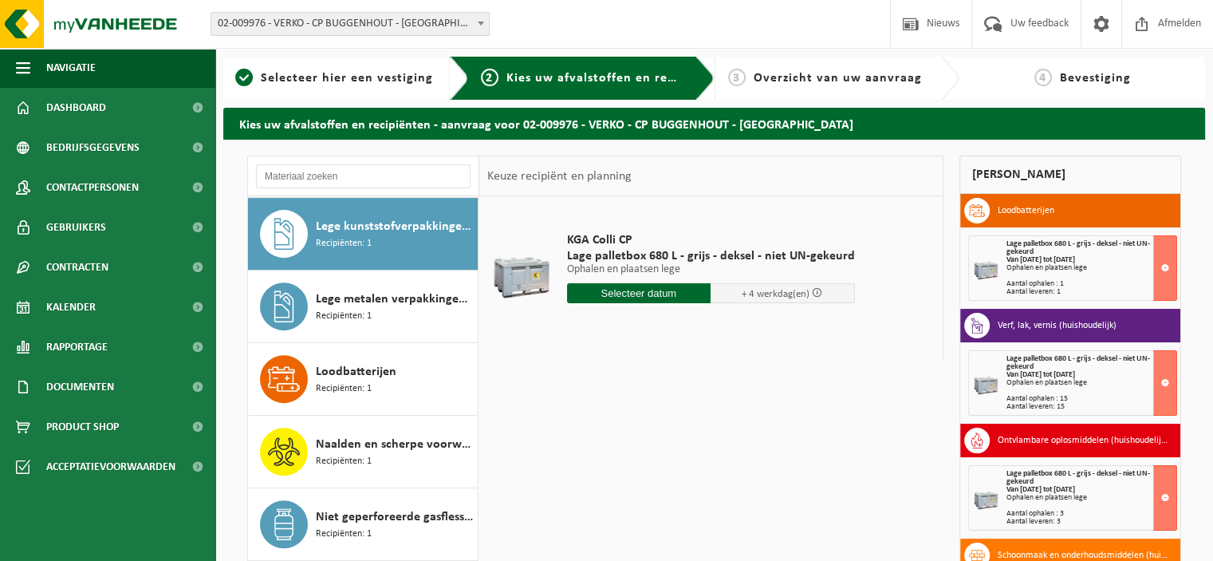
click at [625, 293] on input "text" at bounding box center [639, 293] width 144 height 20
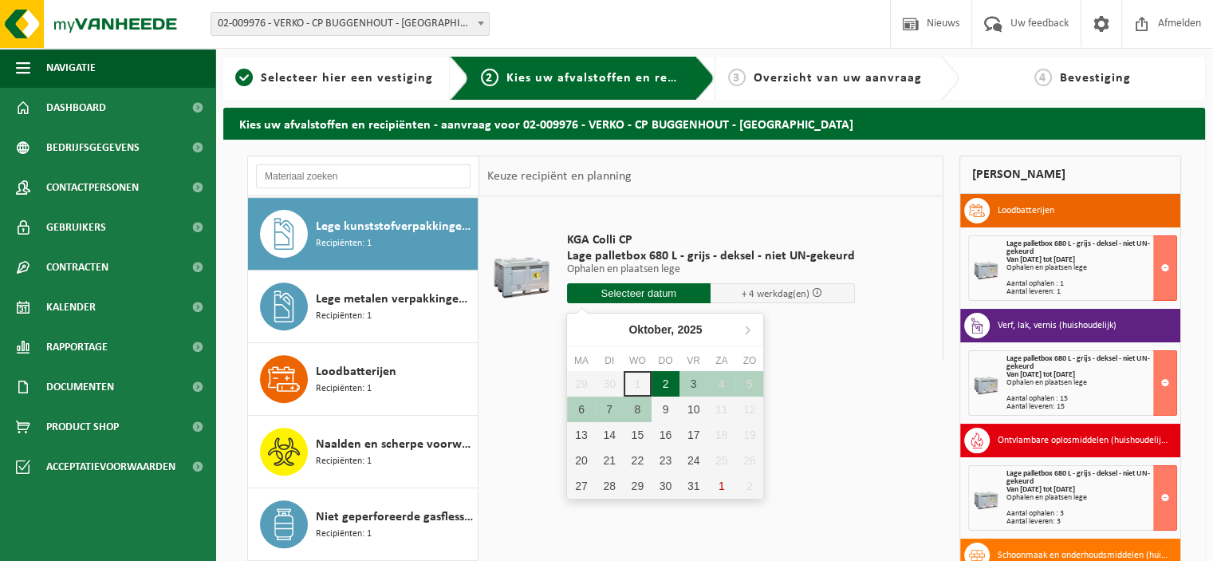
click at [664, 382] on div "2" at bounding box center [666, 384] width 28 height 26
type input "Van 2025-10-02"
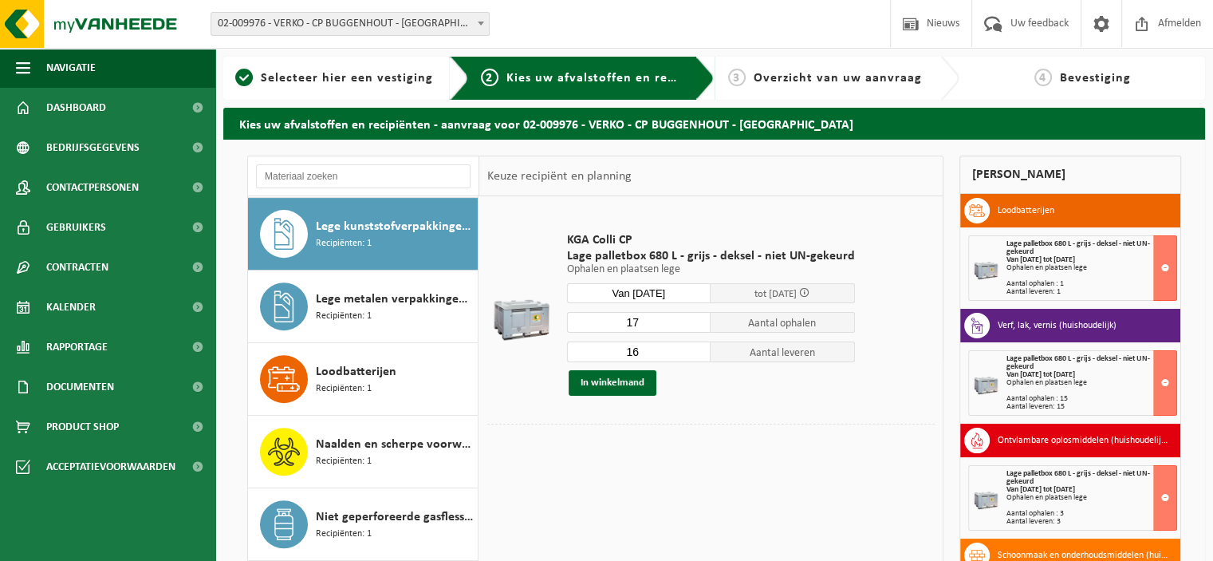
click at [700, 317] on input "17" at bounding box center [639, 322] width 144 height 21
type input "18"
click at [700, 317] on input "18" at bounding box center [639, 322] width 144 height 21
click at [699, 346] on input "17" at bounding box center [639, 351] width 144 height 21
type input "18"
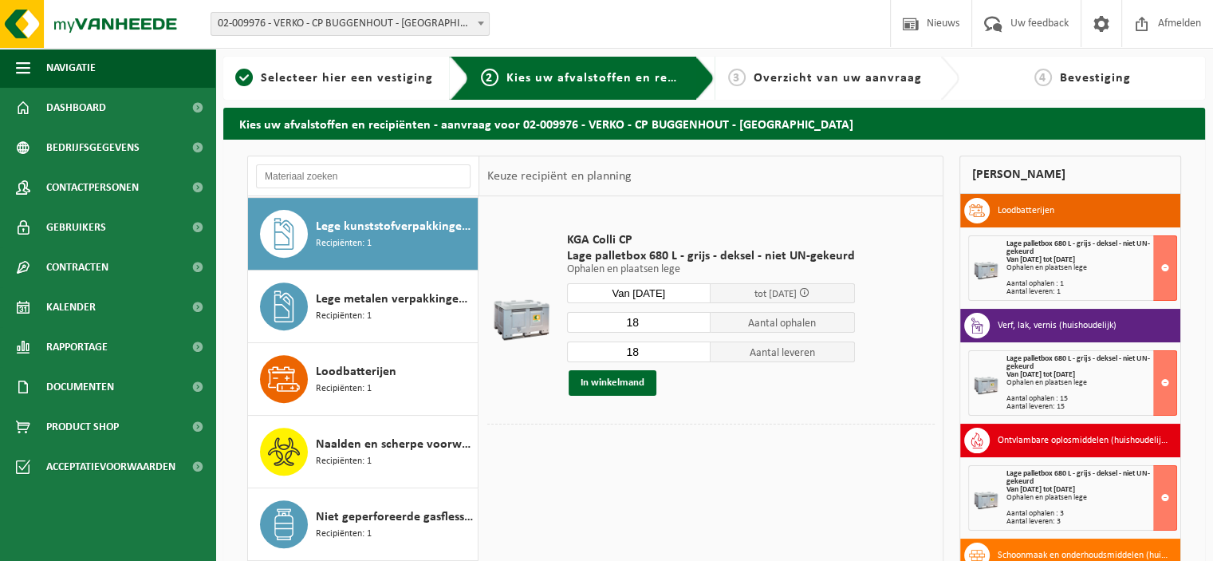
click at [699, 346] on input "18" at bounding box center [639, 351] width 144 height 21
click at [629, 381] on button "In winkelmand" at bounding box center [613, 383] width 88 height 26
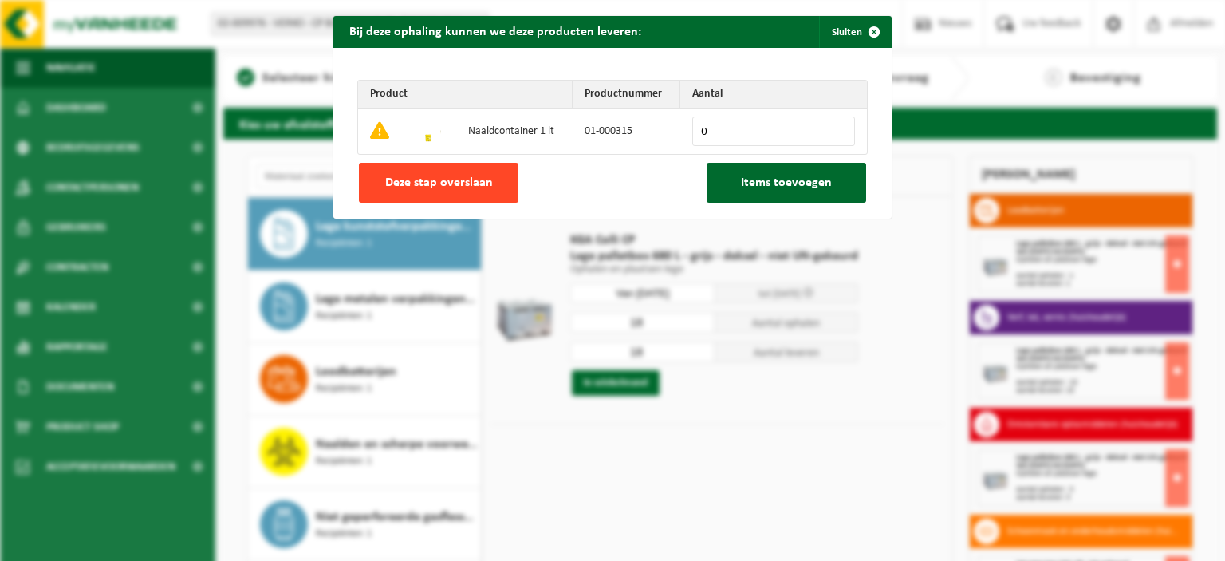
click at [454, 171] on button "Deze stap overslaan" at bounding box center [439, 183] width 160 height 40
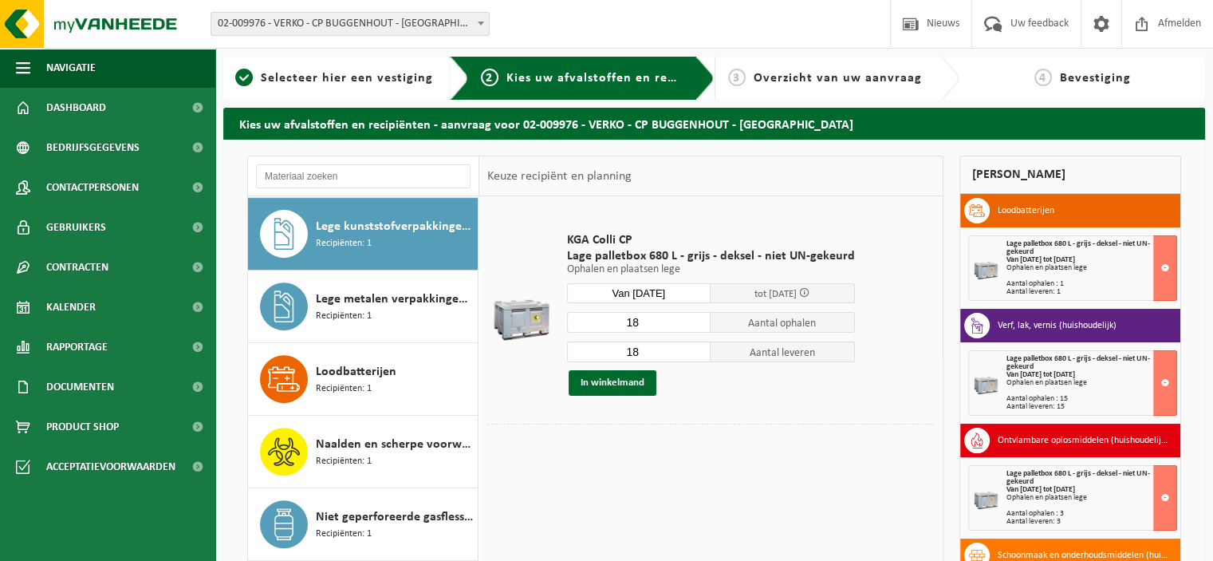
scroll to position [217, 0]
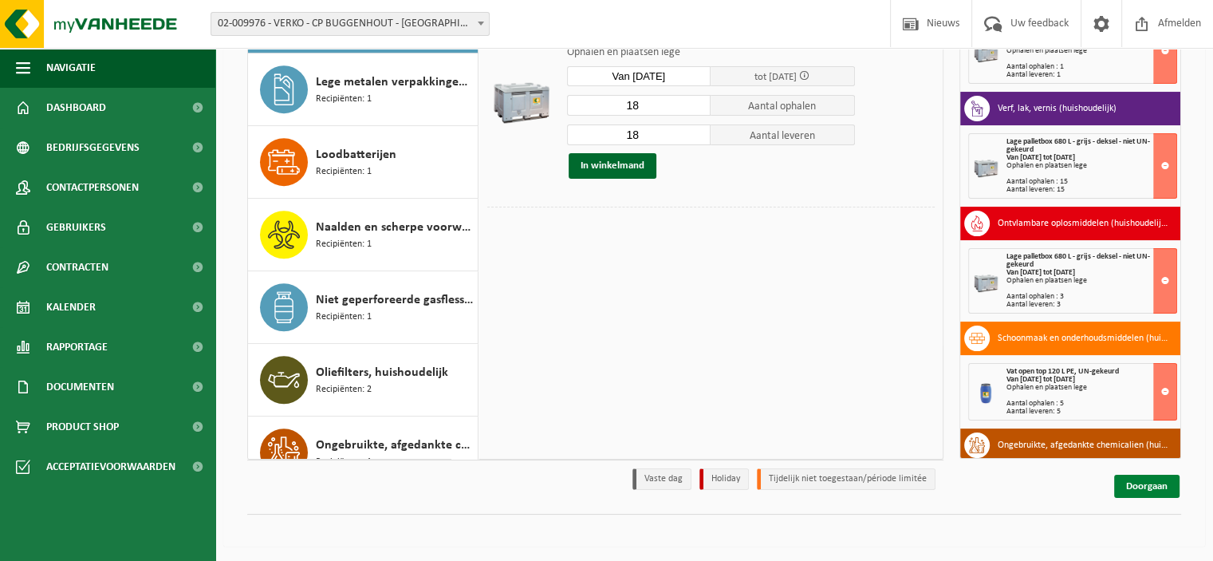
click at [1152, 482] on link "Doorgaan" at bounding box center [1146, 486] width 65 height 23
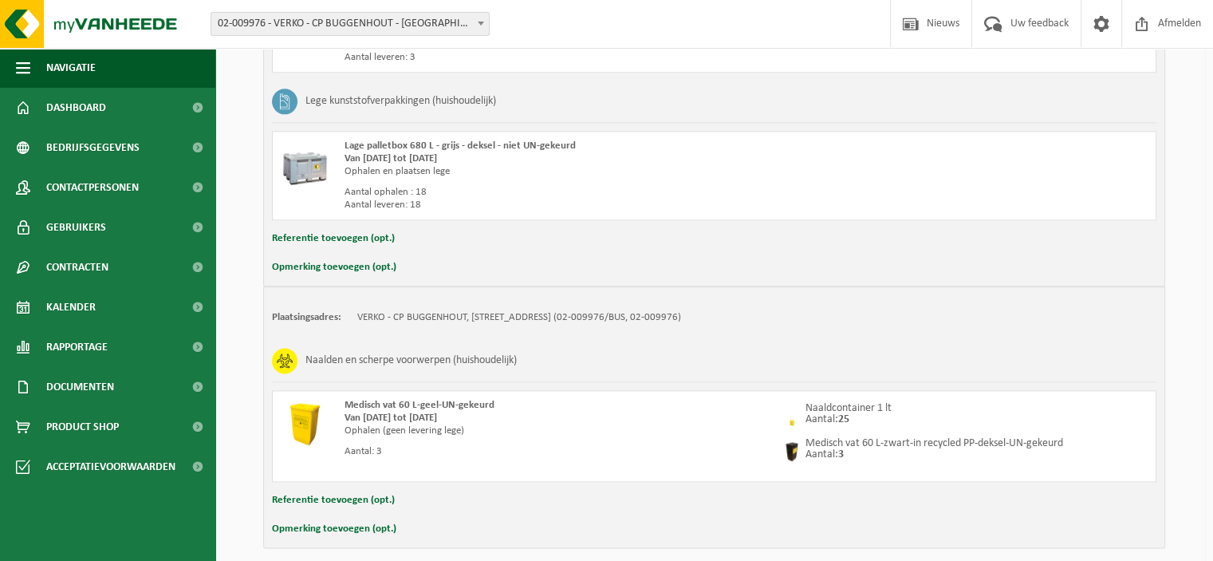
scroll to position [2021, 0]
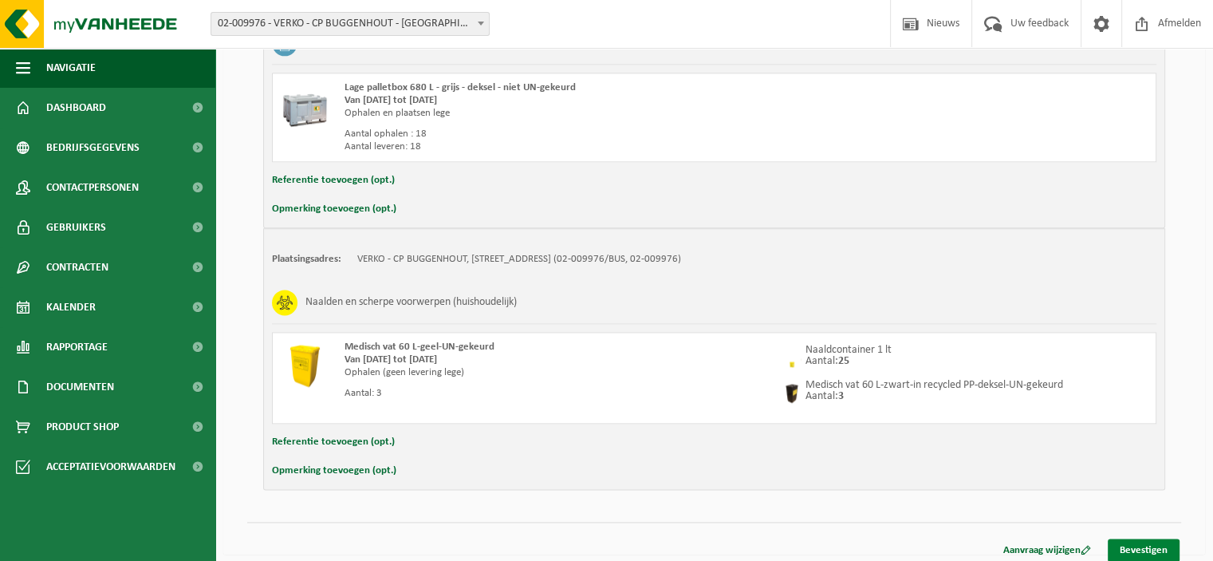
click at [1141, 538] on link "Bevestigen" at bounding box center [1144, 549] width 72 height 23
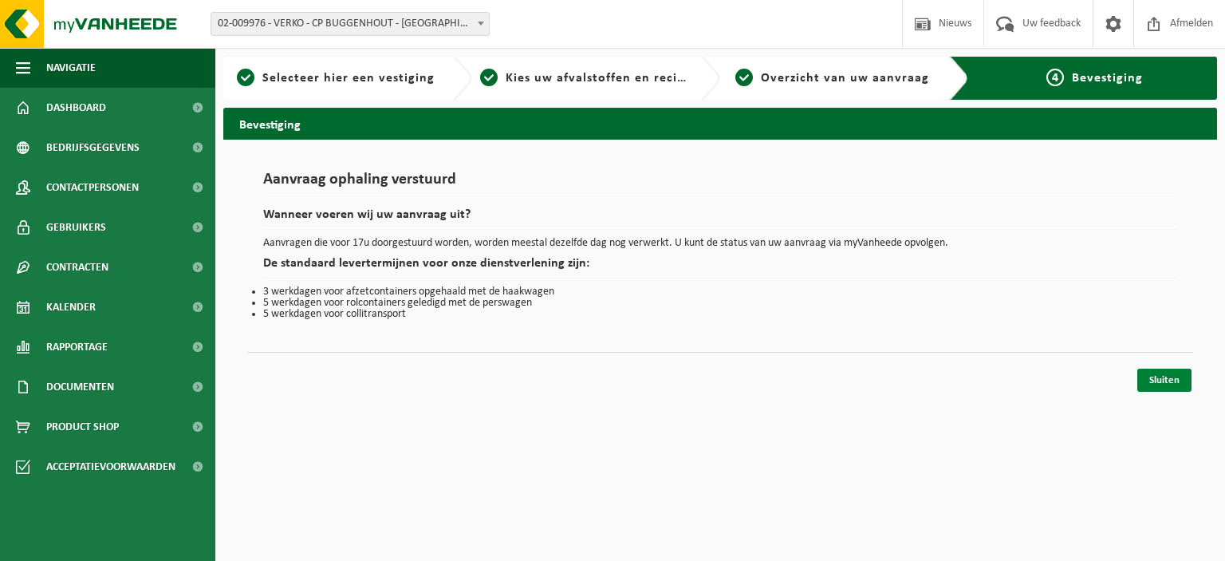
click at [1165, 381] on link "Sluiten" at bounding box center [1164, 380] width 54 height 23
